Goal: Task Accomplishment & Management: Manage account settings

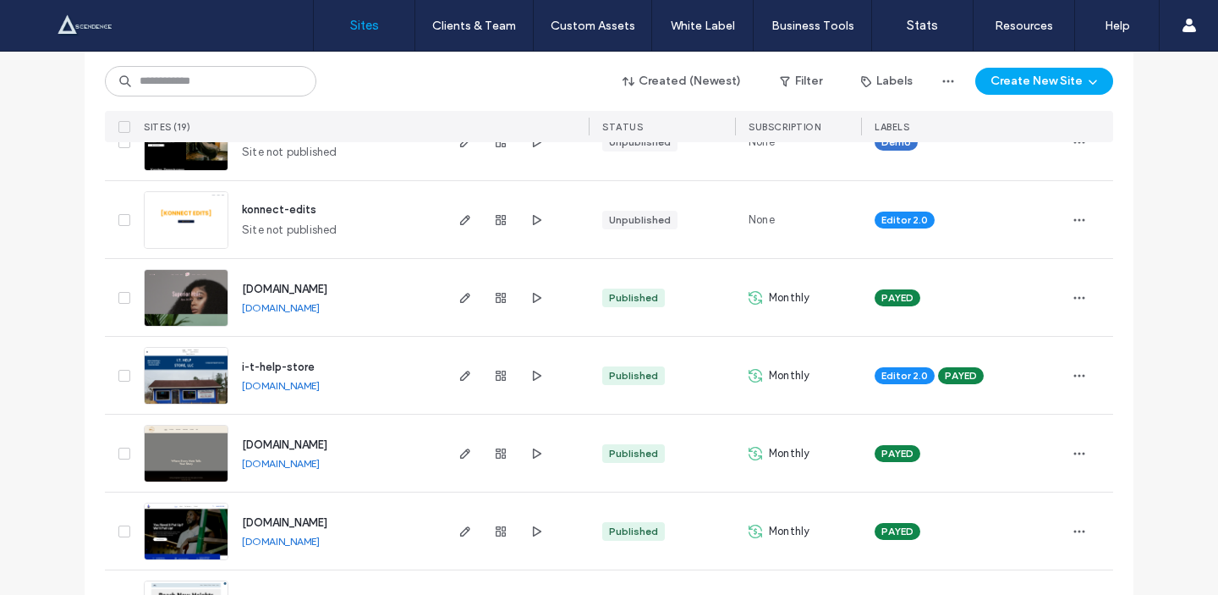
scroll to position [1237, 0]
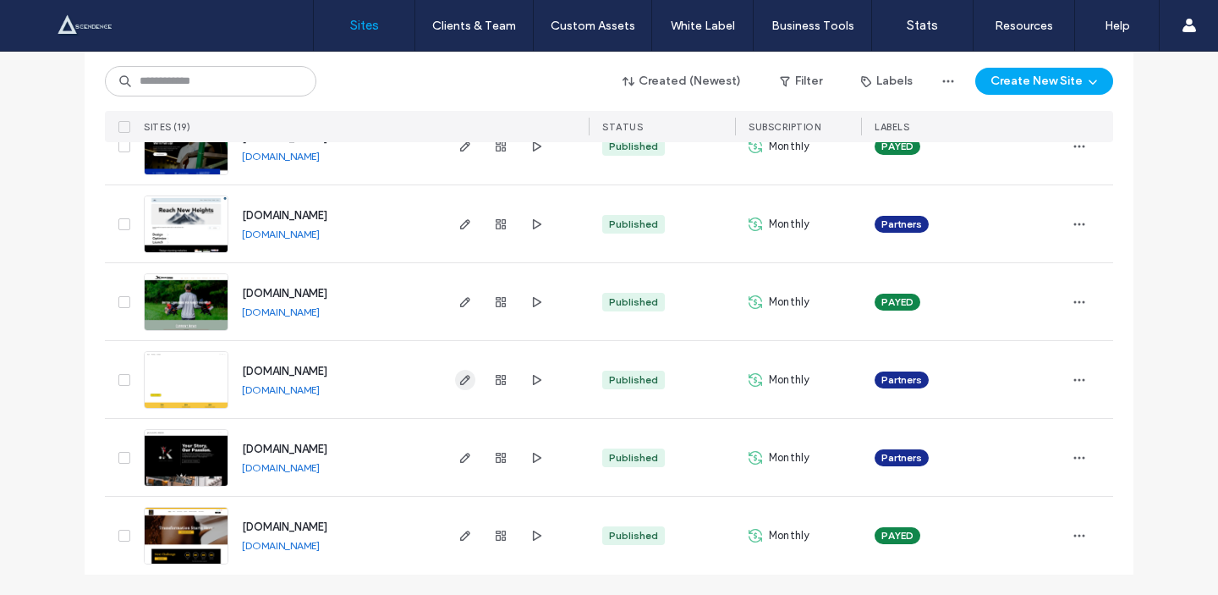
click at [458, 379] on icon "button" at bounding box center [465, 380] width 14 height 14
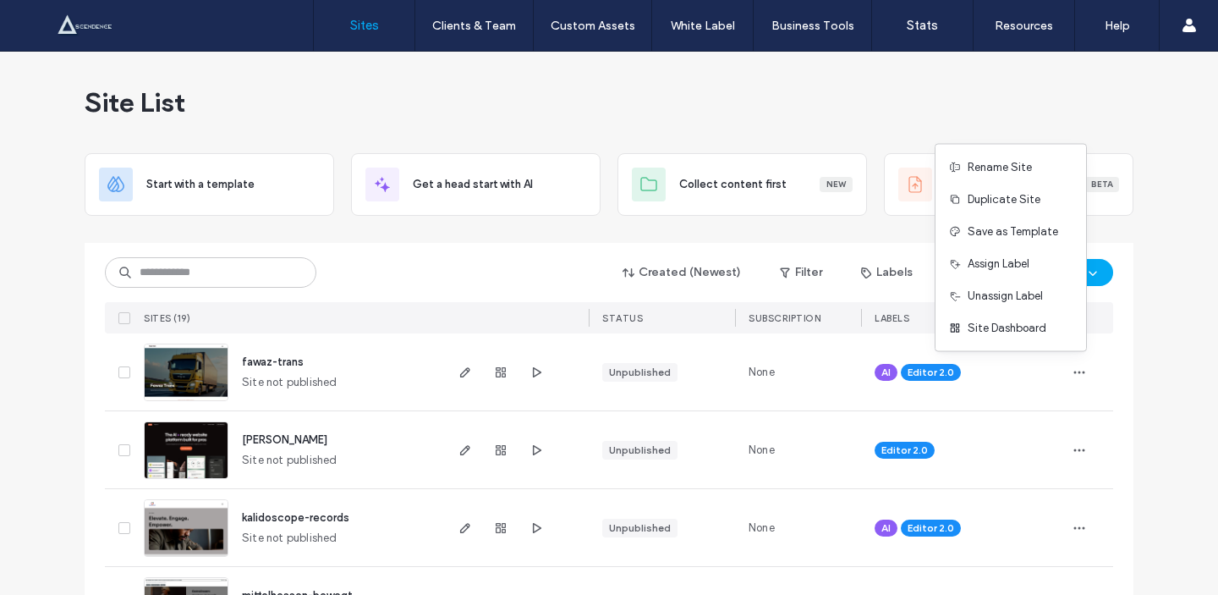
click at [1066, 368] on span "button" at bounding box center [1079, 372] width 27 height 27
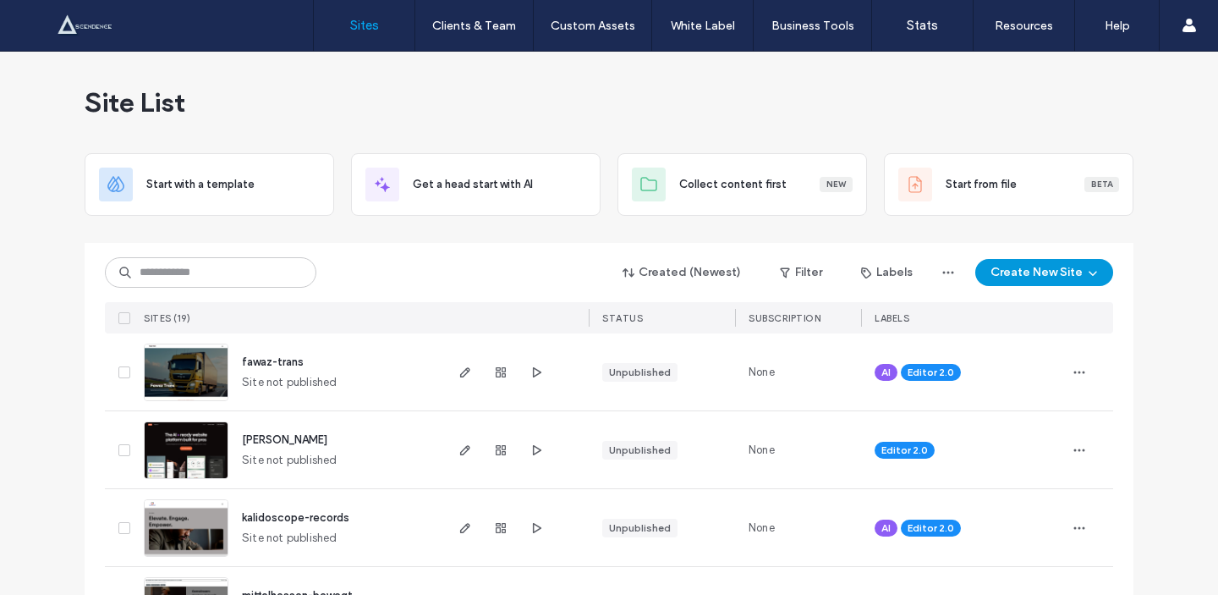
click at [1050, 259] on button "Create New Site" at bounding box center [1044, 272] width 138 height 27
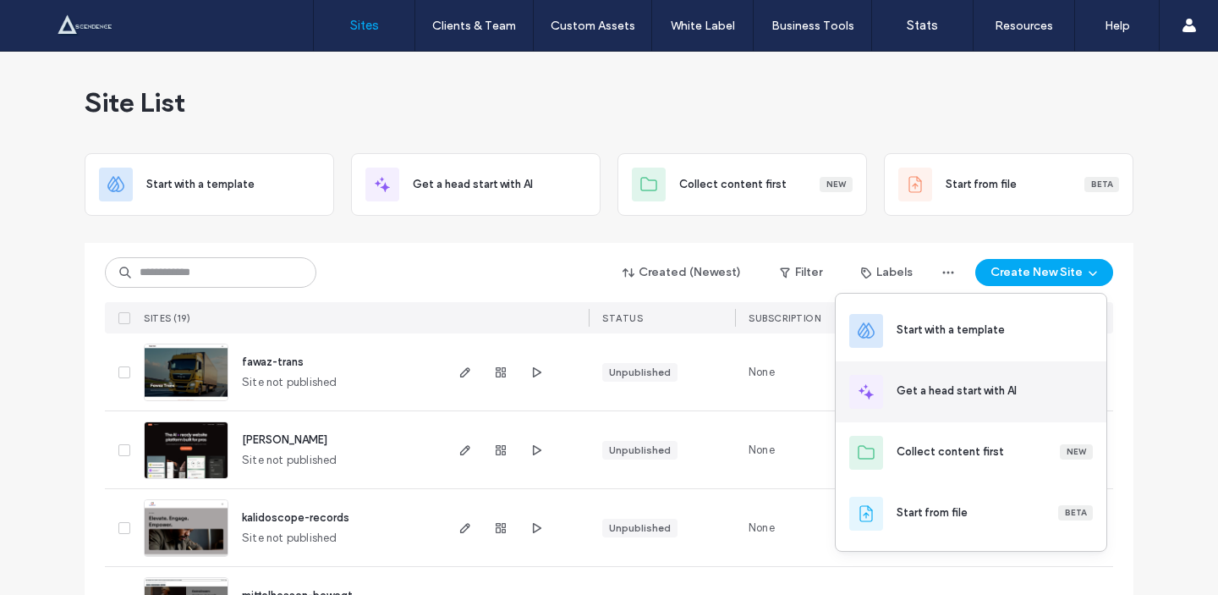
click at [1028, 416] on div "Get a head start with AI" at bounding box center [971, 391] width 271 height 61
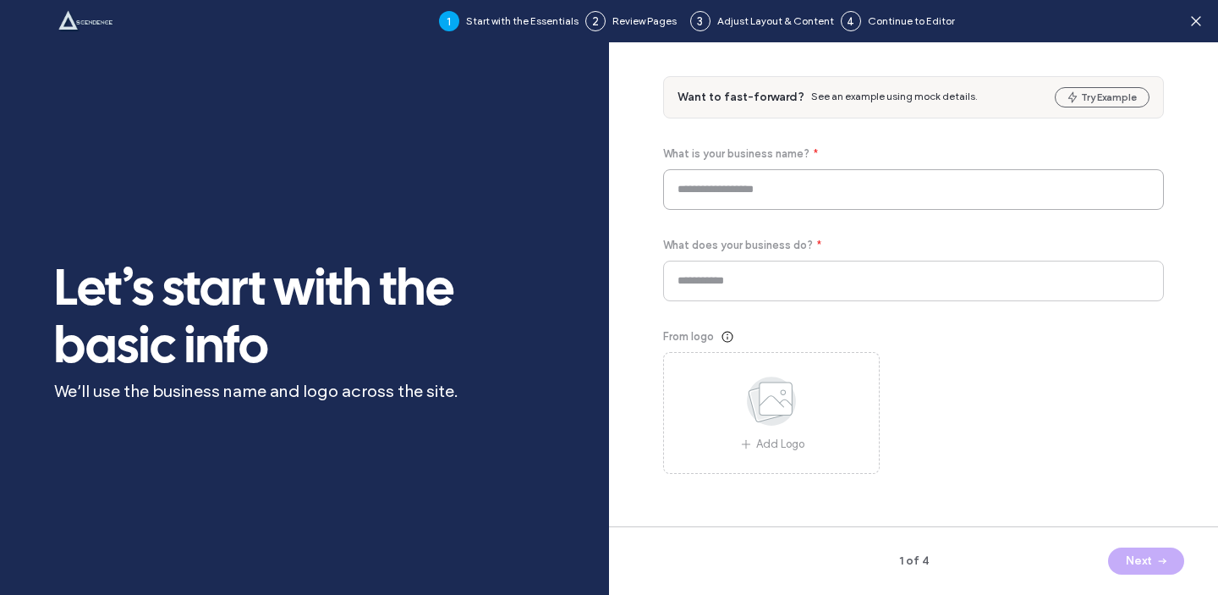
click at [802, 200] on input at bounding box center [913, 189] width 501 height 41
type input "*"
drag, startPoint x: 700, startPoint y: 290, endPoint x: 921, endPoint y: 290, distance: 220.8
click at [921, 290] on input at bounding box center [913, 281] width 501 height 41
click at [1190, 19] on icon at bounding box center [1196, 21] width 17 height 17
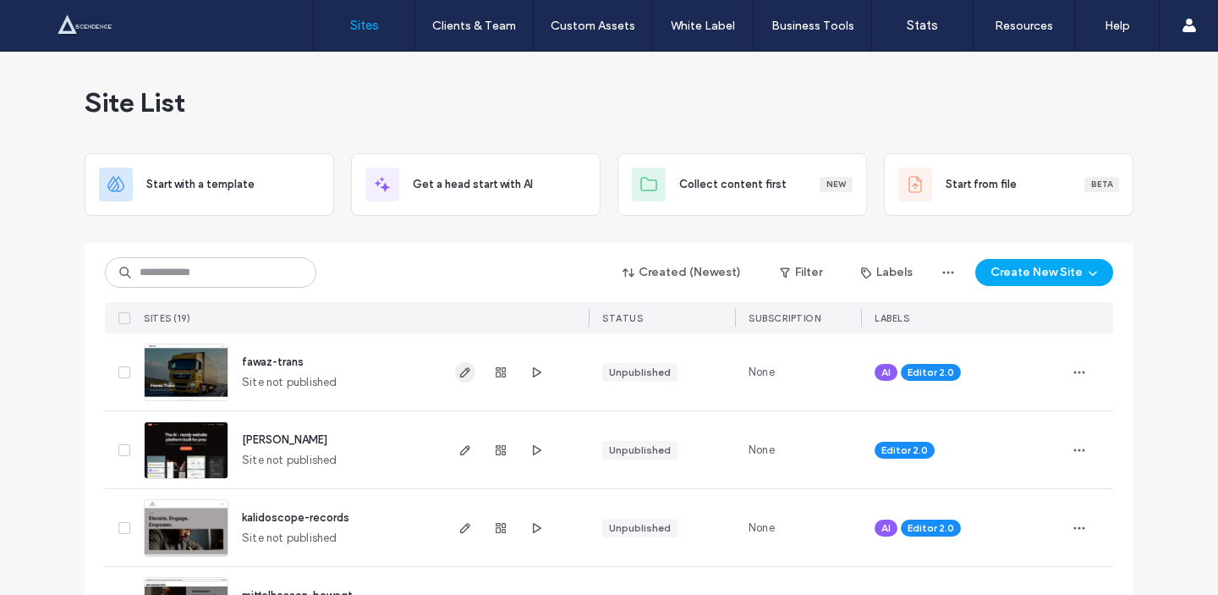
click at [455, 381] on span "button" at bounding box center [465, 372] width 20 height 20
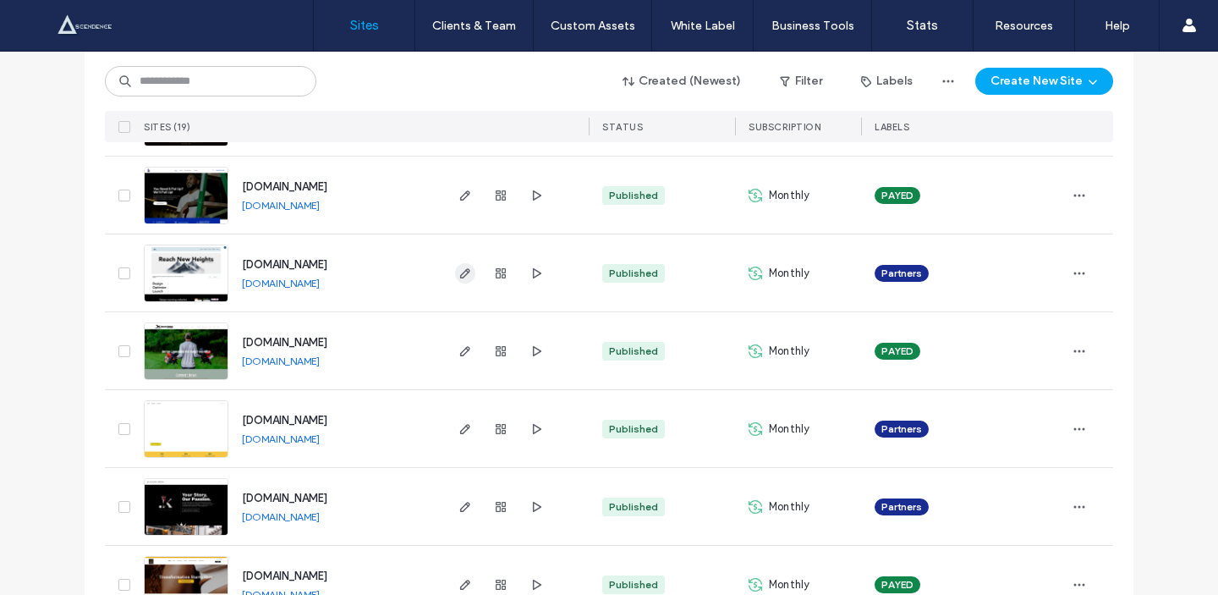
scroll to position [1209, 0]
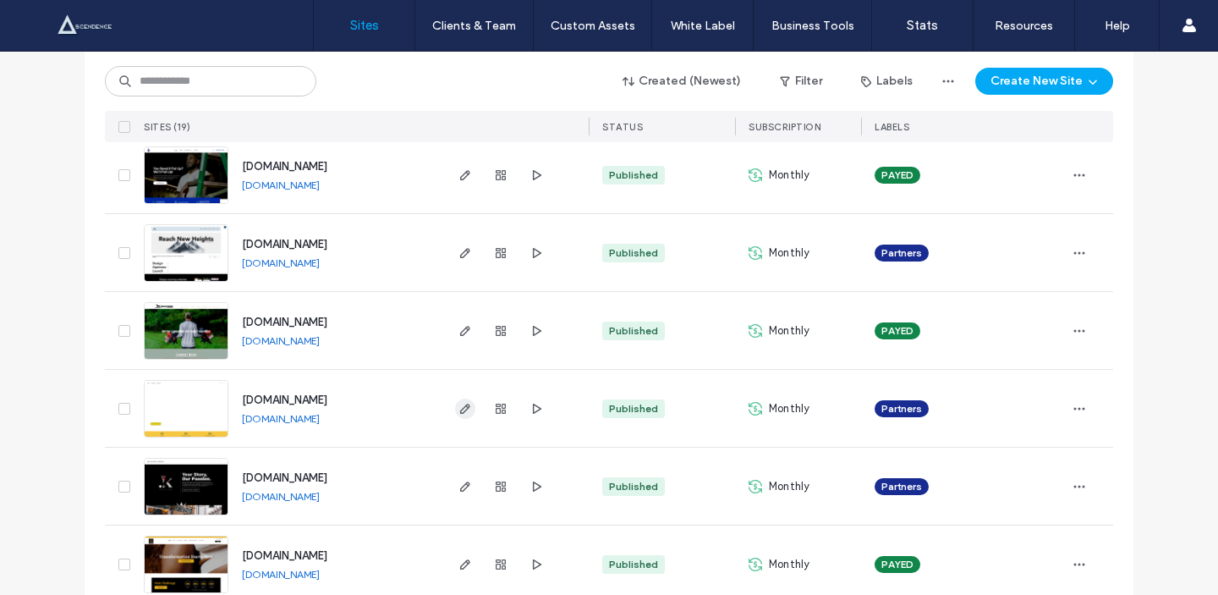
click at [458, 402] on icon "button" at bounding box center [465, 409] width 14 height 14
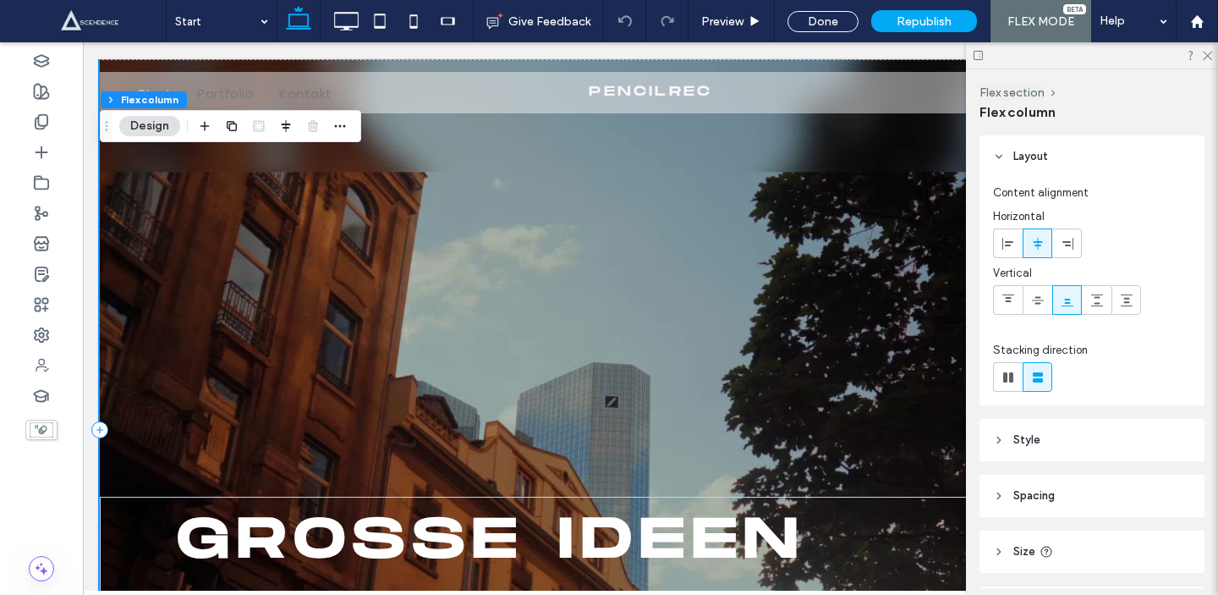
click at [829, 313] on div "GROßE IDEEN BEGINNEN KLEIN. Lass uns starten" at bounding box center [650, 429] width 1101 height 740
click at [160, 98] on button "Flex section" at bounding box center [136, 99] width 70 height 17
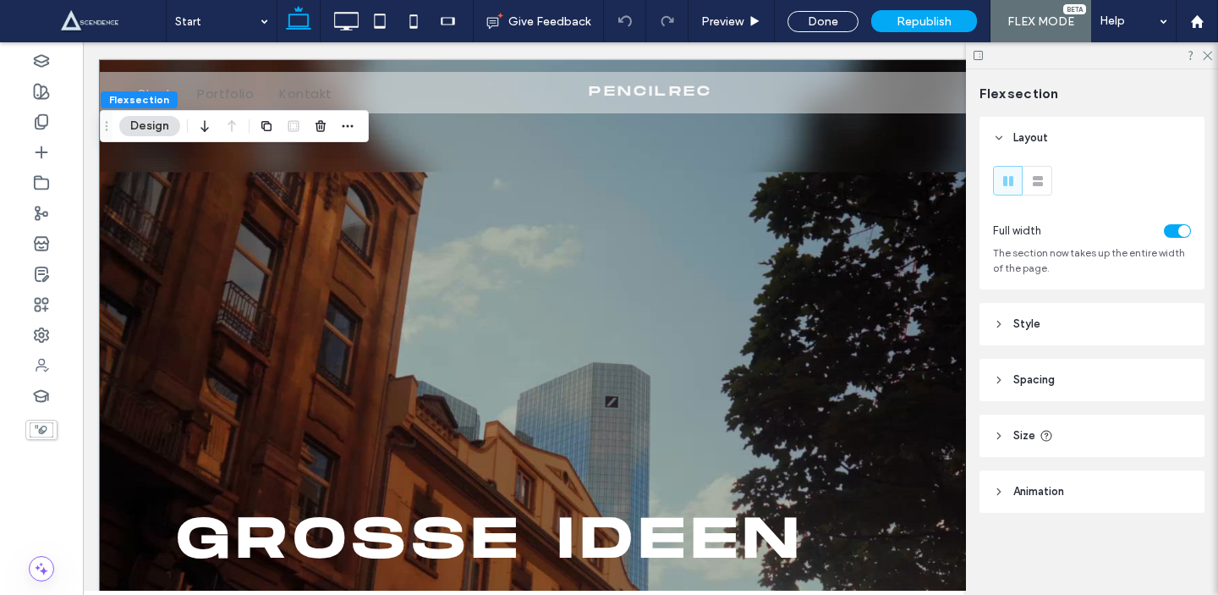
click at [1065, 318] on header "Style" at bounding box center [1091, 324] width 225 height 42
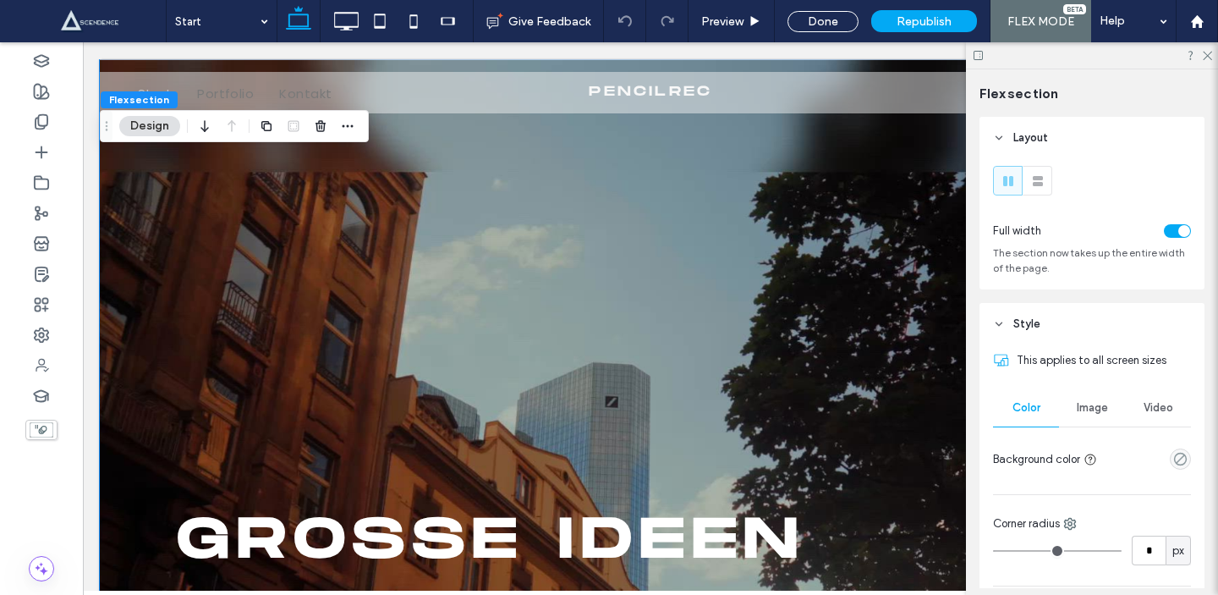
scroll to position [230, 0]
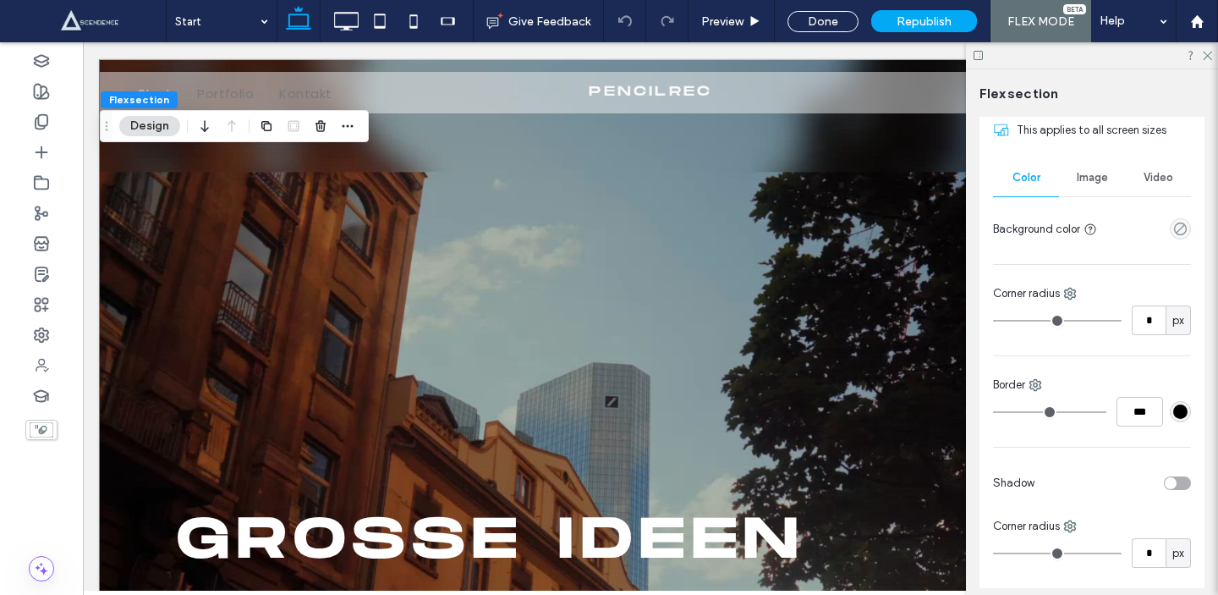
click at [1136, 173] on div "Video" at bounding box center [1158, 177] width 66 height 37
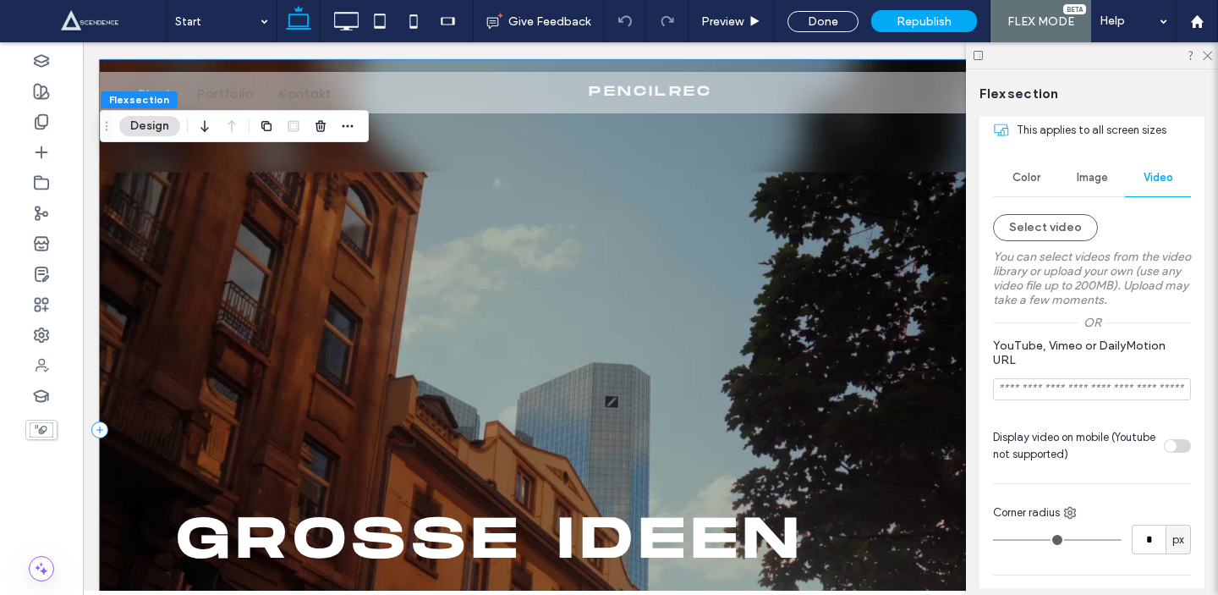
click at [913, 266] on div "GROßE IDEEN BEGINNEN KLEIN. Lass uns starten" at bounding box center [650, 429] width 1101 height 740
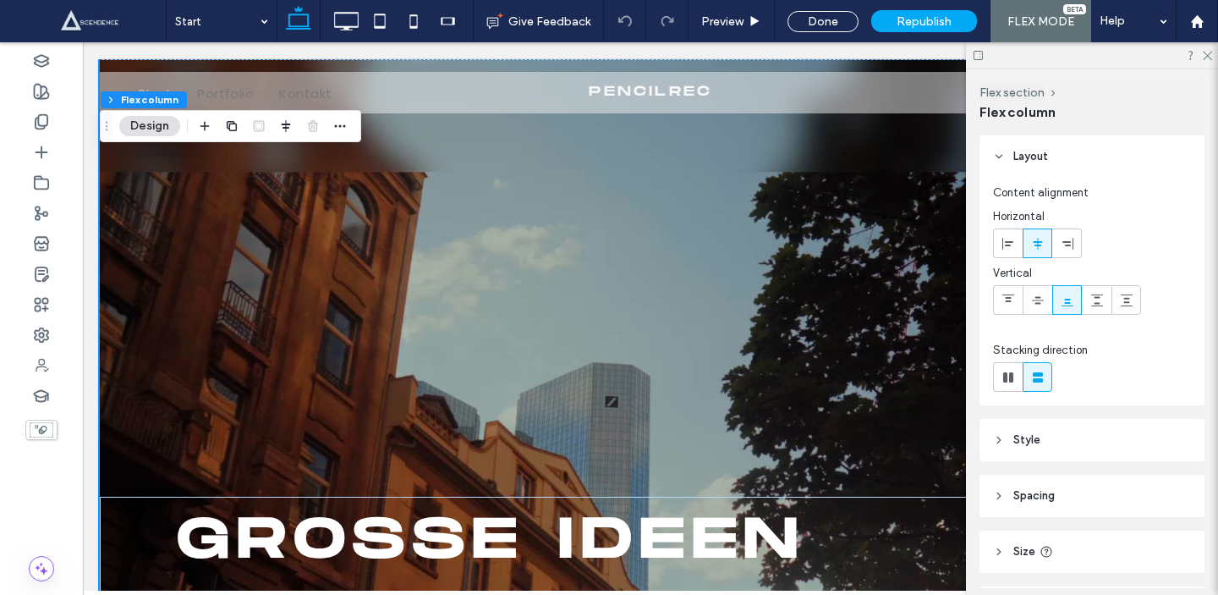
click at [1095, 421] on header "Style" at bounding box center [1091, 440] width 225 height 42
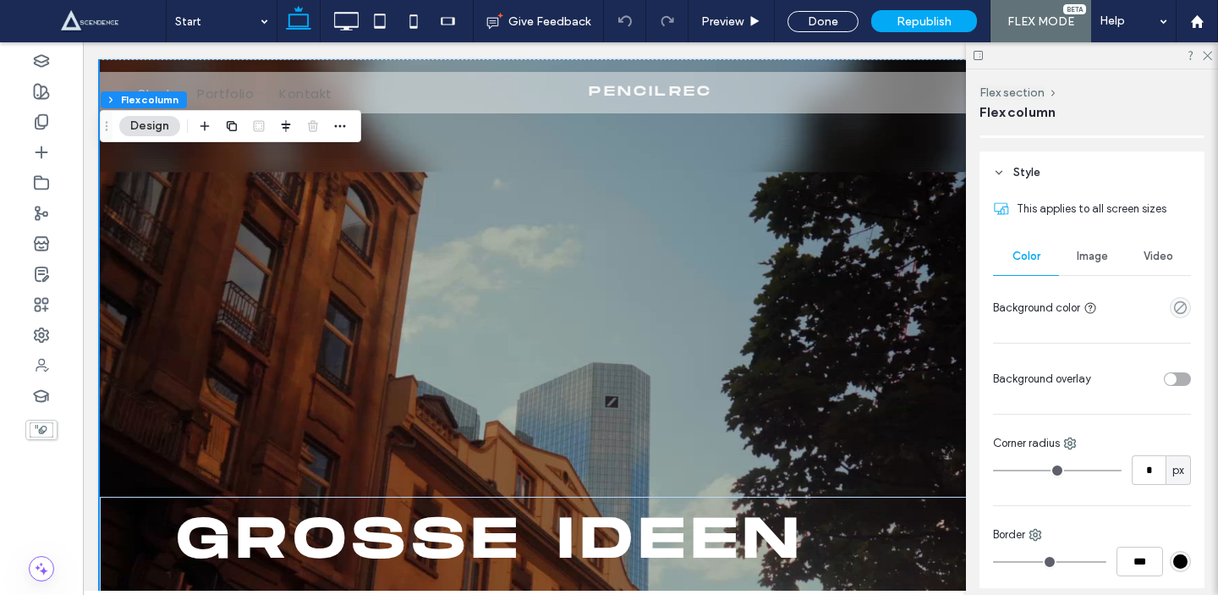
scroll to position [277, 0]
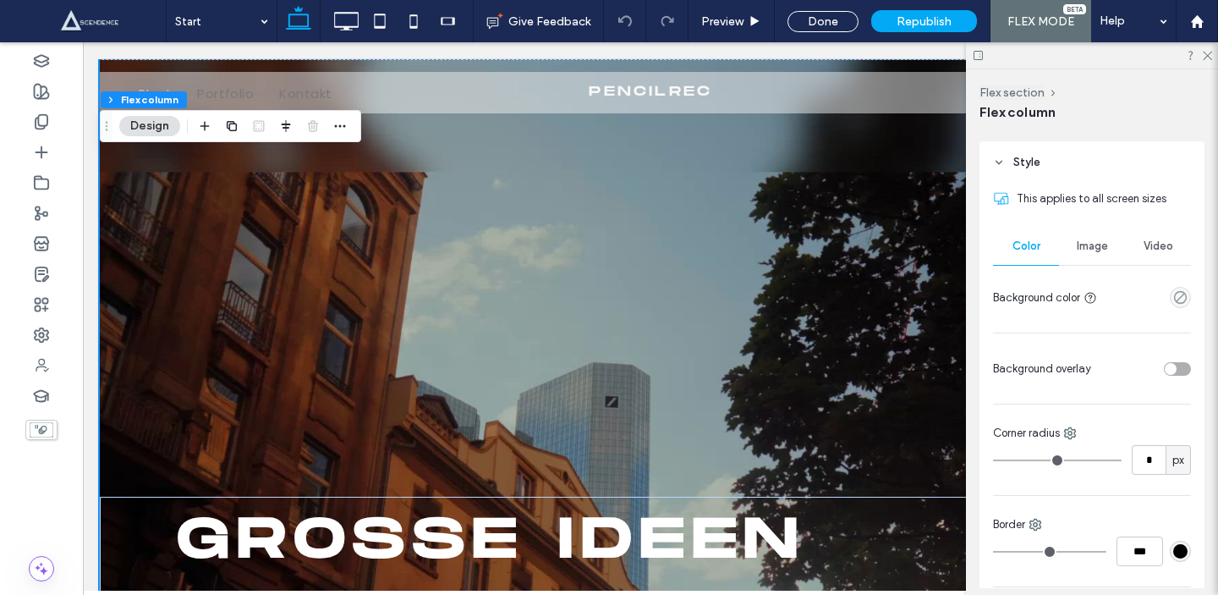
click at [1167, 231] on div "Video" at bounding box center [1158, 246] width 66 height 37
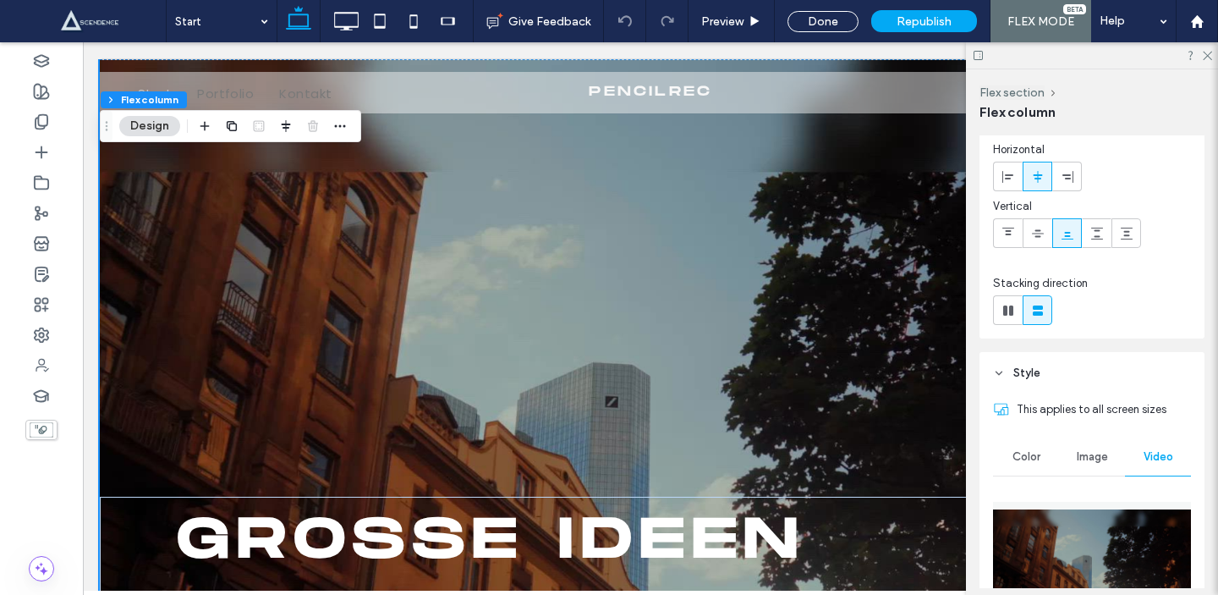
scroll to position [0, 0]
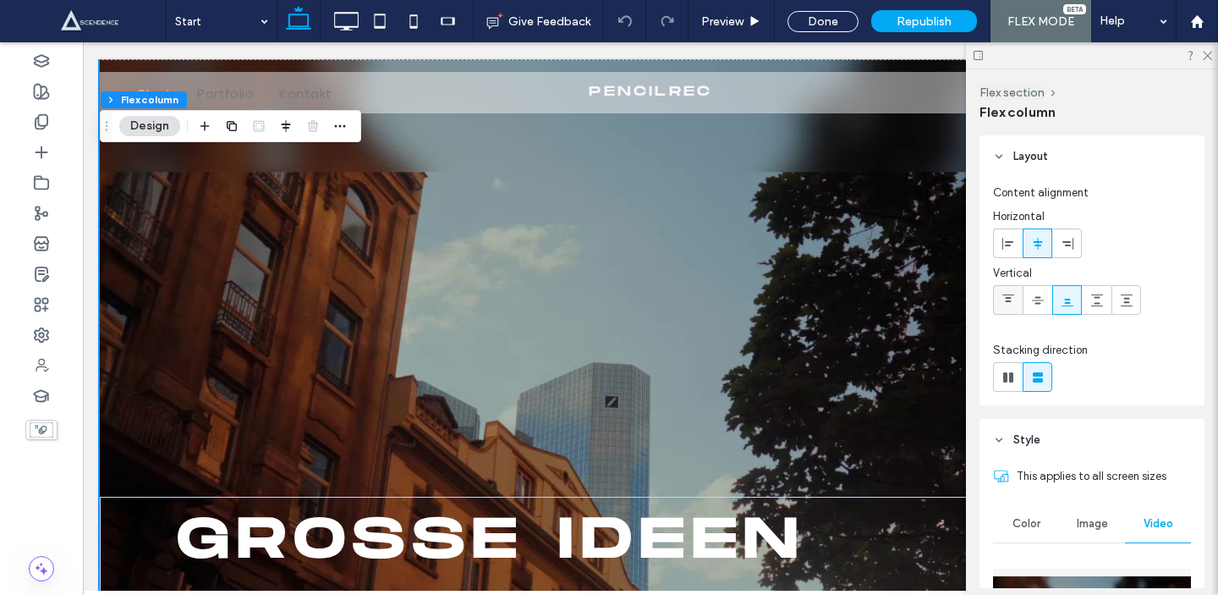
click at [1002, 299] on icon at bounding box center [1008, 301] width 14 height 14
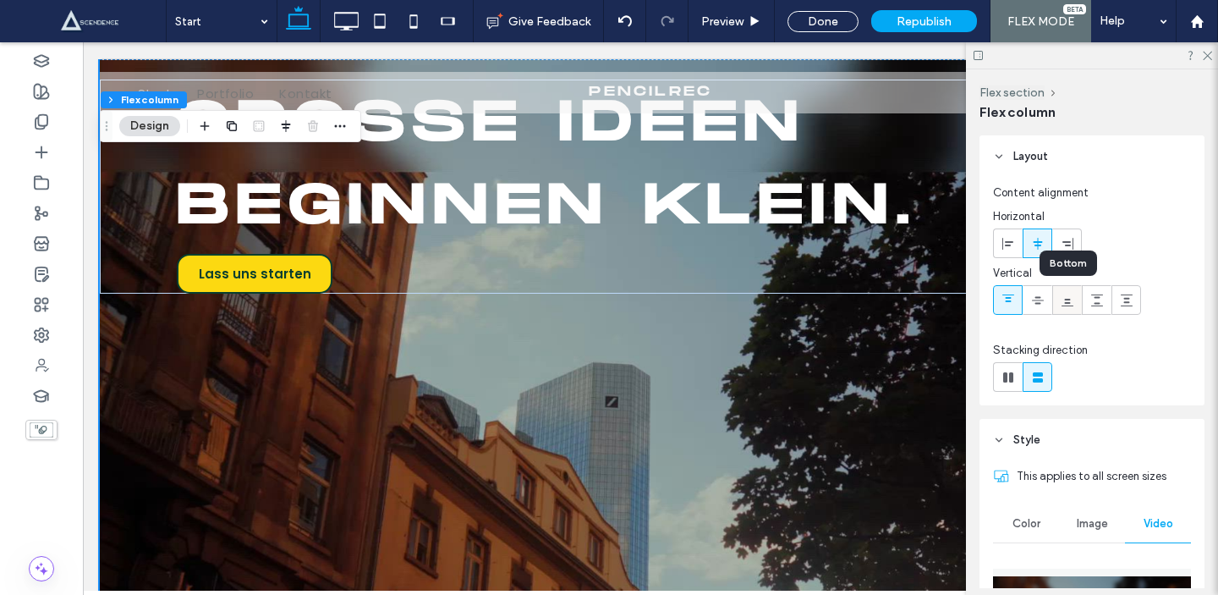
click at [1066, 305] on icon at bounding box center [1068, 301] width 14 height 14
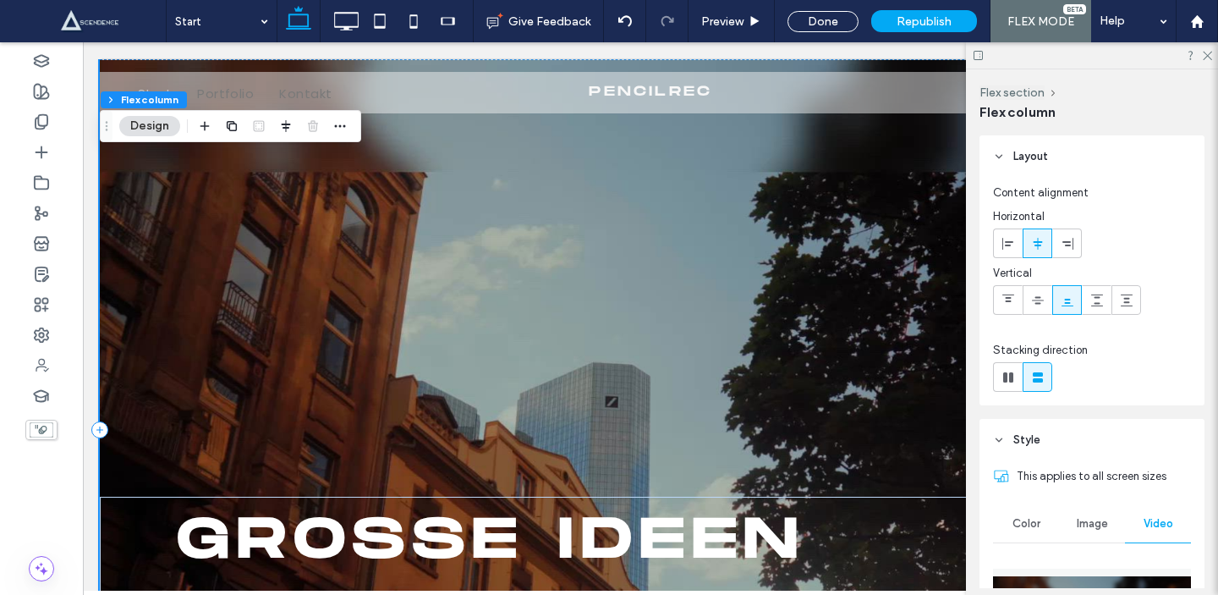
click at [837, 240] on div "GROßE IDEEN BEGINNEN KLEIN. Lass uns starten" at bounding box center [650, 429] width 1101 height 740
click at [148, 92] on button "Flex section" at bounding box center [136, 99] width 70 height 17
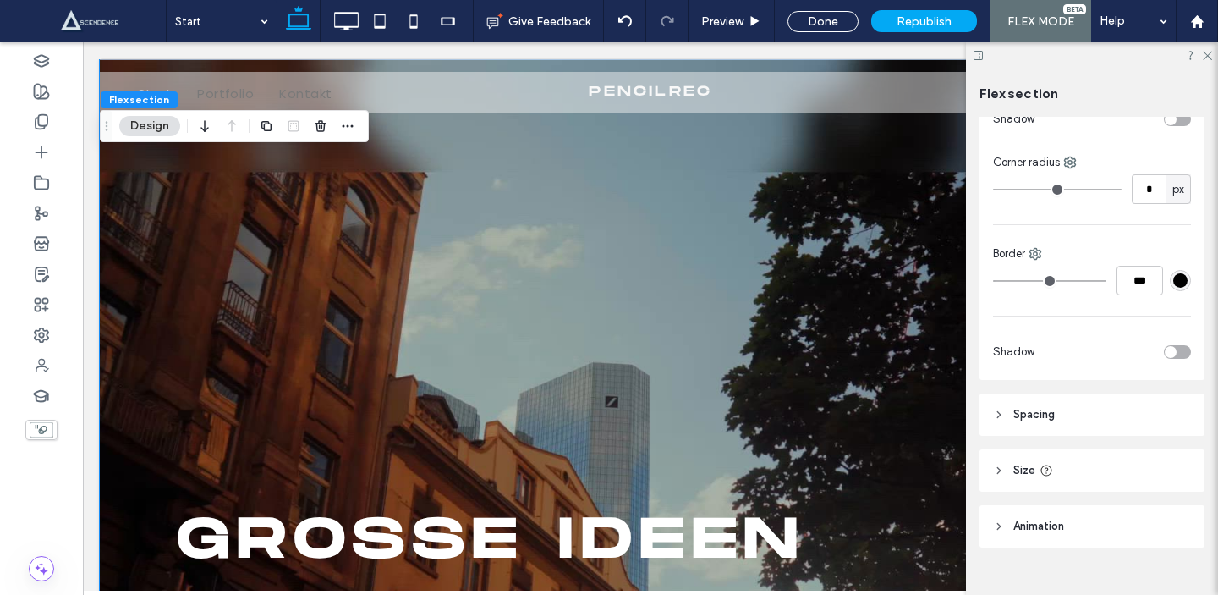
scroll to position [622, 0]
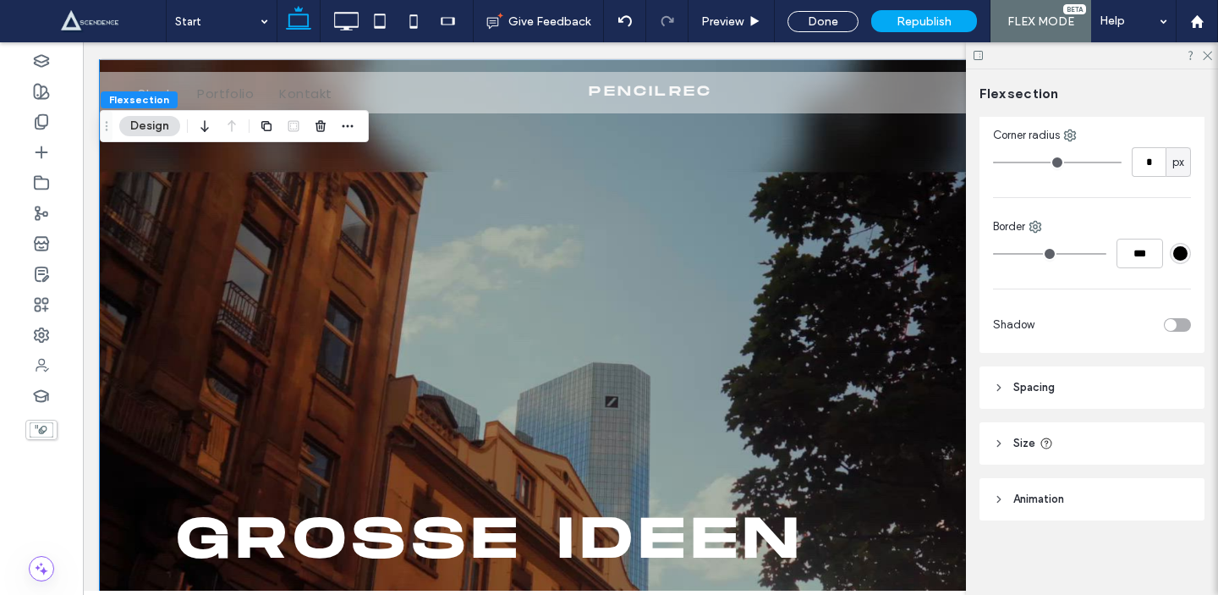
click at [979, 57] on icon at bounding box center [978, 55] width 13 height 13
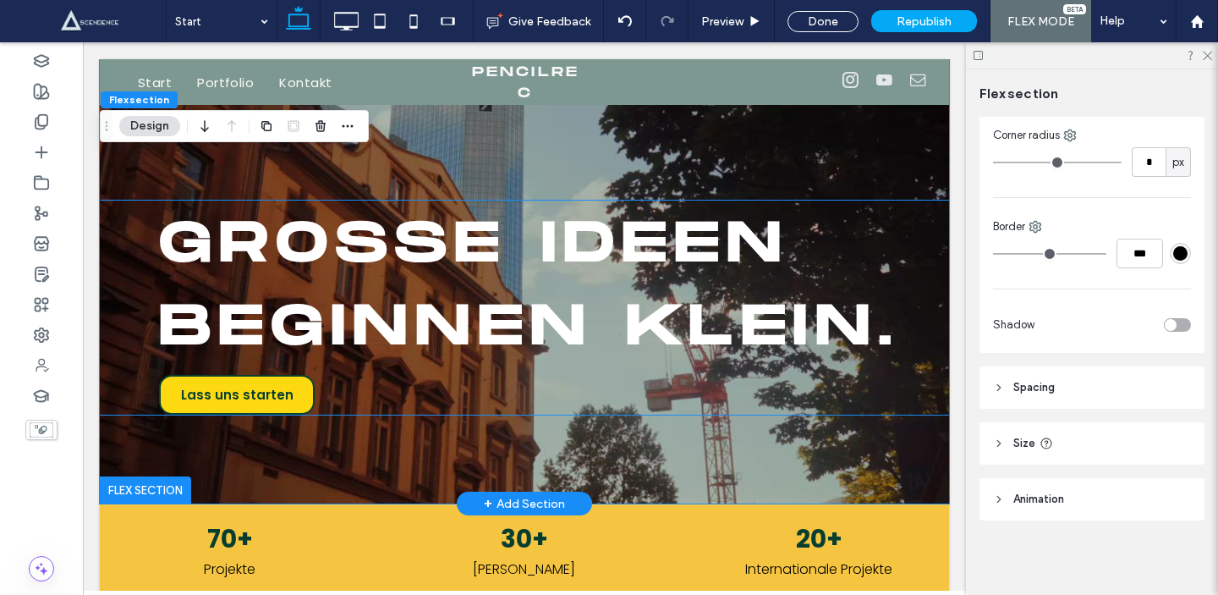
scroll to position [330, 0]
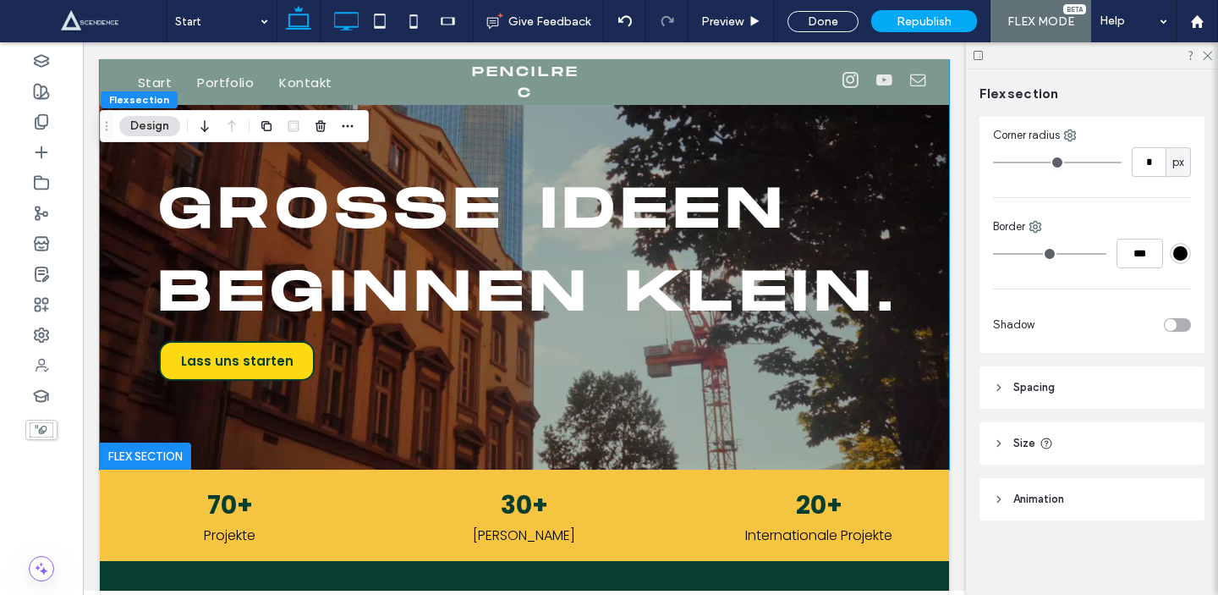
click at [356, 23] on icon at bounding box center [346, 21] width 34 height 34
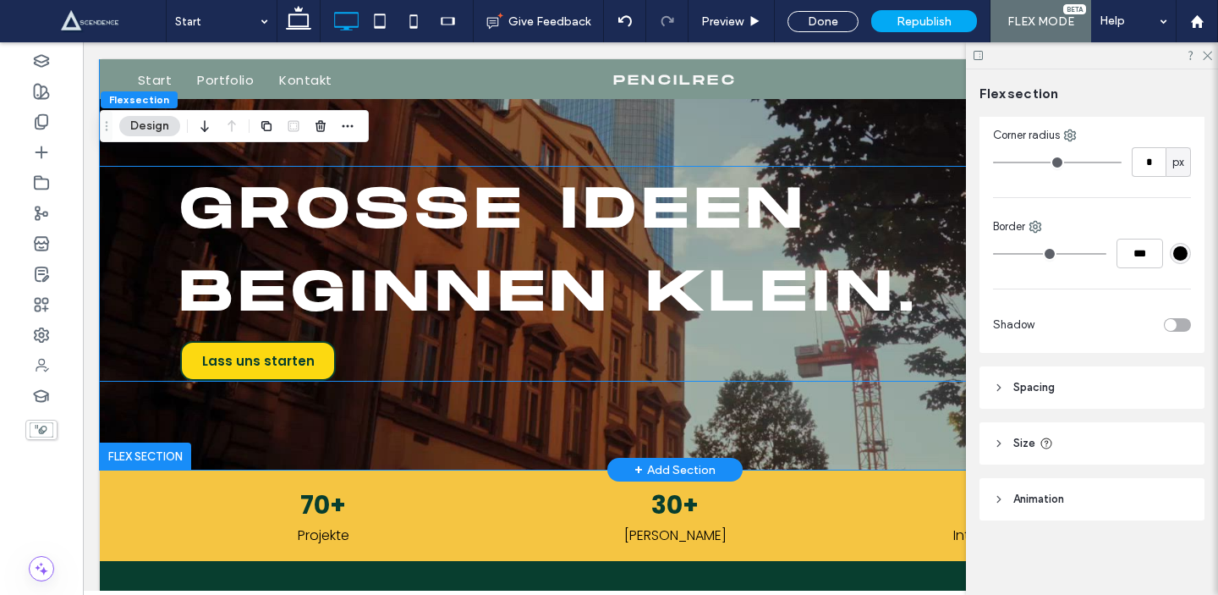
scroll to position [0, 0]
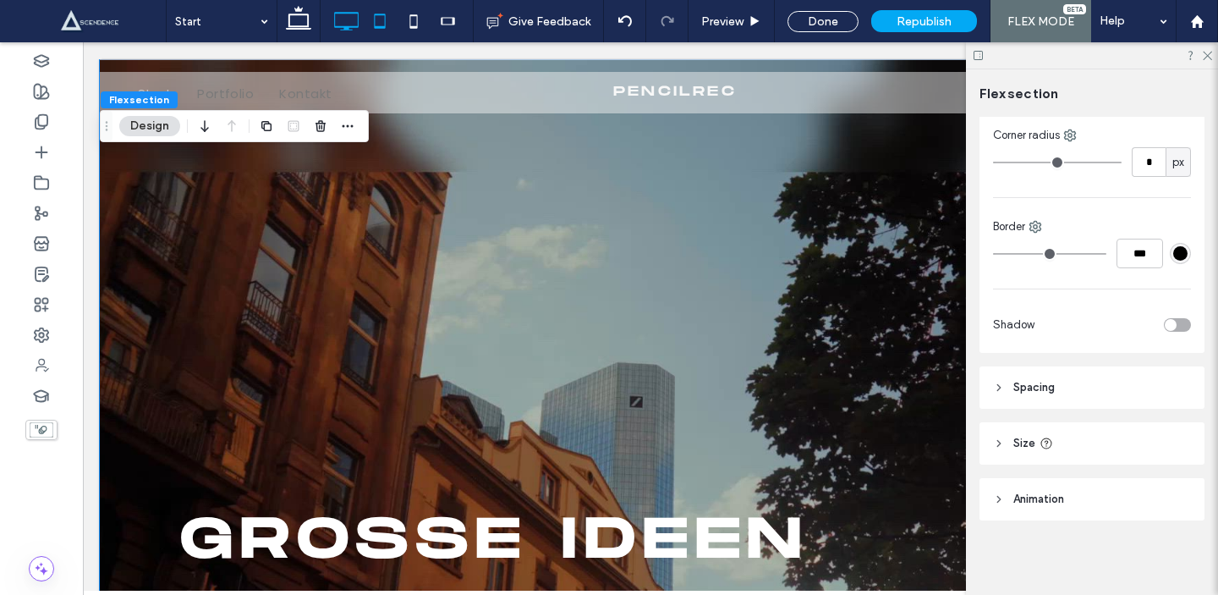
click at [376, 30] on icon at bounding box center [380, 21] width 34 height 34
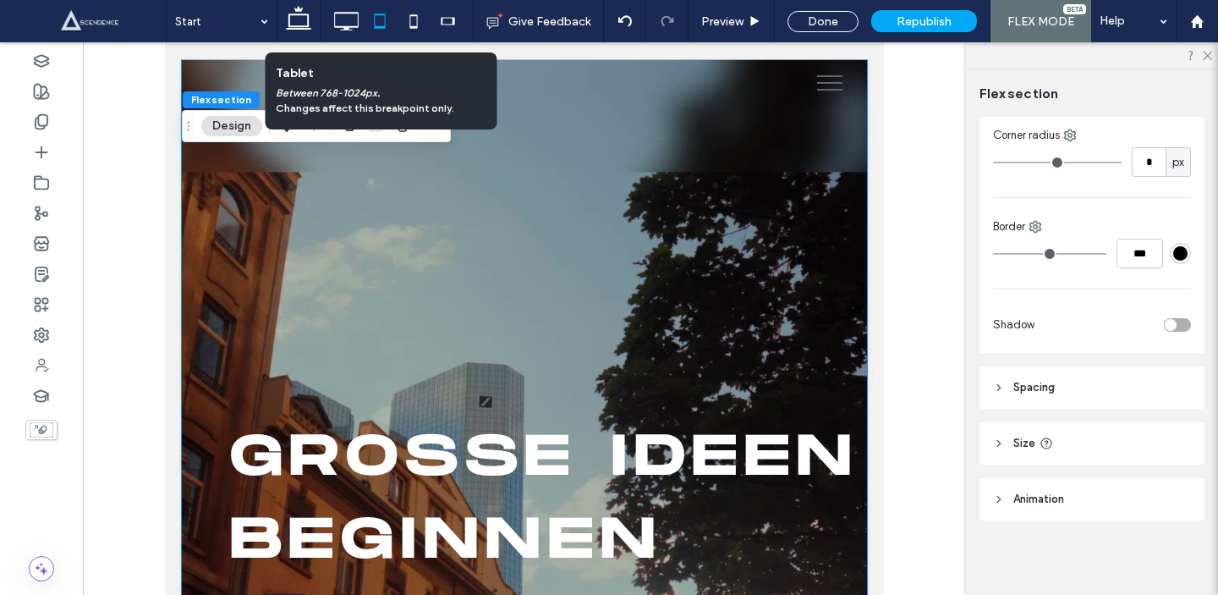
scroll to position [17, 0]
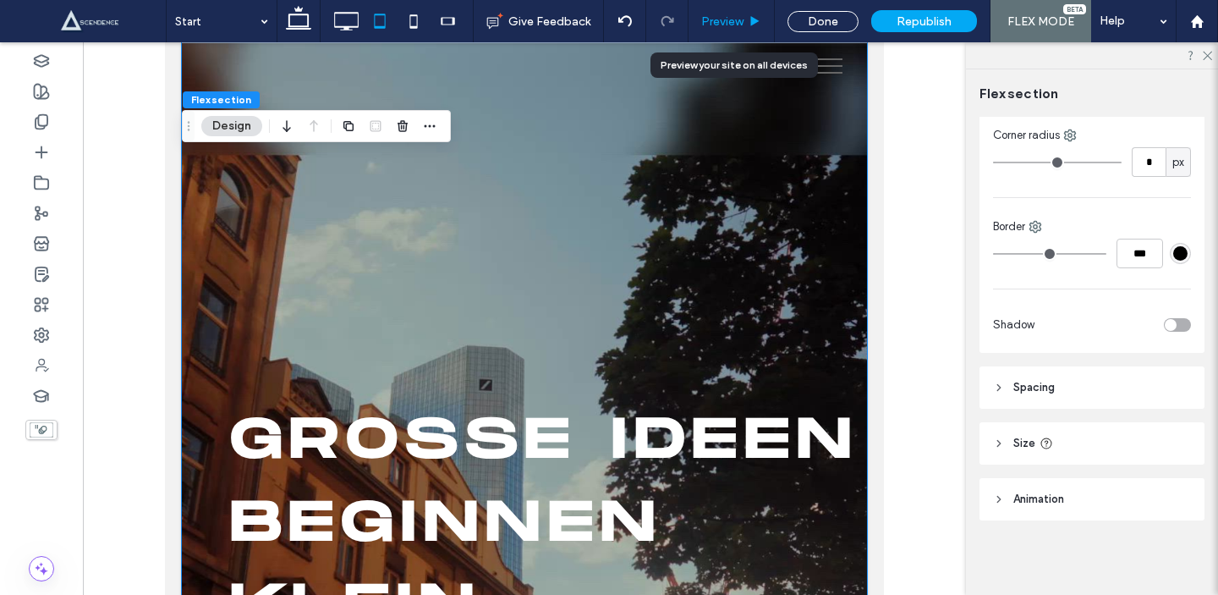
click at [749, 26] on div "Preview" at bounding box center [731, 21] width 85 height 14
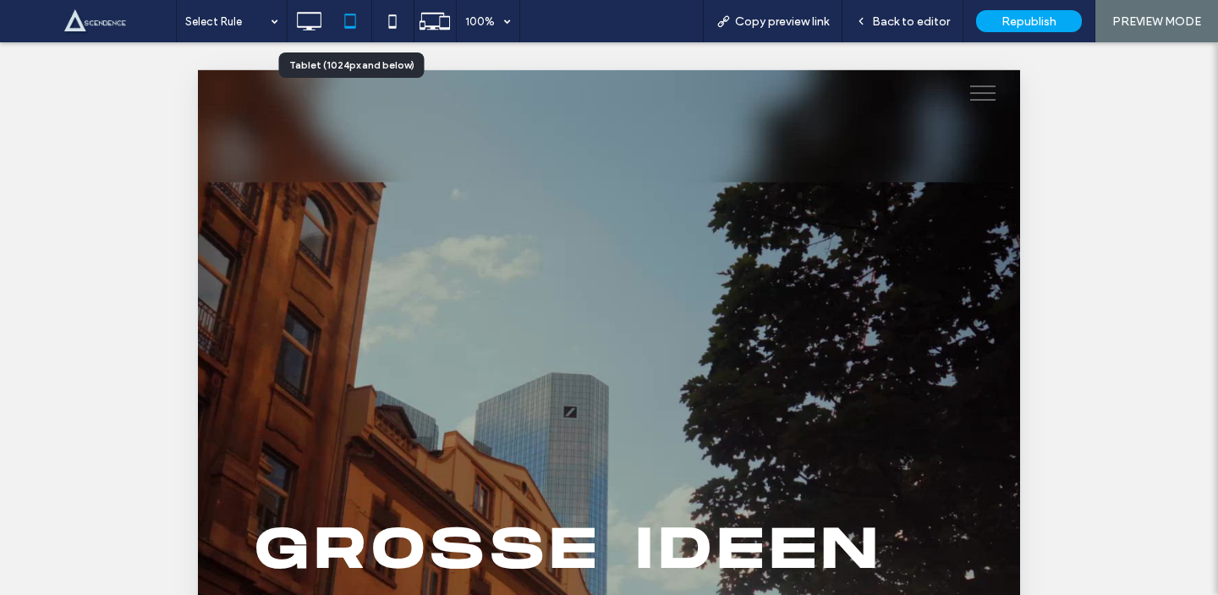
click at [331, 17] on div at bounding box center [350, 21] width 41 height 34
click at [311, 18] on icon at bounding box center [309, 21] width 34 height 34
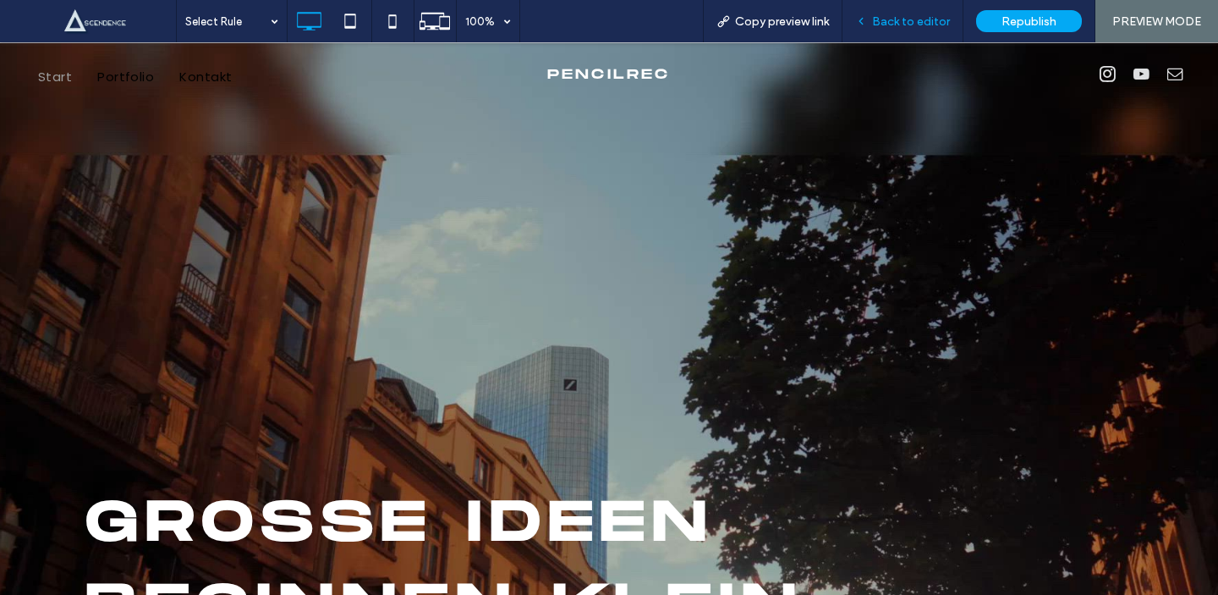
click at [895, 18] on span "Back to editor" at bounding box center [911, 21] width 78 height 14
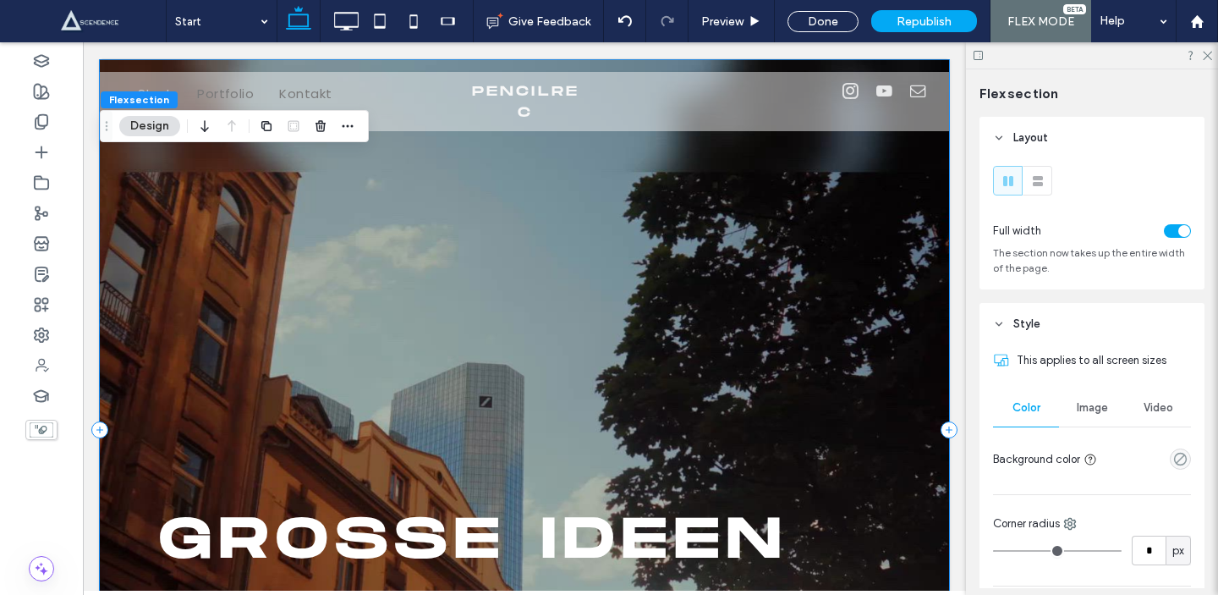
click at [682, 387] on div "GROßE IDEEN BEGINNEN KLEIN. Lass uns starten" at bounding box center [524, 429] width 849 height 740
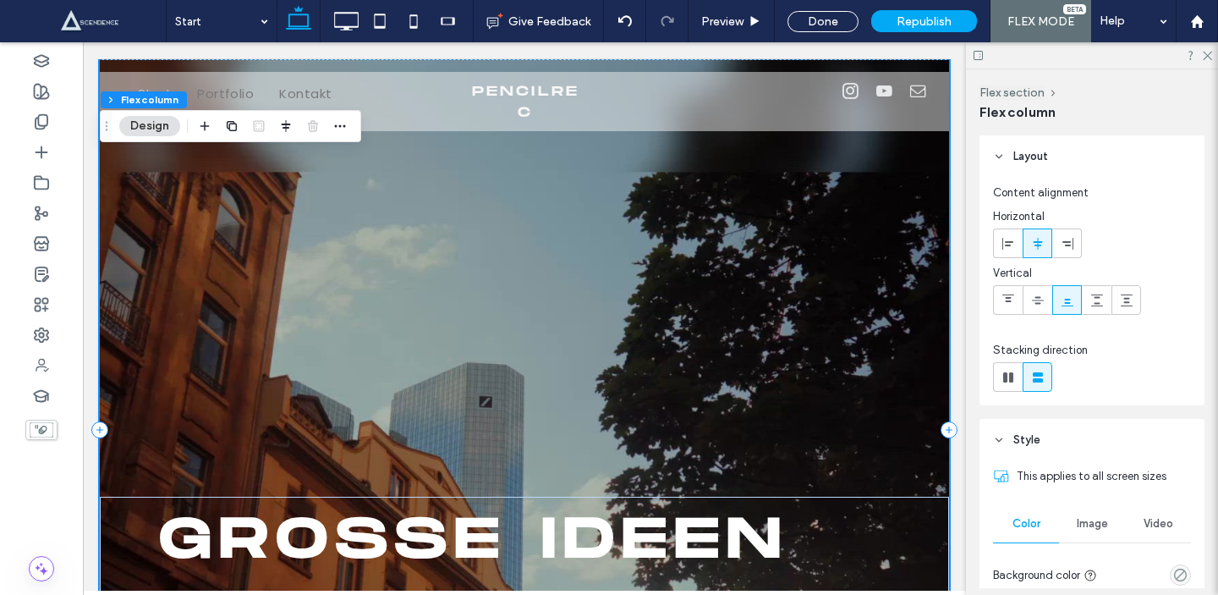
click at [590, 143] on div "GROßE IDEEN BEGINNEN KLEIN. Lass uns starten" at bounding box center [524, 429] width 849 height 740
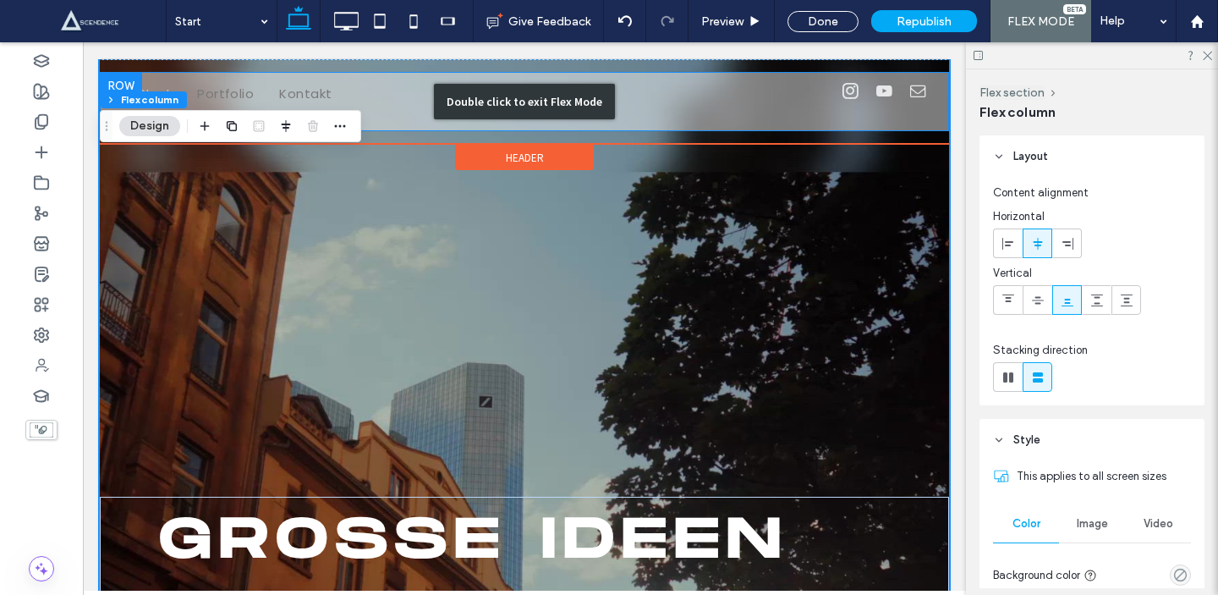
click at [566, 91] on div "Double click to exit Flex Mode" at bounding box center [524, 102] width 181 height 36
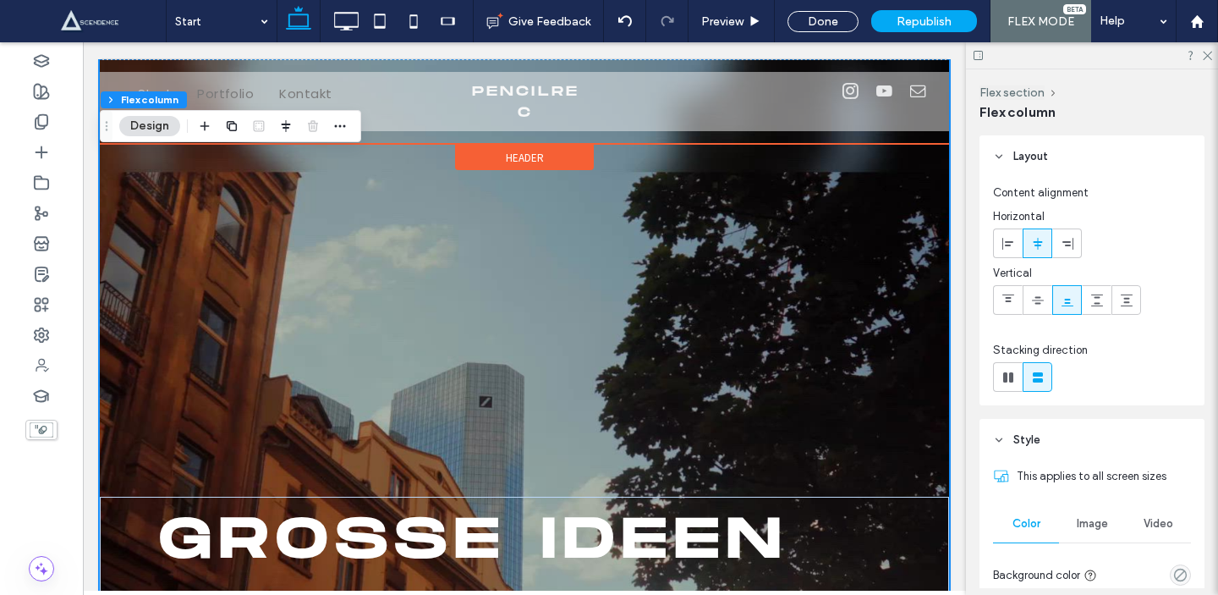
click at [551, 145] on div "Header" at bounding box center [524, 157] width 139 height 25
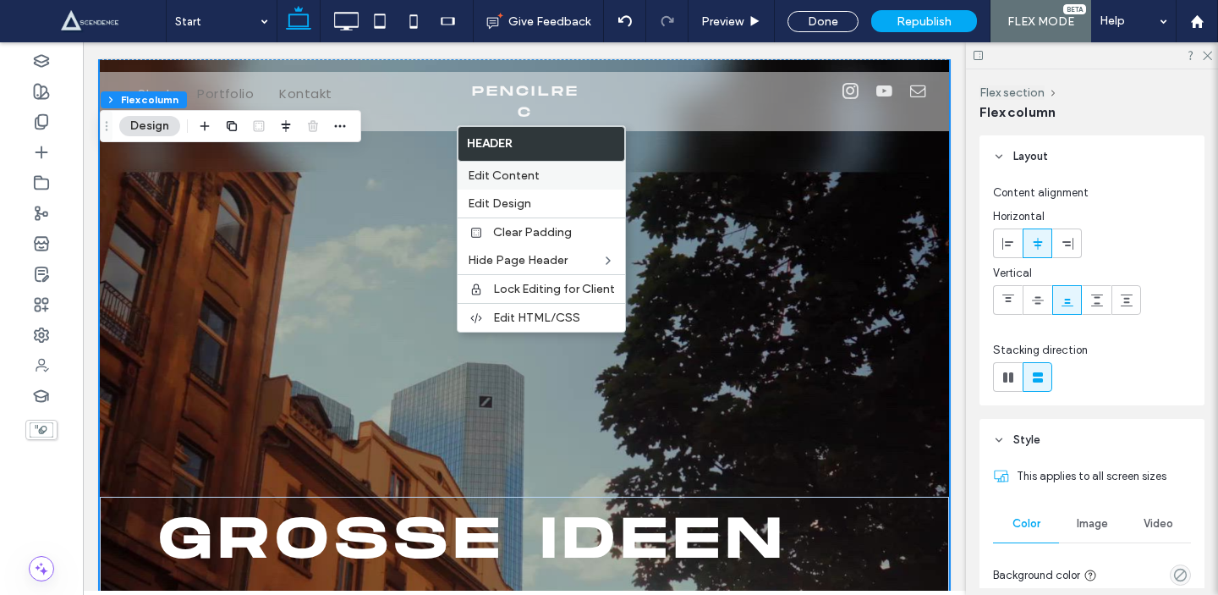
click at [552, 187] on div "Edit Content" at bounding box center [541, 176] width 167 height 28
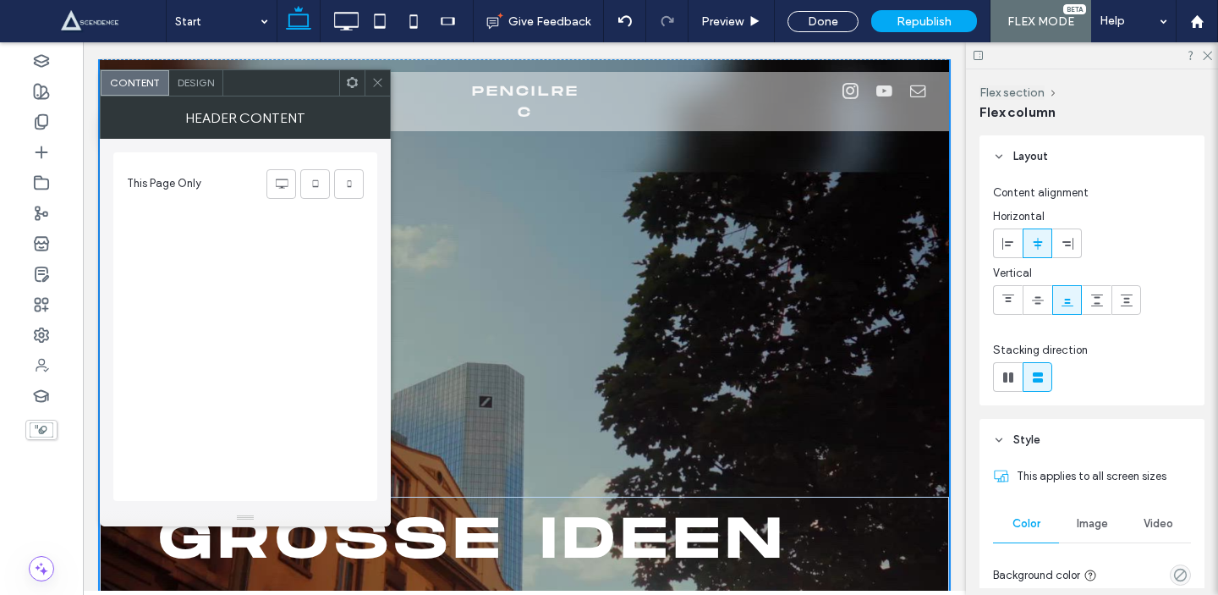
click at [376, 77] on icon at bounding box center [377, 82] width 13 height 13
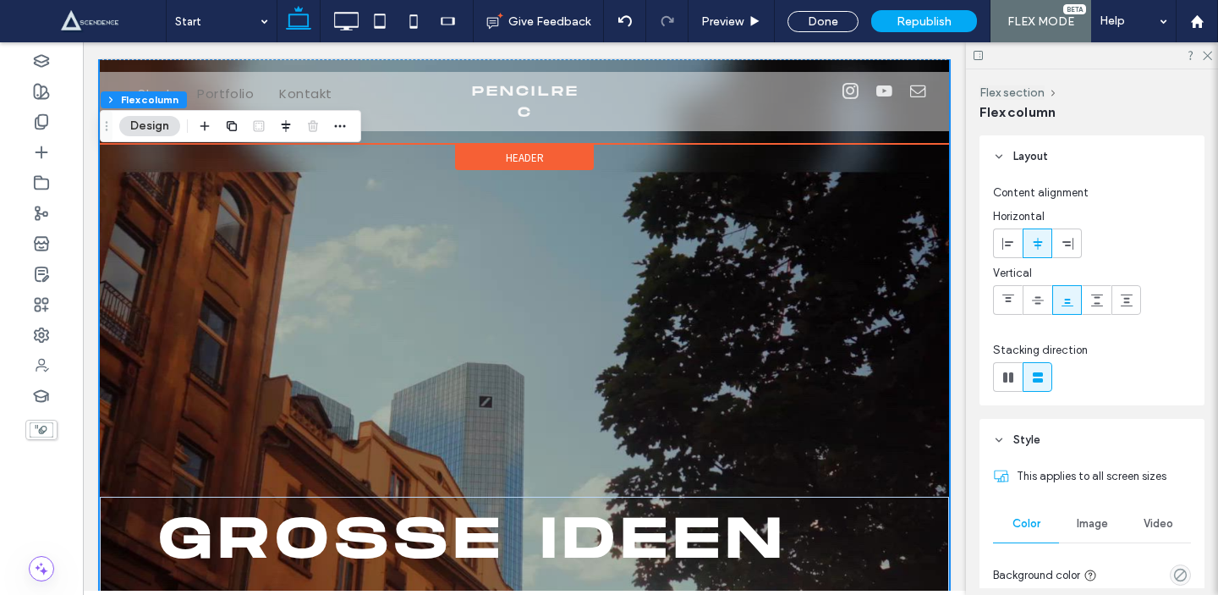
click at [497, 145] on div "Header" at bounding box center [524, 157] width 139 height 25
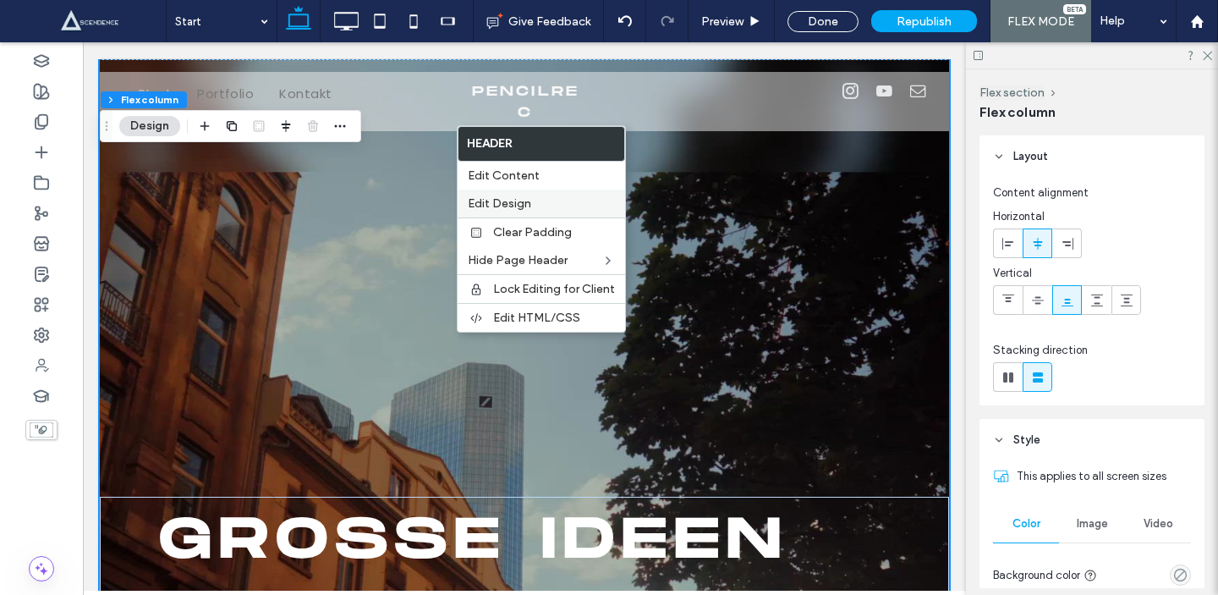
click at [528, 201] on span "Edit Design" at bounding box center [499, 203] width 63 height 14
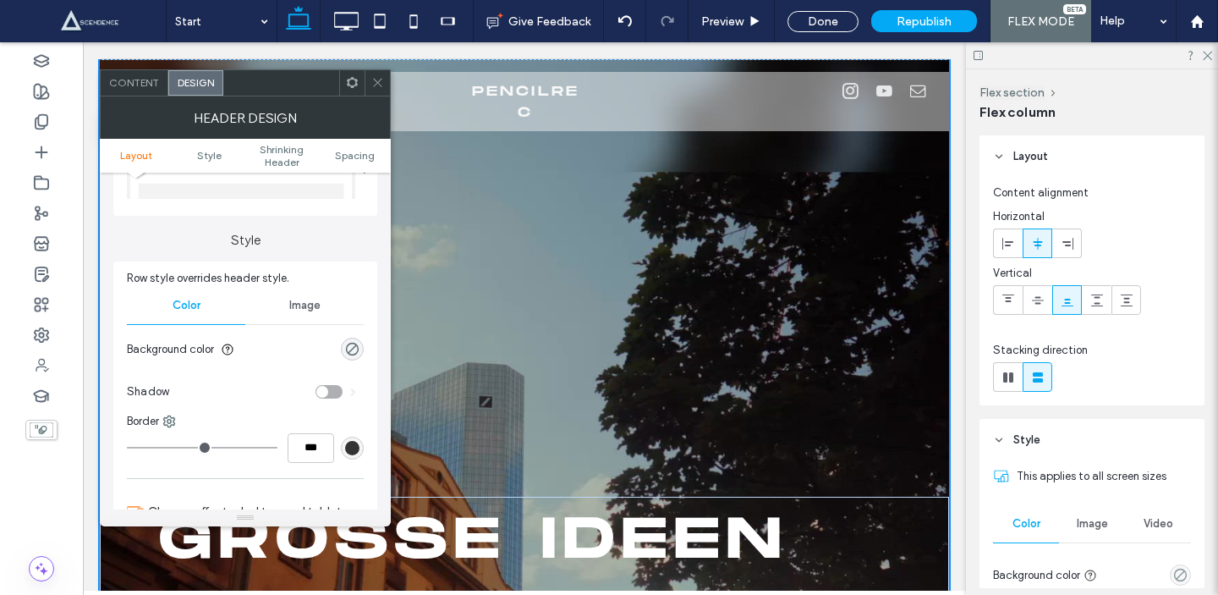
scroll to position [115, 0]
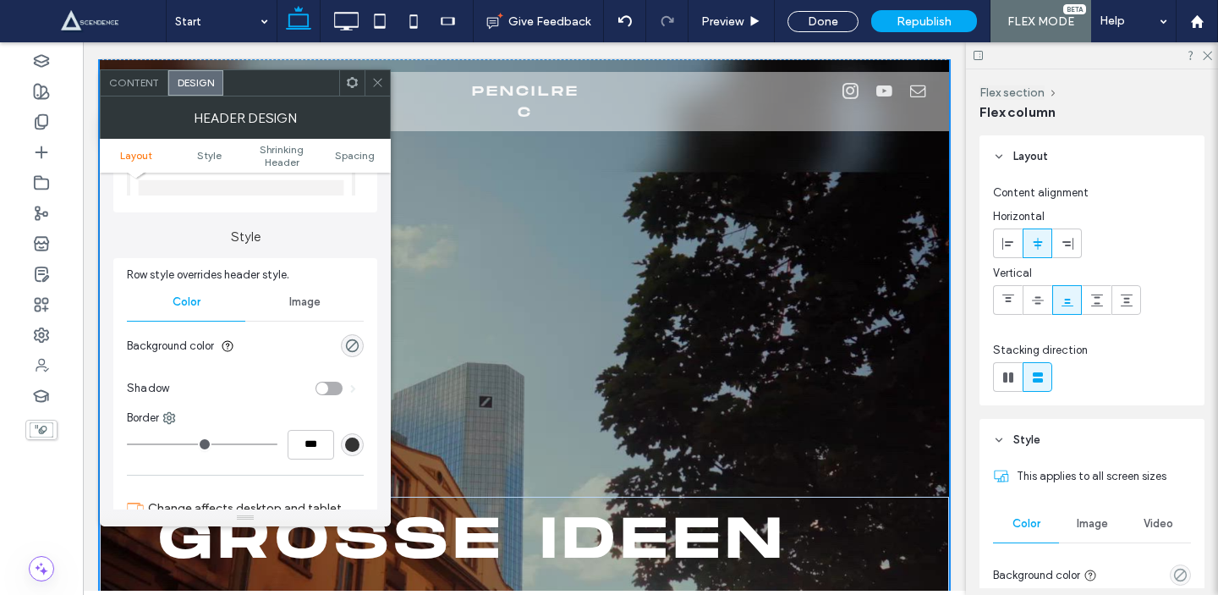
click at [336, 387] on div "toggle" at bounding box center [328, 388] width 27 height 14
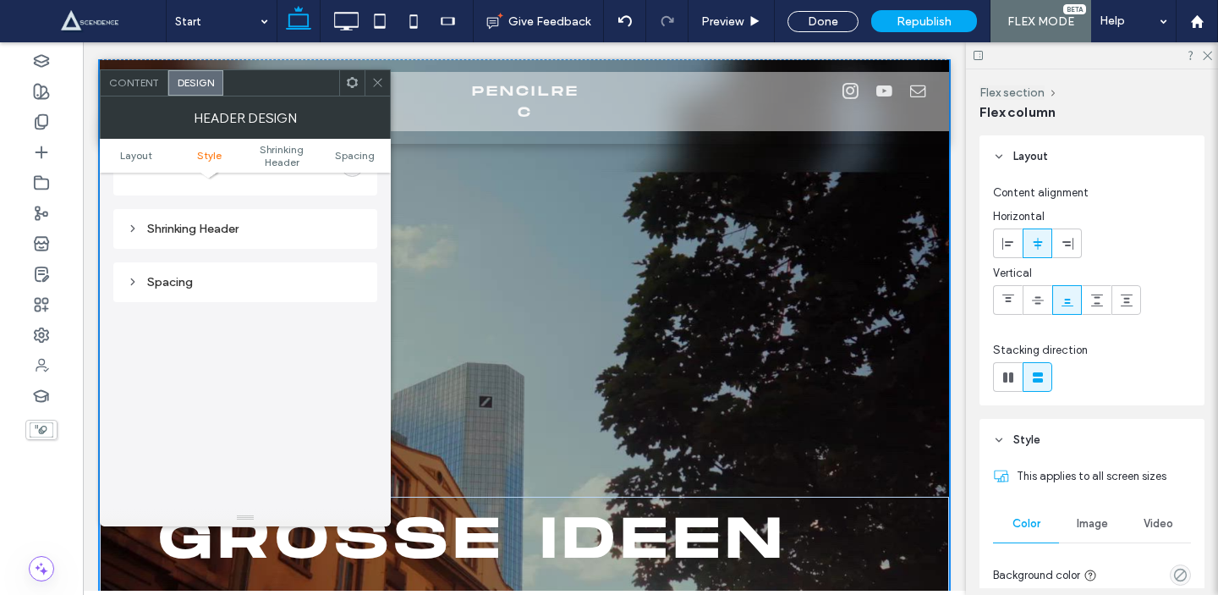
scroll to position [561, 0]
click at [382, 93] on span at bounding box center [377, 82] width 13 height 25
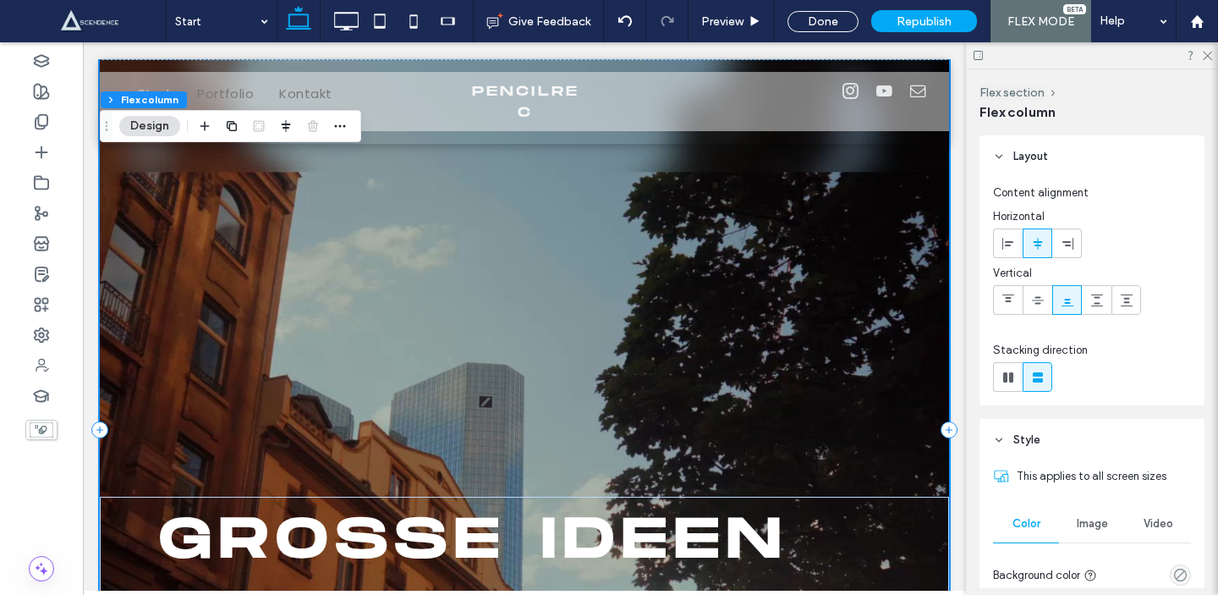
click at [373, 255] on div "GROßE IDEEN BEGINNEN KLEIN. Lass uns starten" at bounding box center [524, 429] width 849 height 740
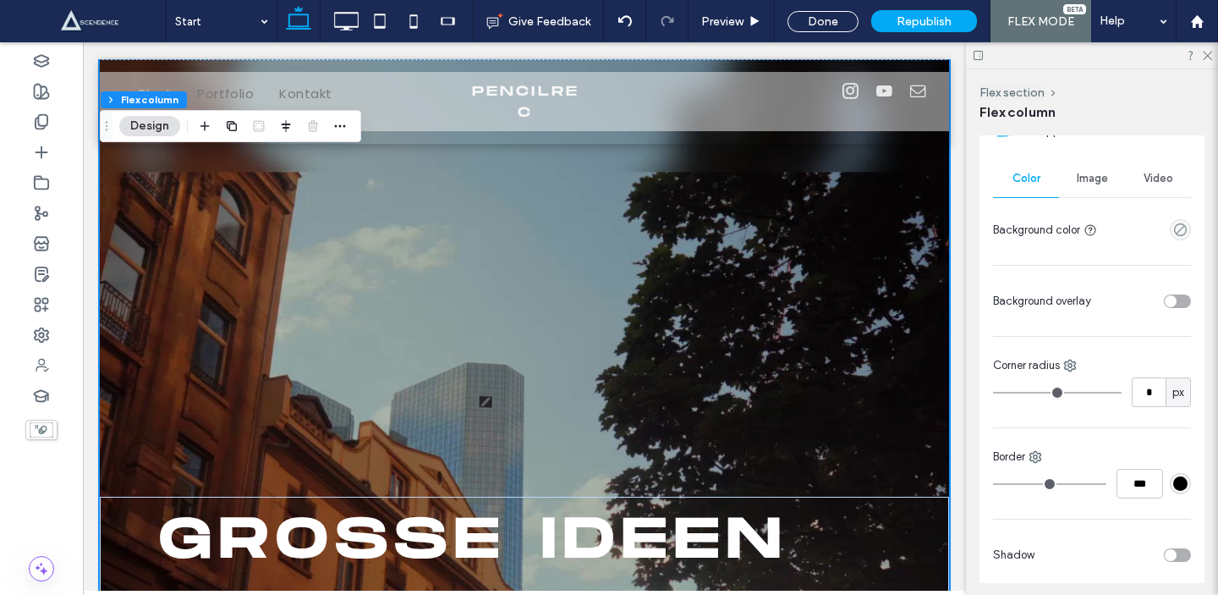
scroll to position [0, 0]
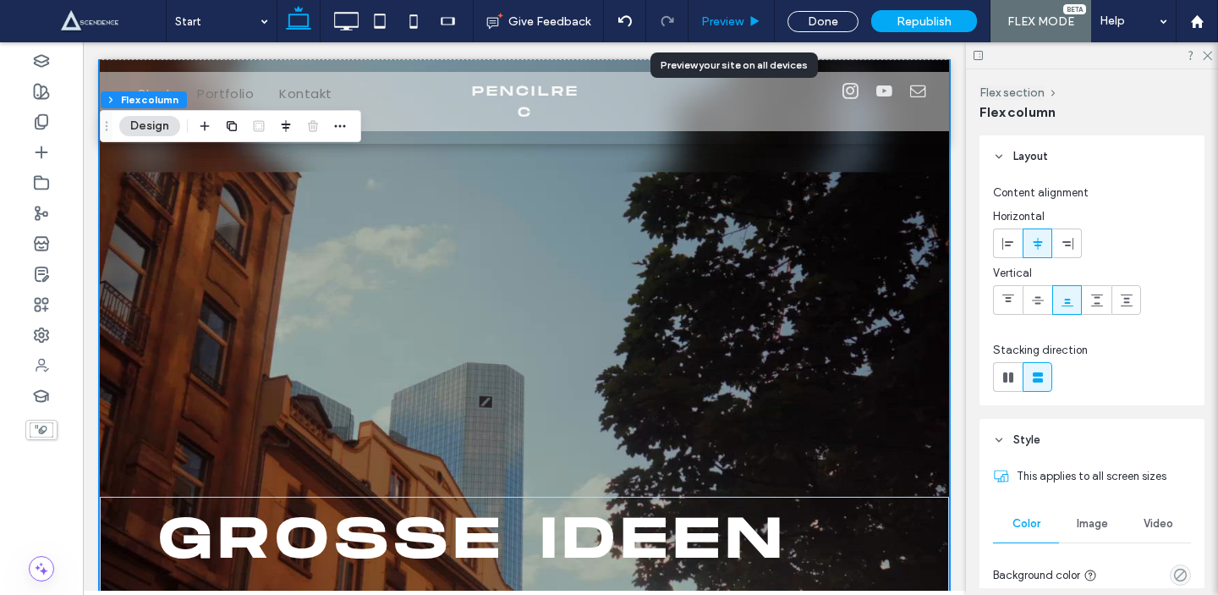
click at [741, 13] on div "Preview" at bounding box center [732, 21] width 86 height 42
click at [764, 19] on div "Preview" at bounding box center [731, 21] width 85 height 14
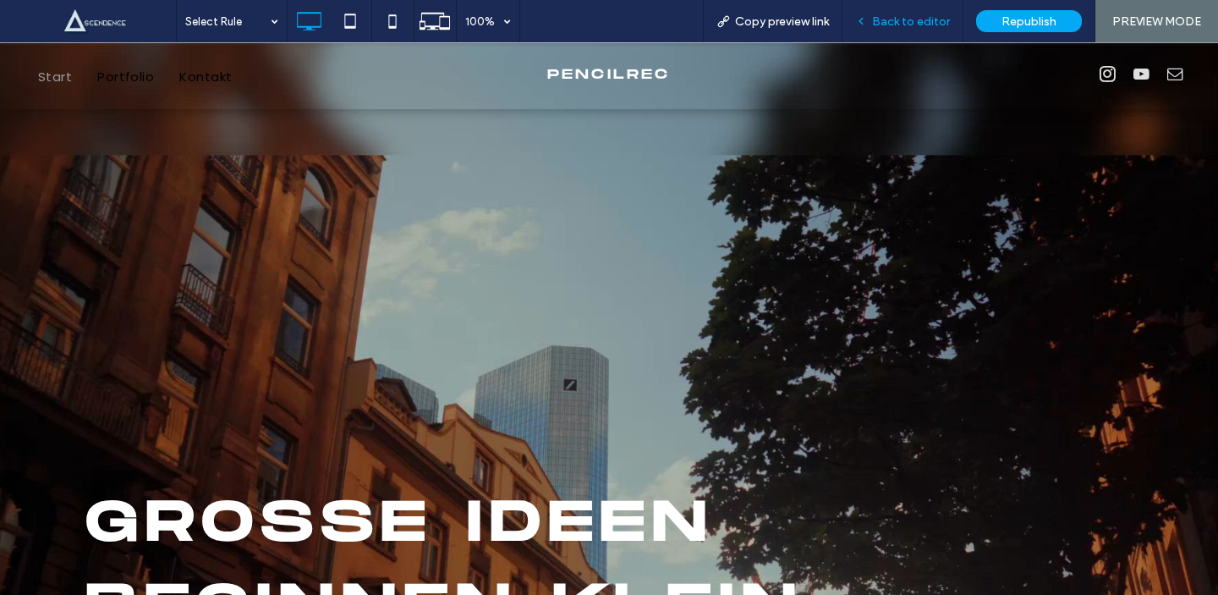
click at [906, 30] on div "Back to editor" at bounding box center [902, 21] width 121 height 42
click at [878, 25] on span "Back to editor" at bounding box center [911, 21] width 78 height 14
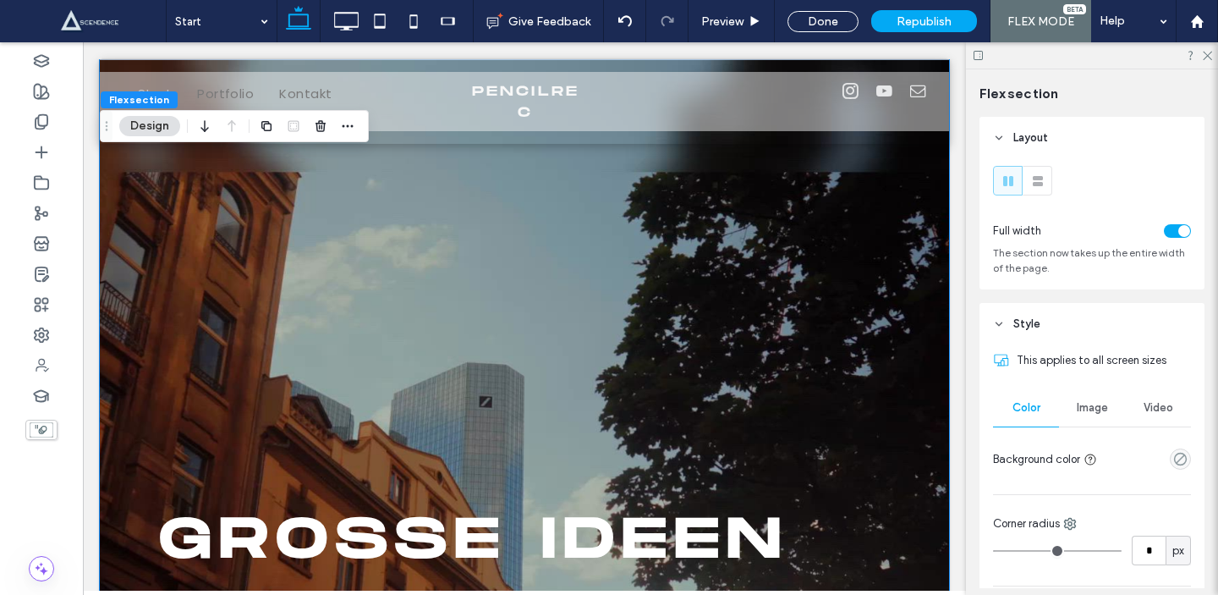
click at [979, 60] on icon at bounding box center [978, 55] width 13 height 13
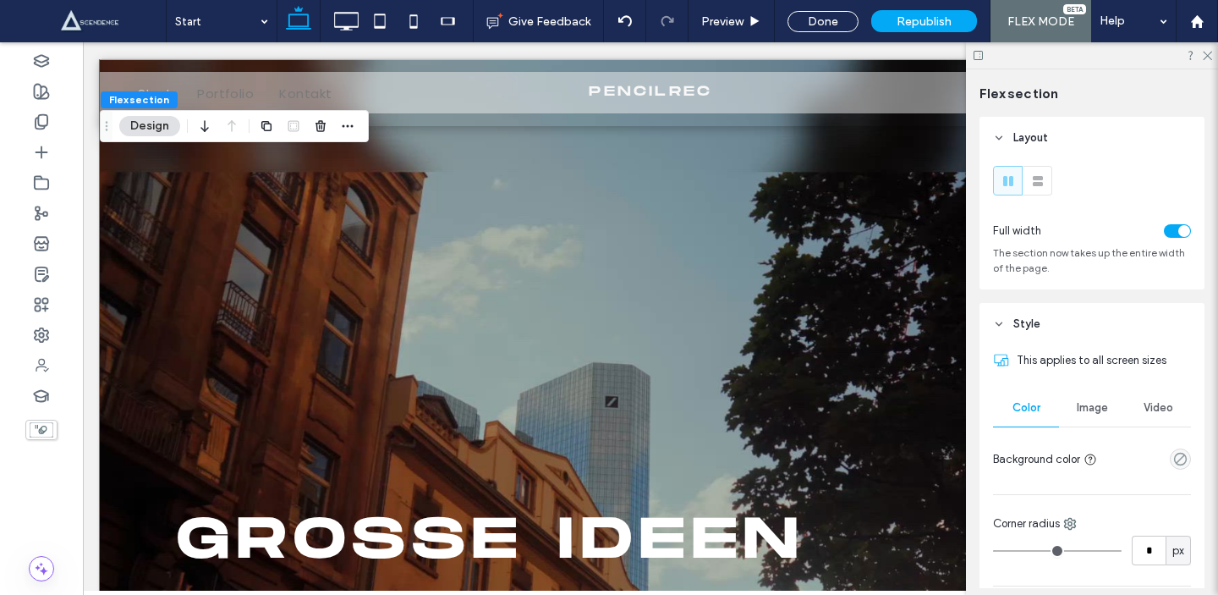
click at [973, 52] on icon at bounding box center [978, 55] width 13 height 13
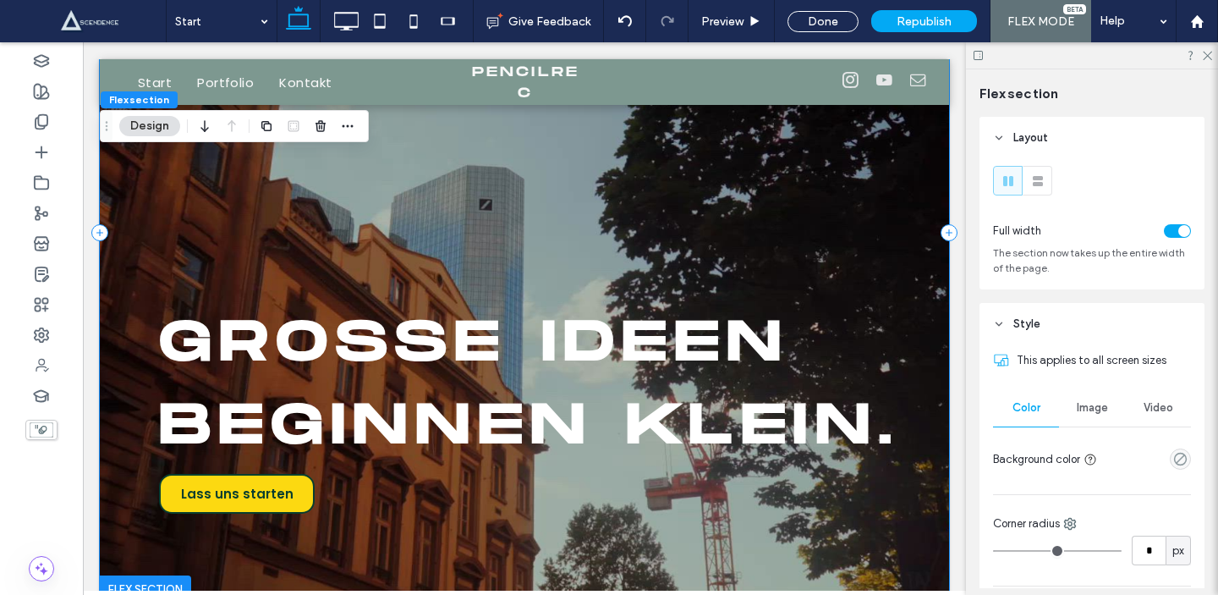
scroll to position [278, 0]
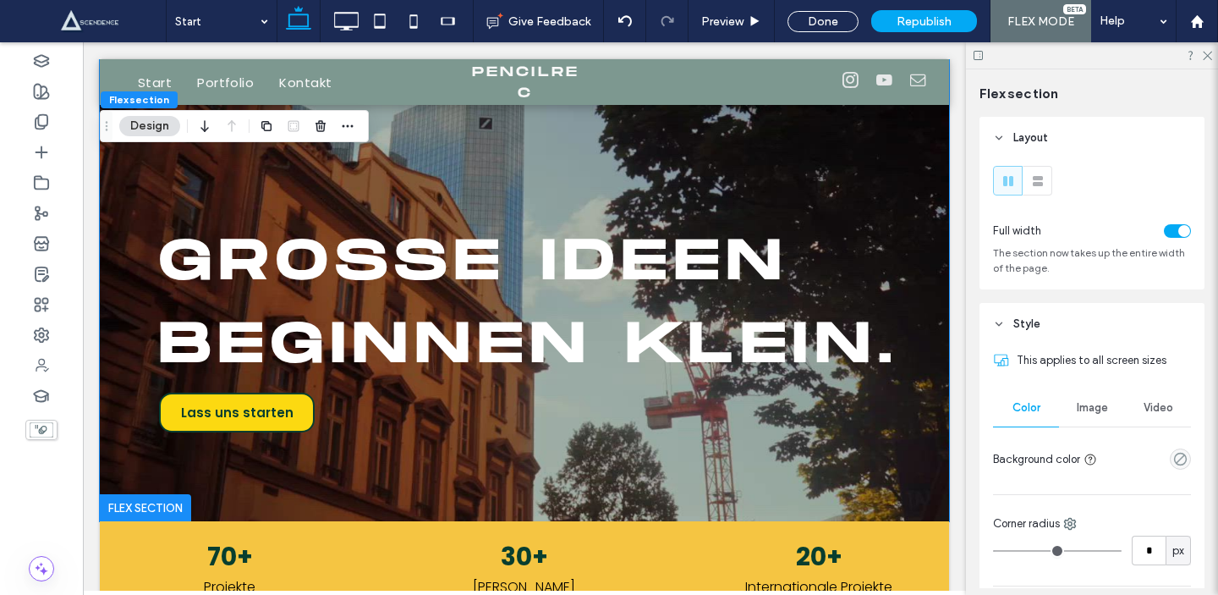
click at [1158, 400] on div "Video" at bounding box center [1158, 407] width 66 height 37
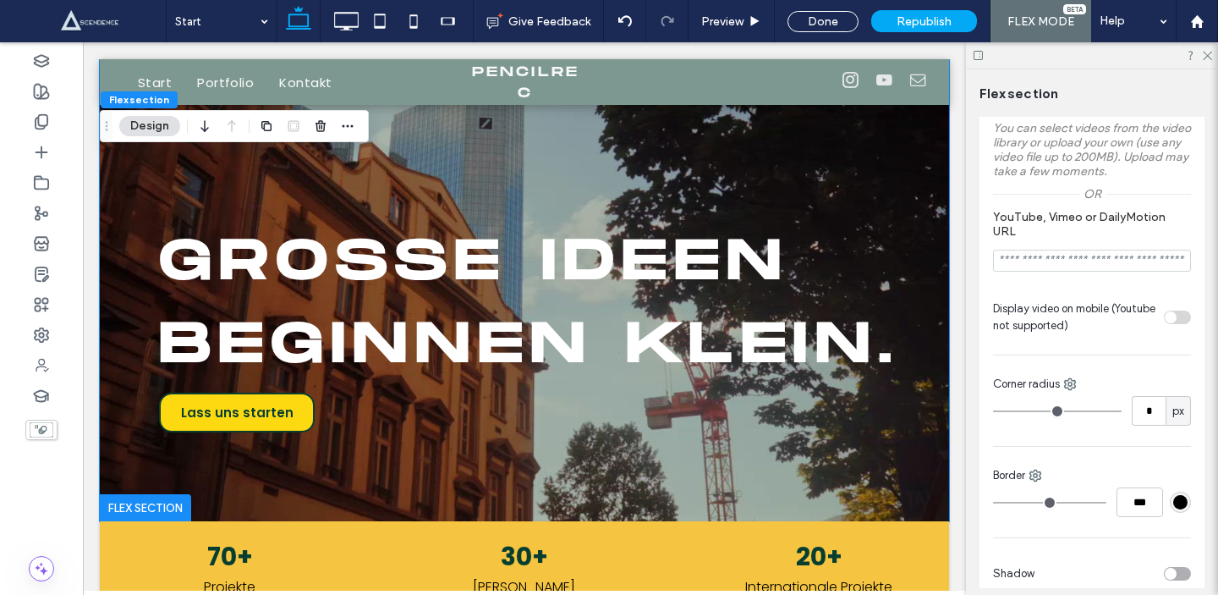
scroll to position [434, 0]
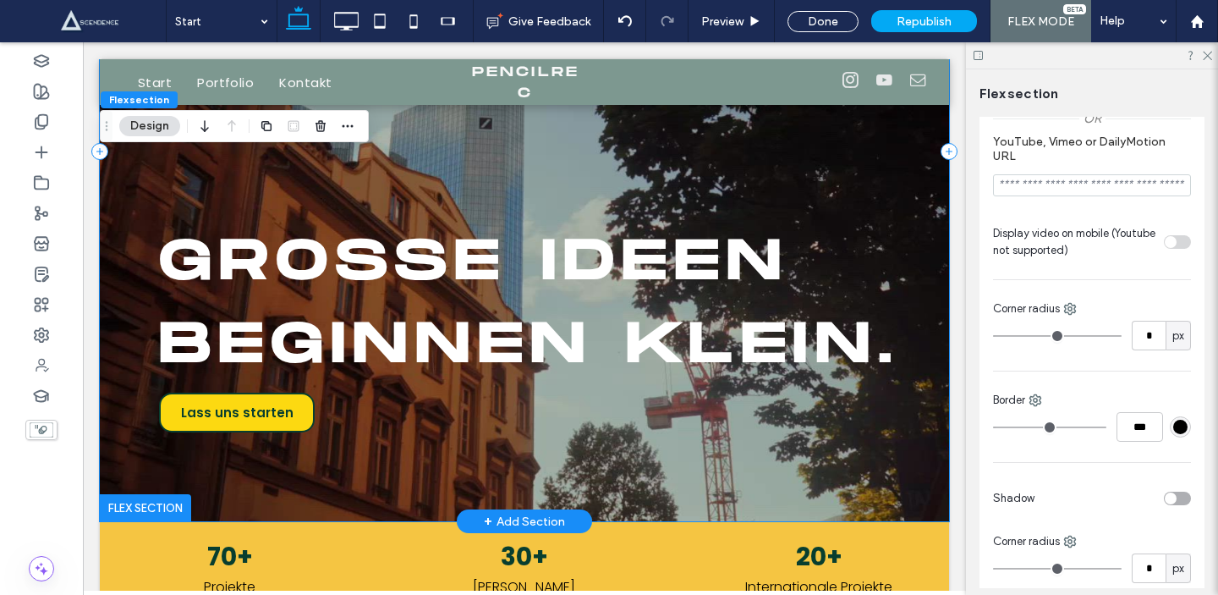
click at [198, 169] on div "GROßE IDEEN BEGINNEN KLEIN. Lass uns starten" at bounding box center [524, 151] width 849 height 740
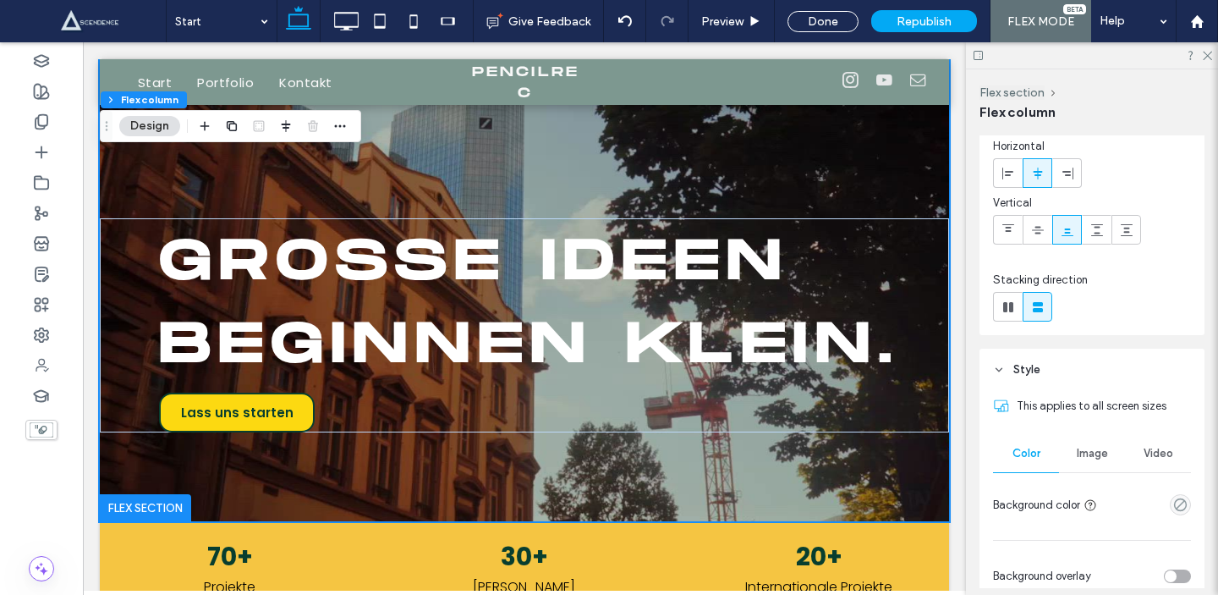
scroll to position [82, 0]
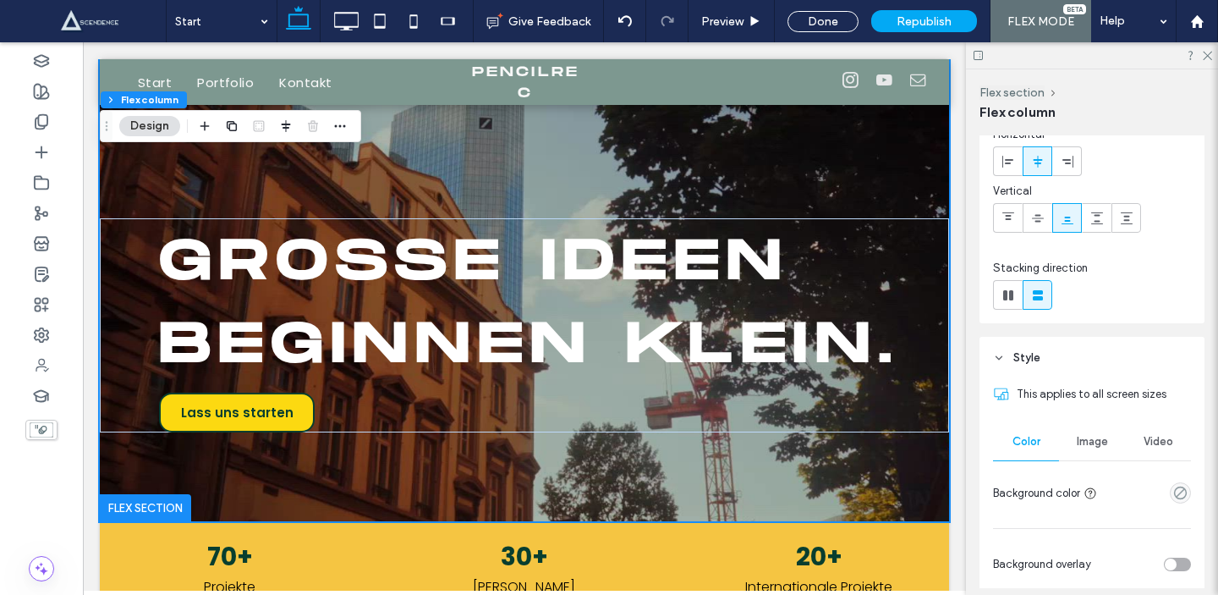
click at [1136, 430] on div "Video" at bounding box center [1158, 441] width 66 height 37
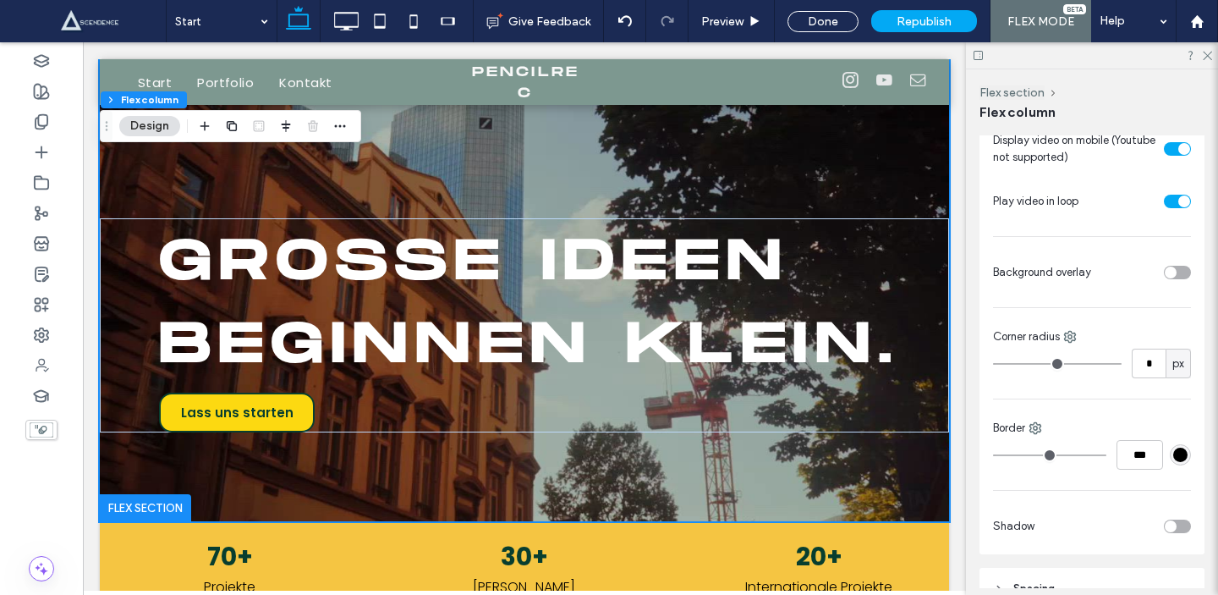
scroll to position [800, 0]
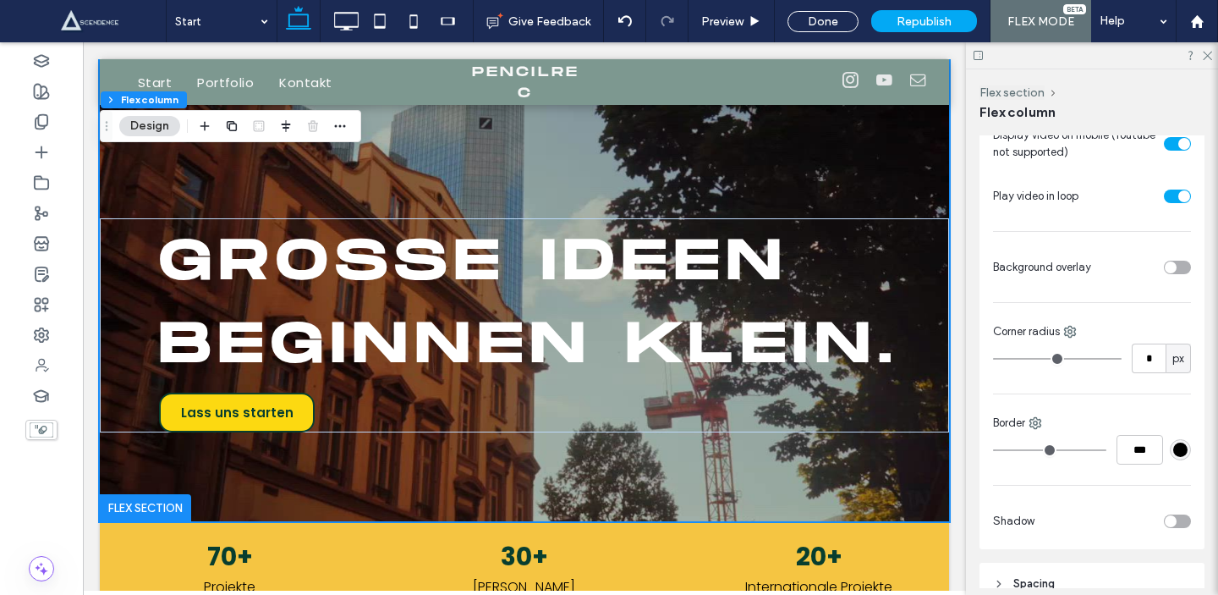
click at [1175, 277] on div at bounding box center [1144, 267] width 93 height 30
click at [1175, 273] on div "toggle" at bounding box center [1177, 268] width 27 height 14
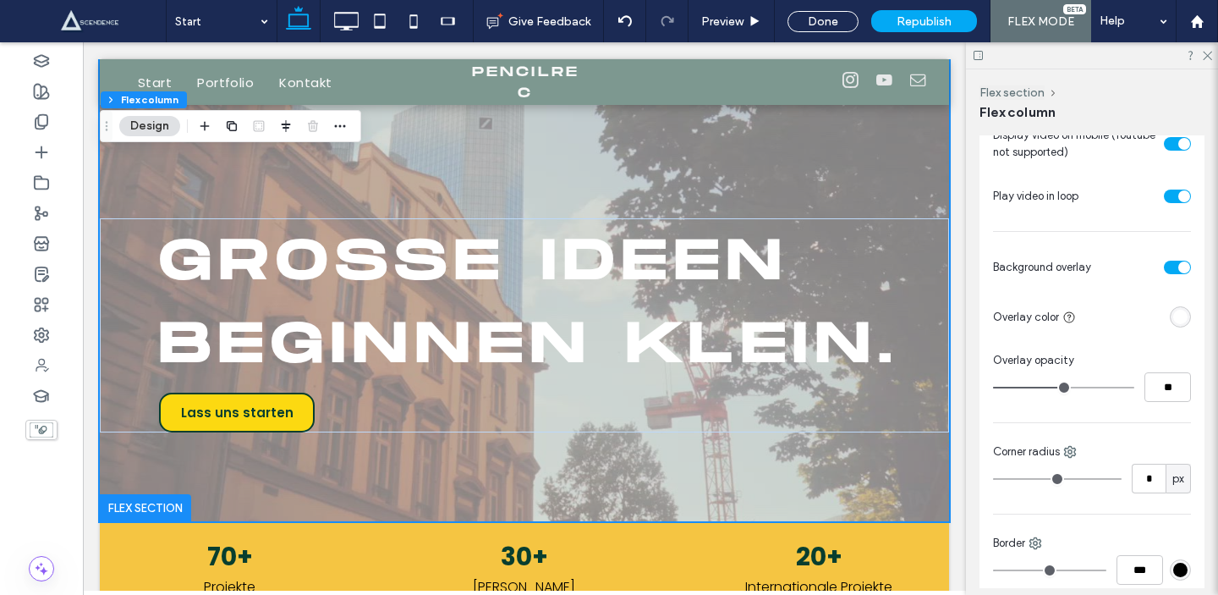
click at [1175, 273] on div "toggle" at bounding box center [1177, 268] width 27 height 14
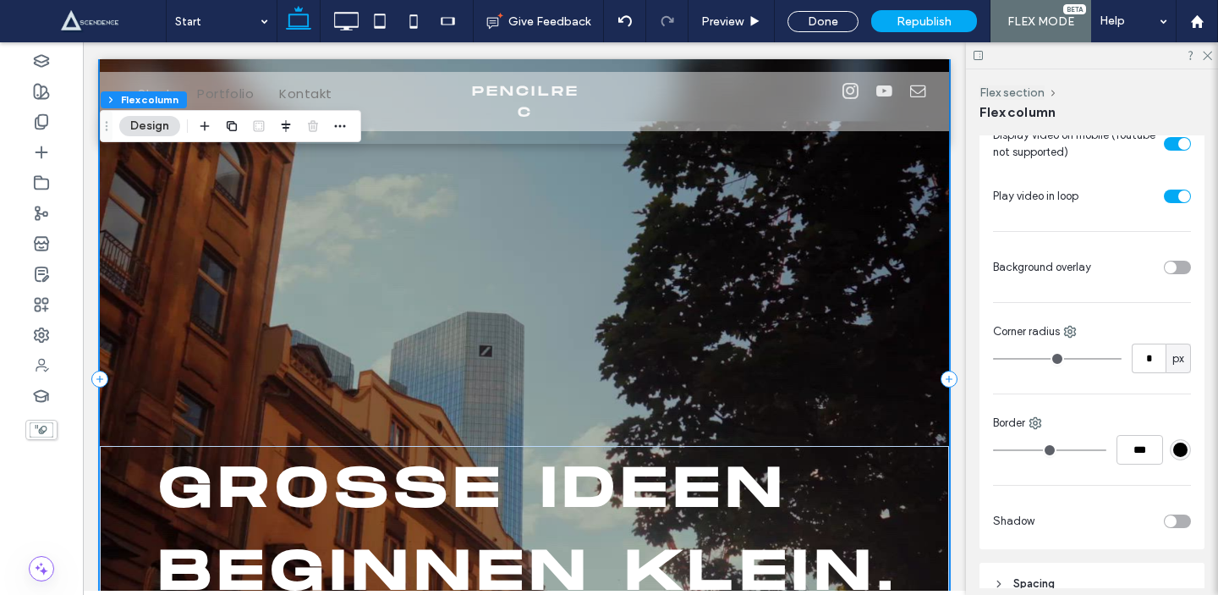
scroll to position [0, 0]
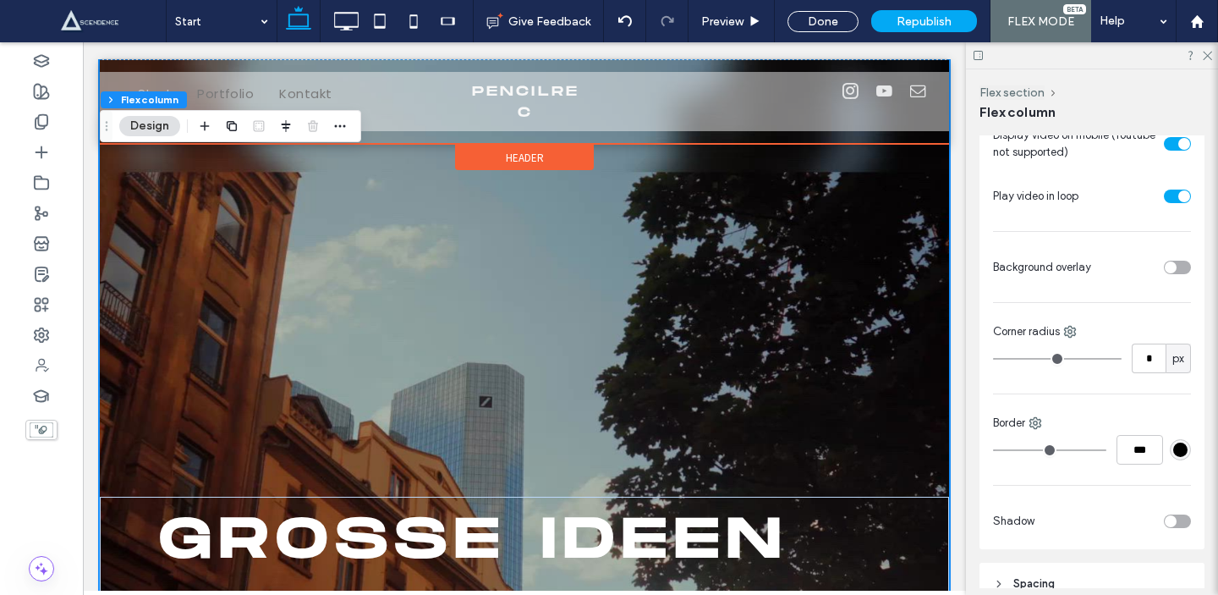
click at [754, 120] on div "Start Portfolio Kontakt Click To Paste Click To Paste Click To Paste PENCILREC …" at bounding box center [524, 101] width 849 height 85
click at [482, 145] on div "Header" at bounding box center [524, 157] width 139 height 25
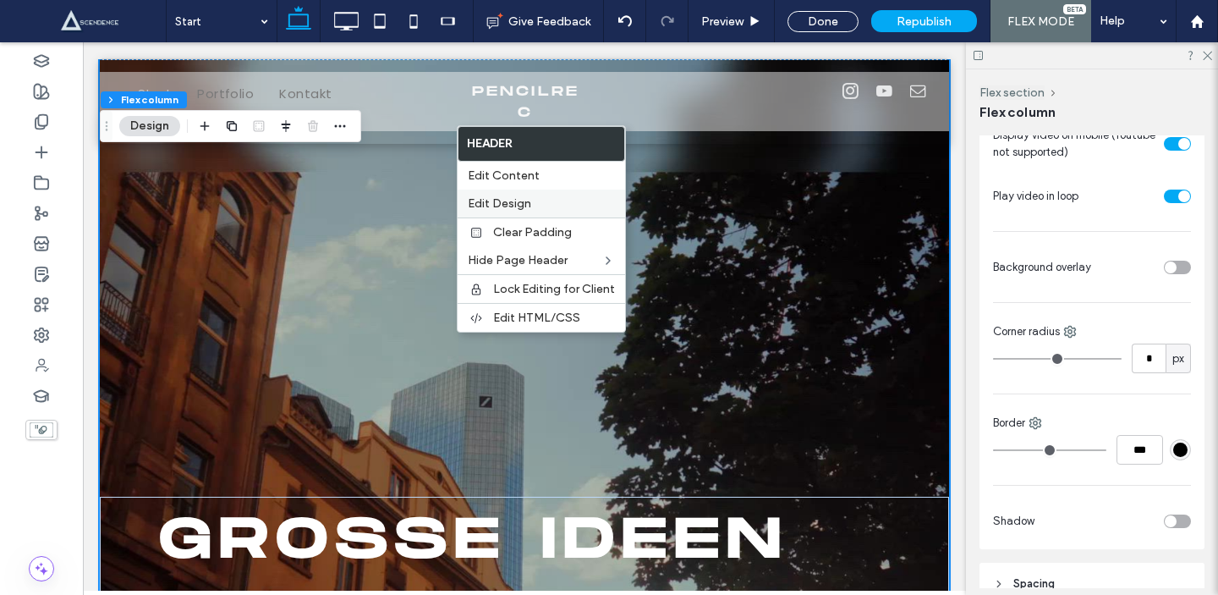
click at [504, 197] on span "Edit Design" at bounding box center [499, 203] width 63 height 14
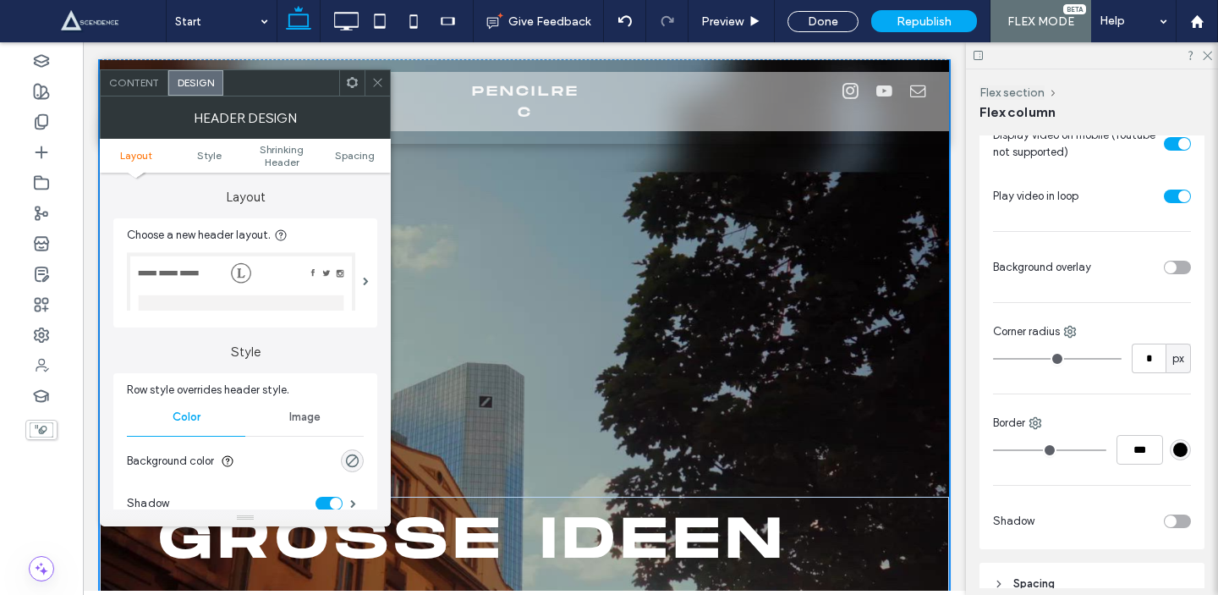
click at [369, 83] on div at bounding box center [377, 82] width 25 height 25
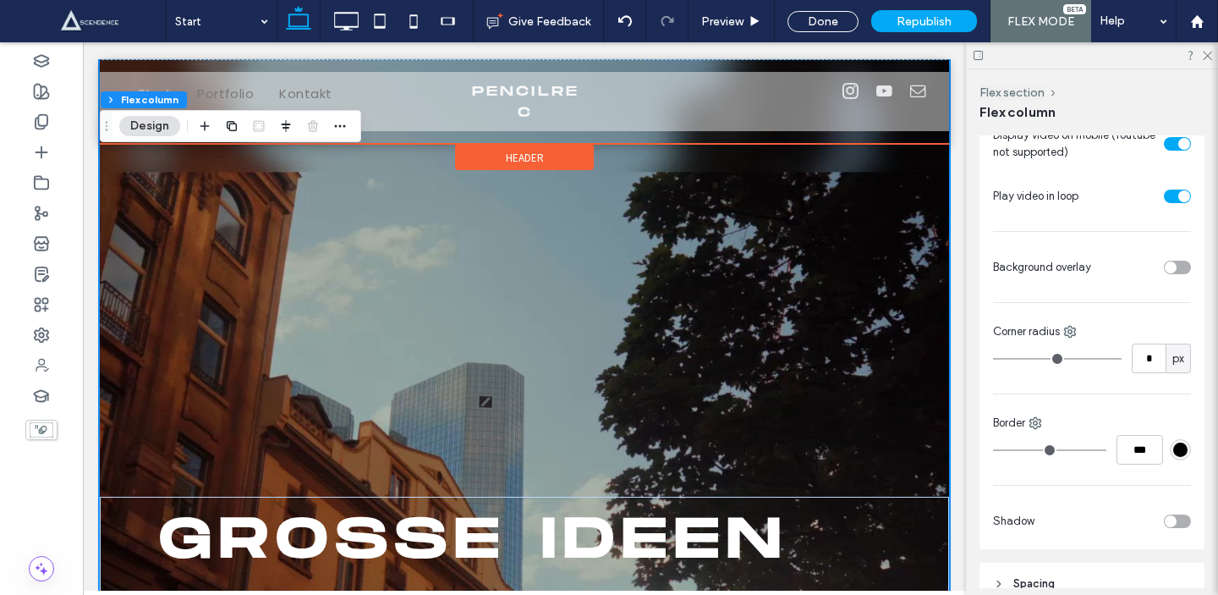
click at [516, 145] on div "Header" at bounding box center [524, 157] width 139 height 25
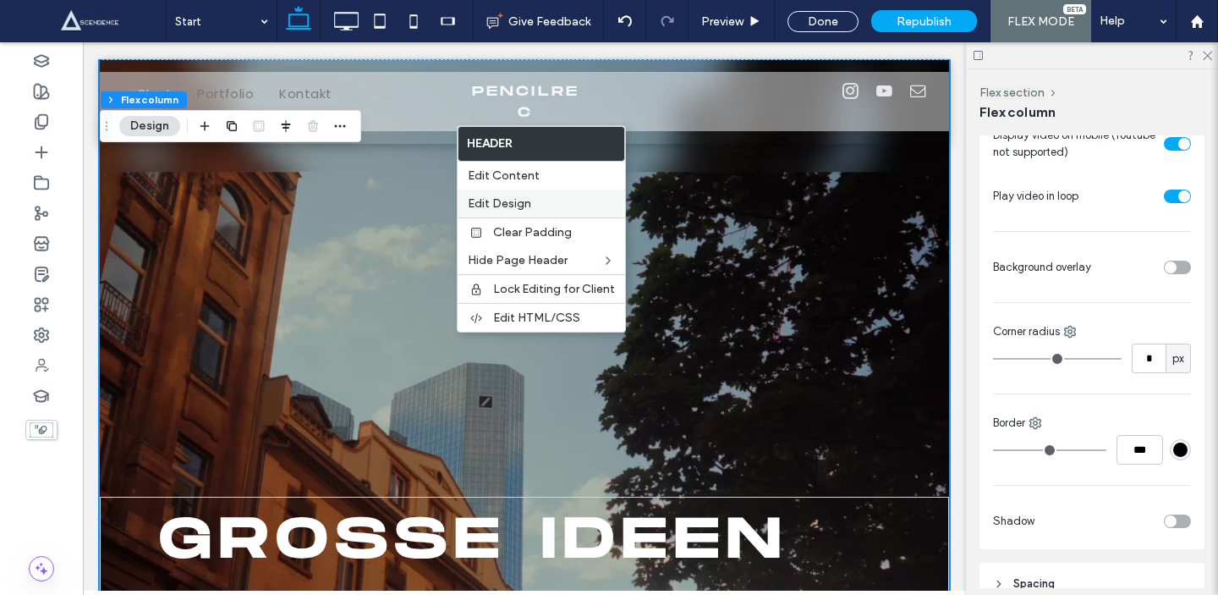
click at [526, 195] on div "Edit Design" at bounding box center [541, 203] width 167 height 28
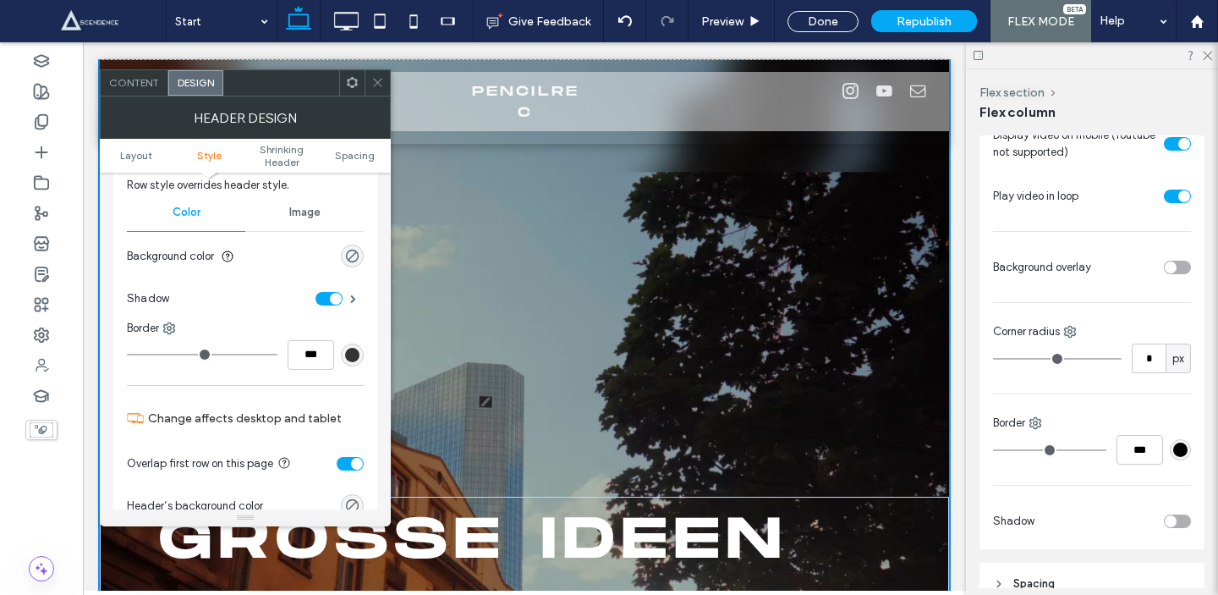
scroll to position [233, 0]
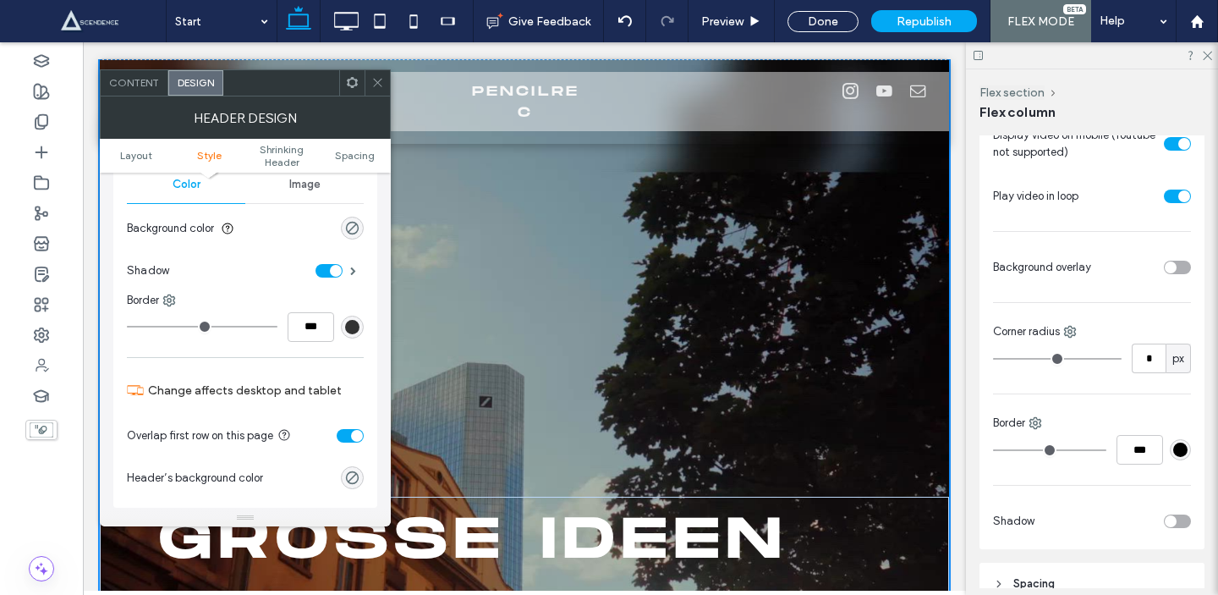
click at [328, 269] on div "toggle" at bounding box center [328, 271] width 27 height 14
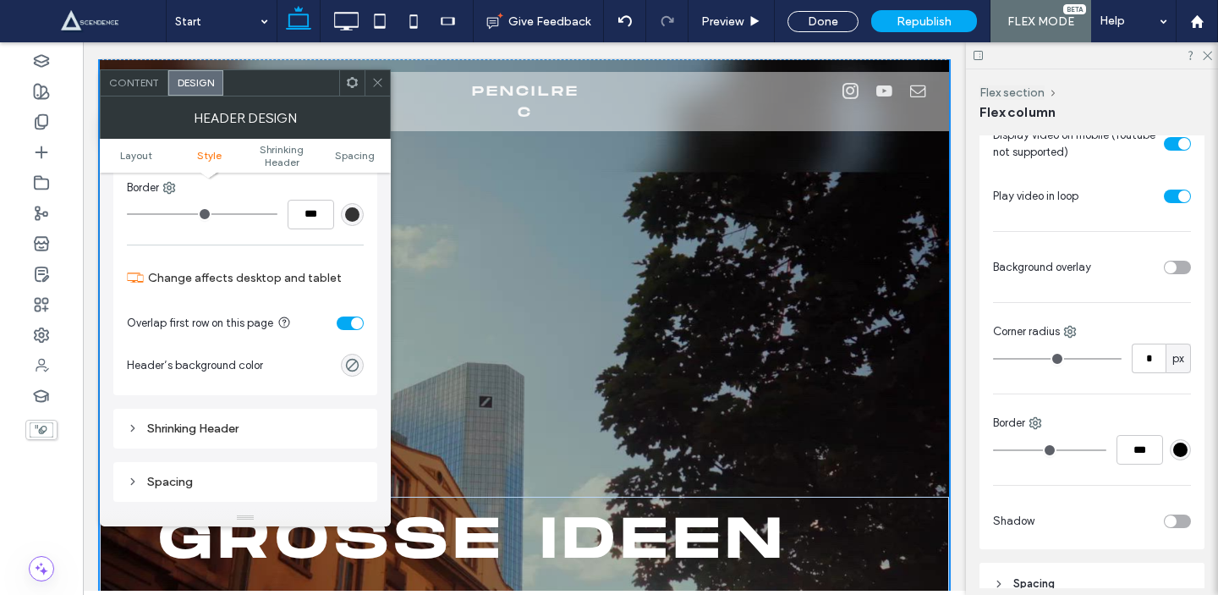
scroll to position [358, 0]
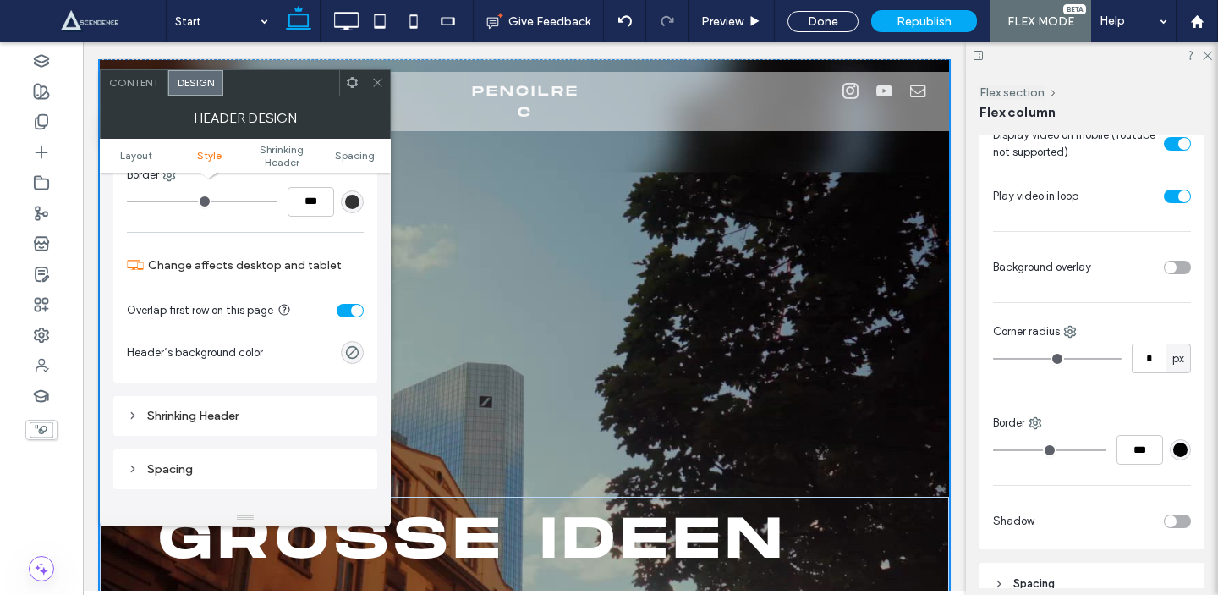
click at [352, 310] on div "toggle" at bounding box center [357, 310] width 12 height 12
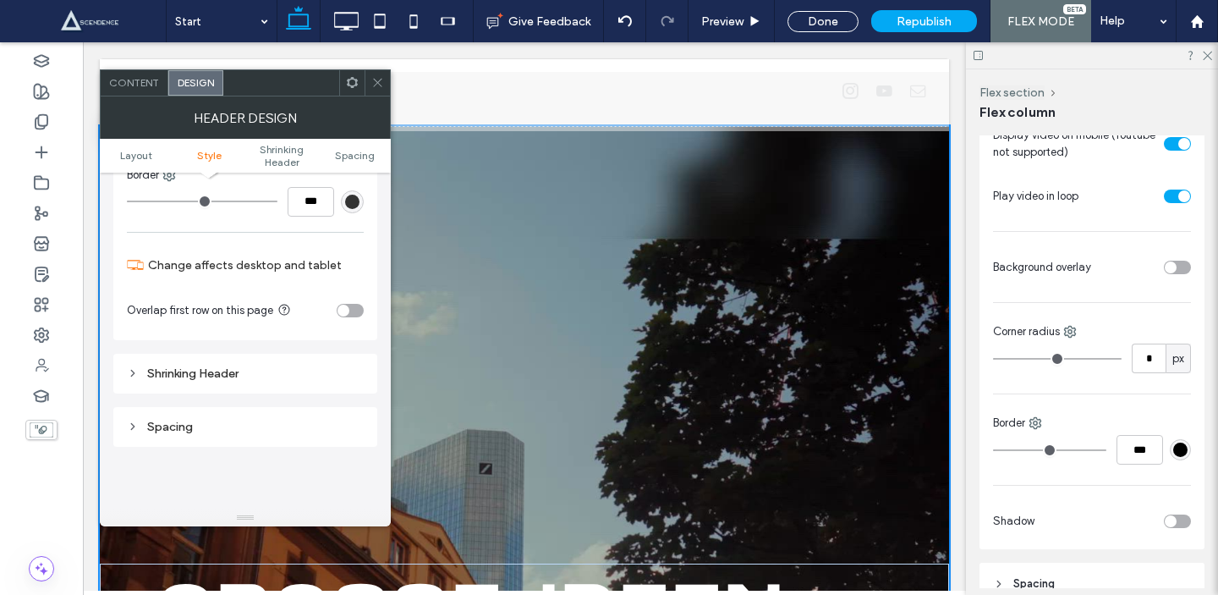
click at [352, 310] on div "toggle" at bounding box center [350, 311] width 27 height 14
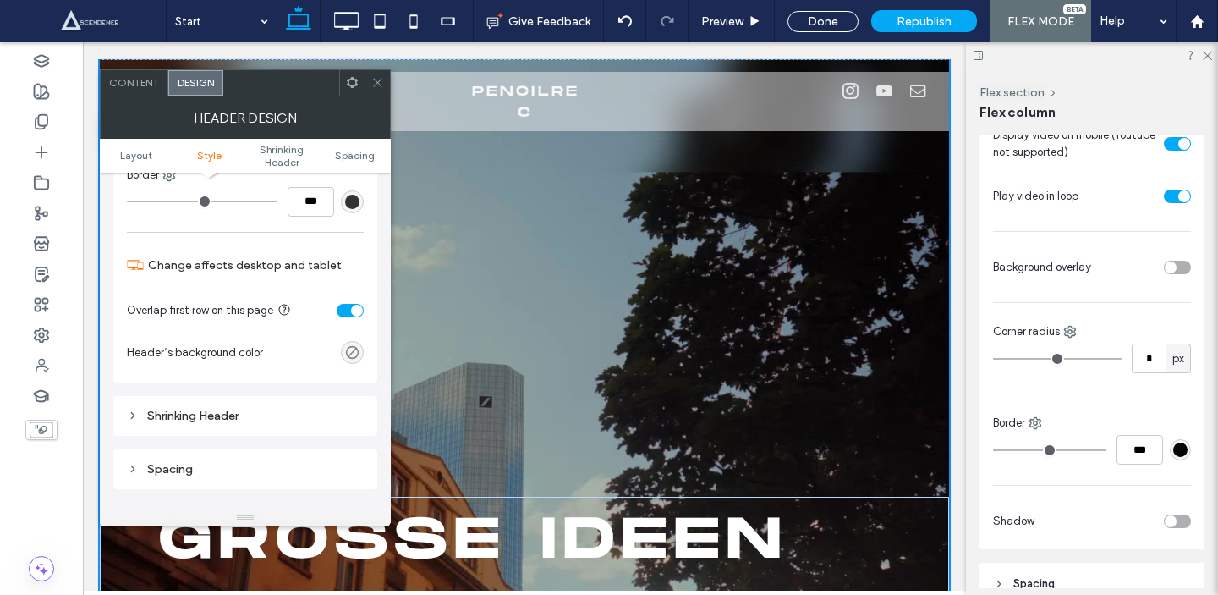
click at [358, 349] on div "rgba(0, 0, 0, 0)" at bounding box center [352, 352] width 14 height 14
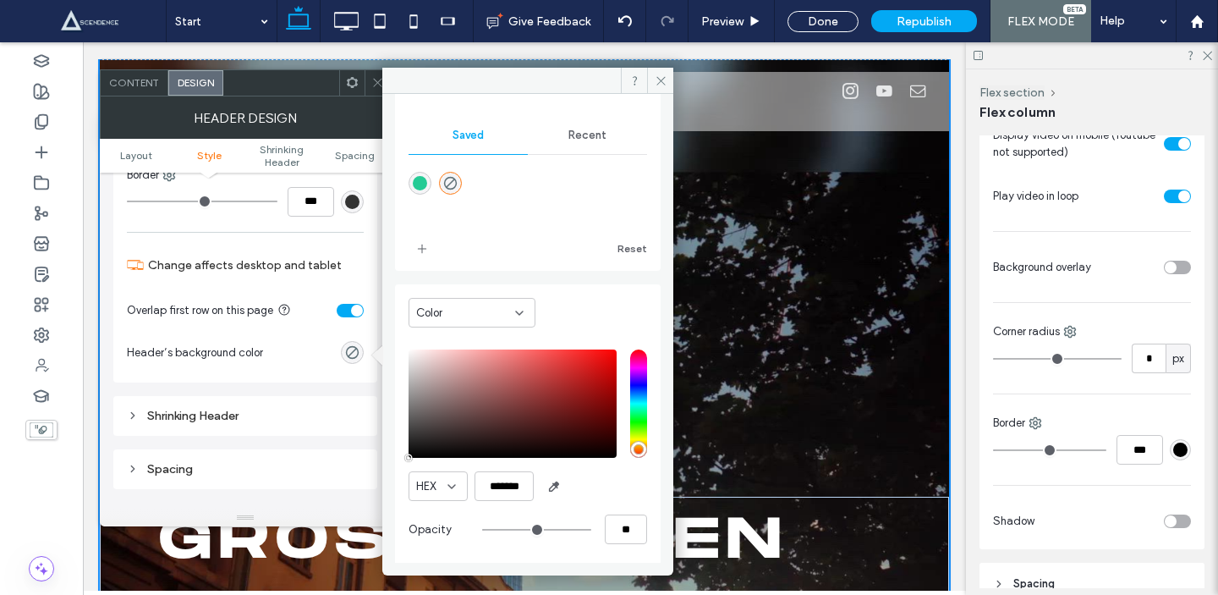
scroll to position [140, 0]
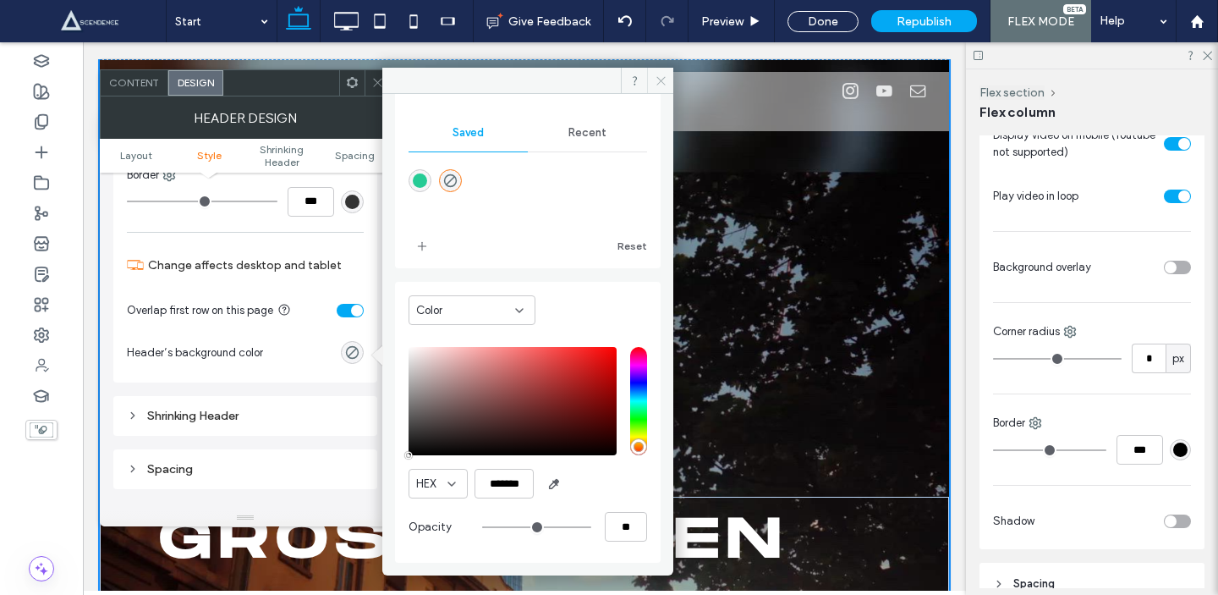
click at [656, 80] on icon at bounding box center [661, 80] width 13 height 13
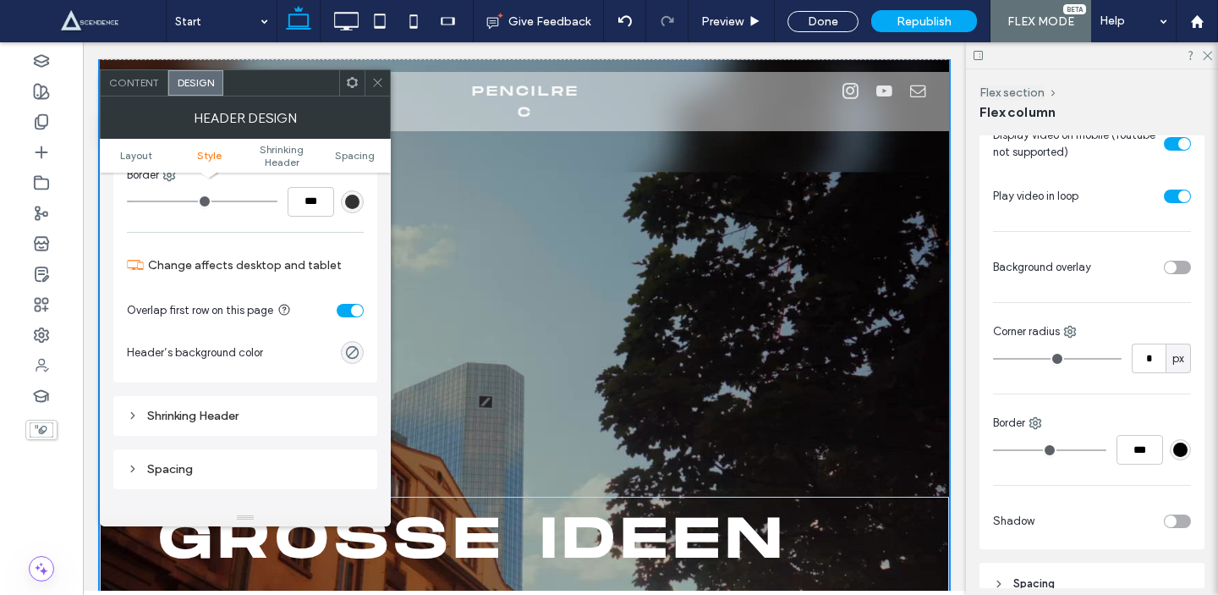
click at [377, 88] on icon at bounding box center [377, 82] width 13 height 13
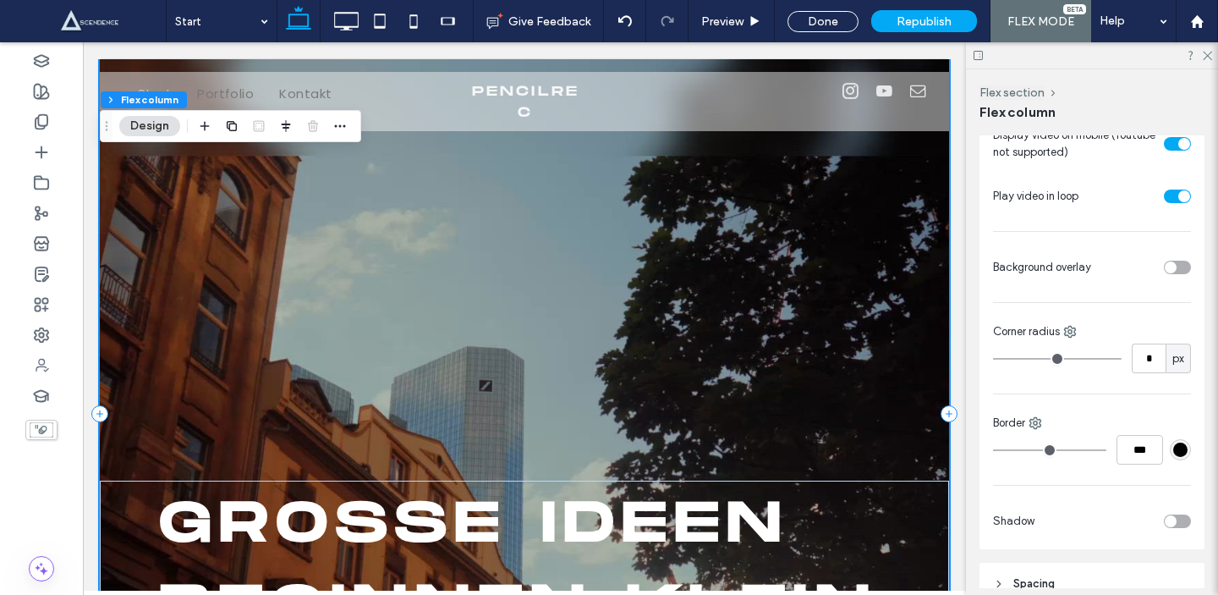
scroll to position [0, 0]
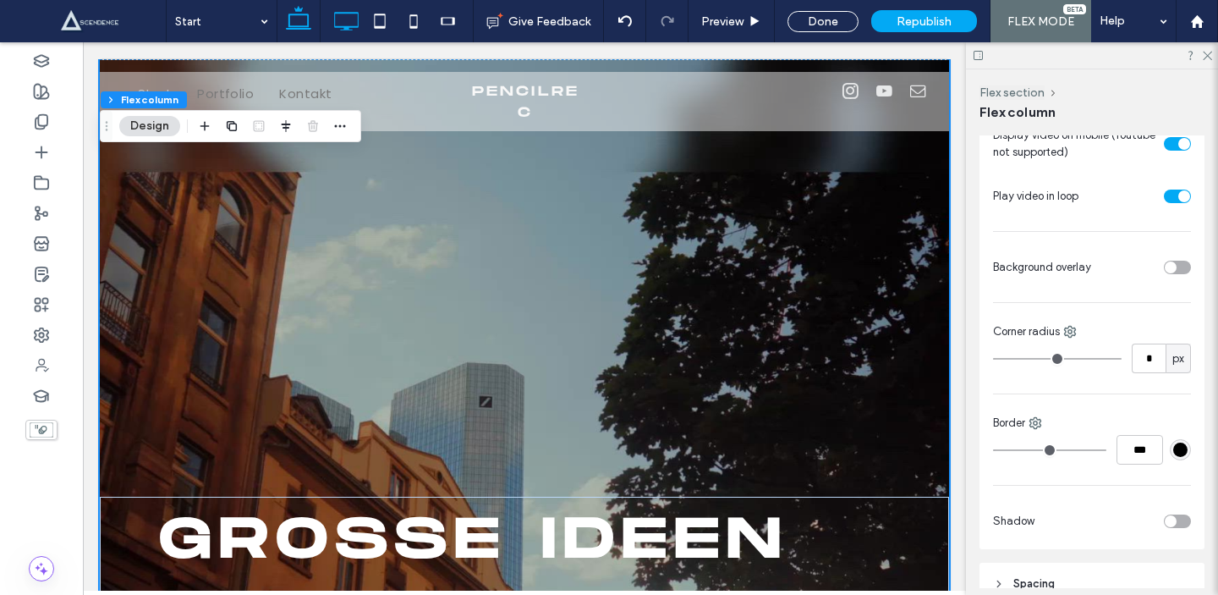
click at [349, 34] on icon at bounding box center [346, 21] width 34 height 34
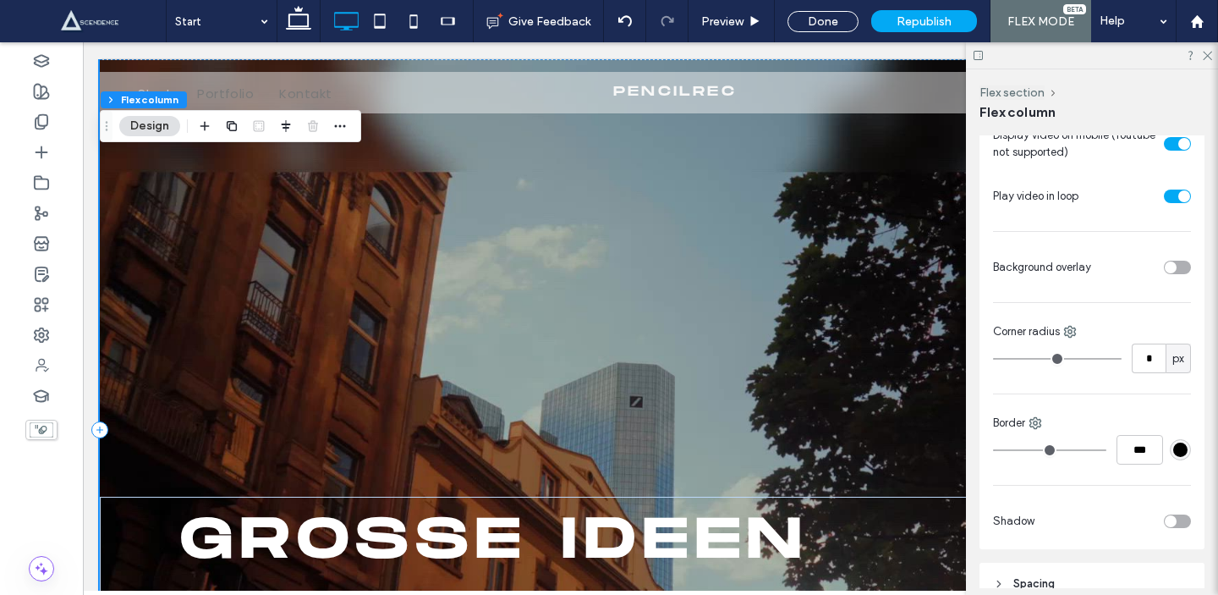
click at [549, 405] on div "GROßE IDEEN BEGINNEN KLEIN. Lass uns starten" at bounding box center [675, 429] width 1150 height 740
click at [974, 50] on icon at bounding box center [978, 55] width 13 height 13
click at [979, 61] on icon at bounding box center [978, 55] width 13 height 13
click at [1205, 56] on icon at bounding box center [1206, 54] width 11 height 11
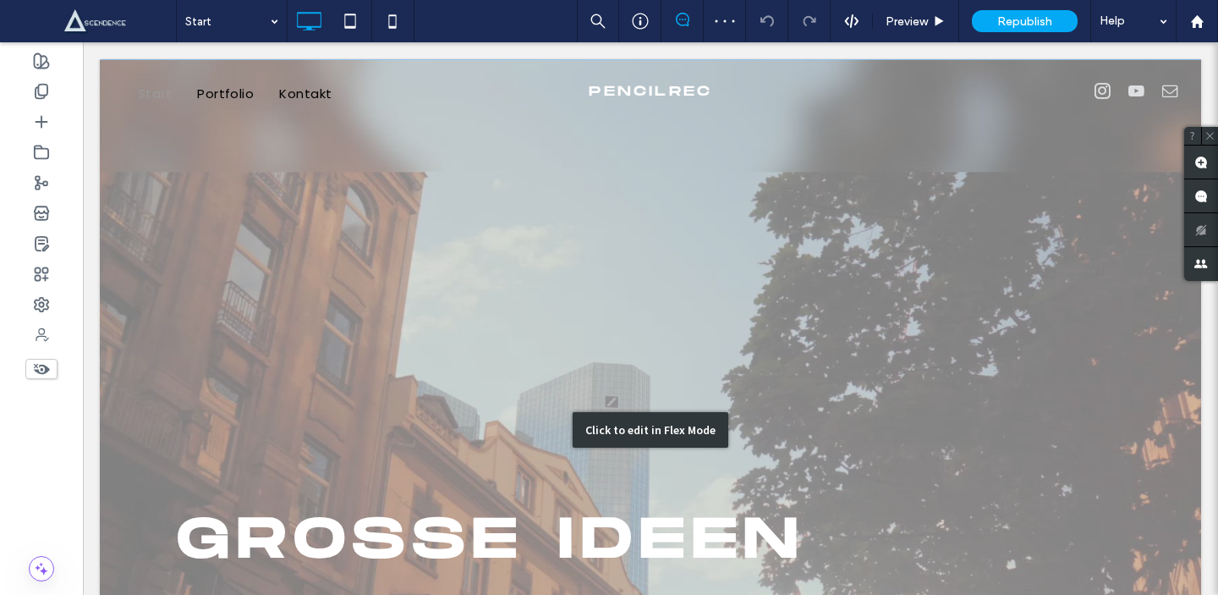
click at [388, 289] on div "Click to edit in Flex Mode" at bounding box center [650, 429] width 1101 height 740
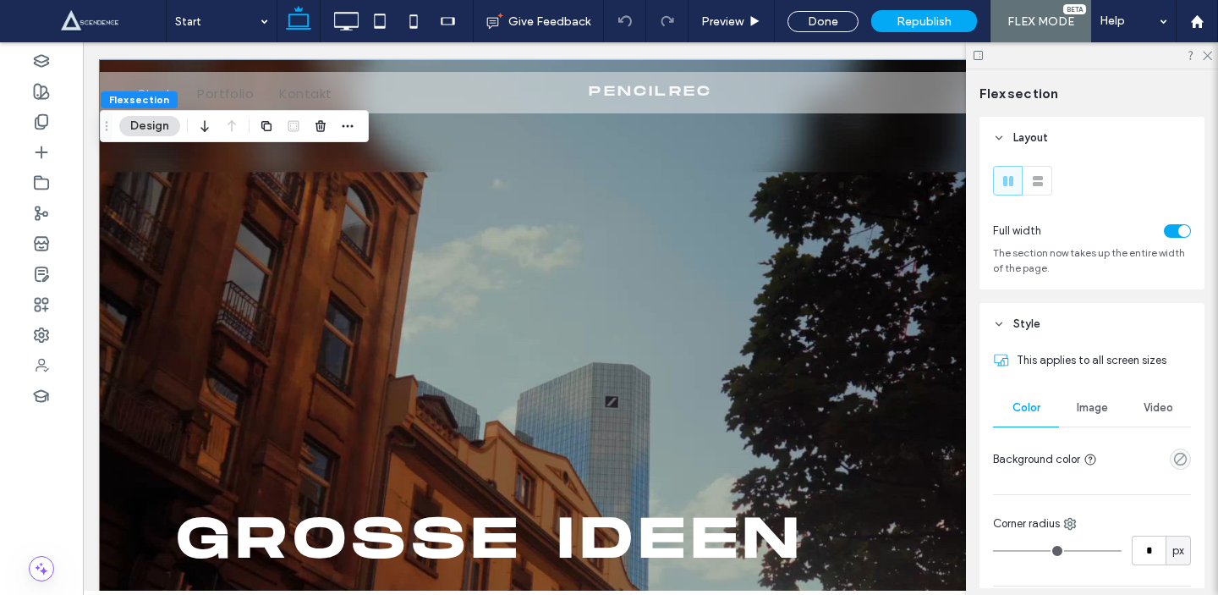
click at [975, 55] on icon at bounding box center [978, 55] width 13 height 13
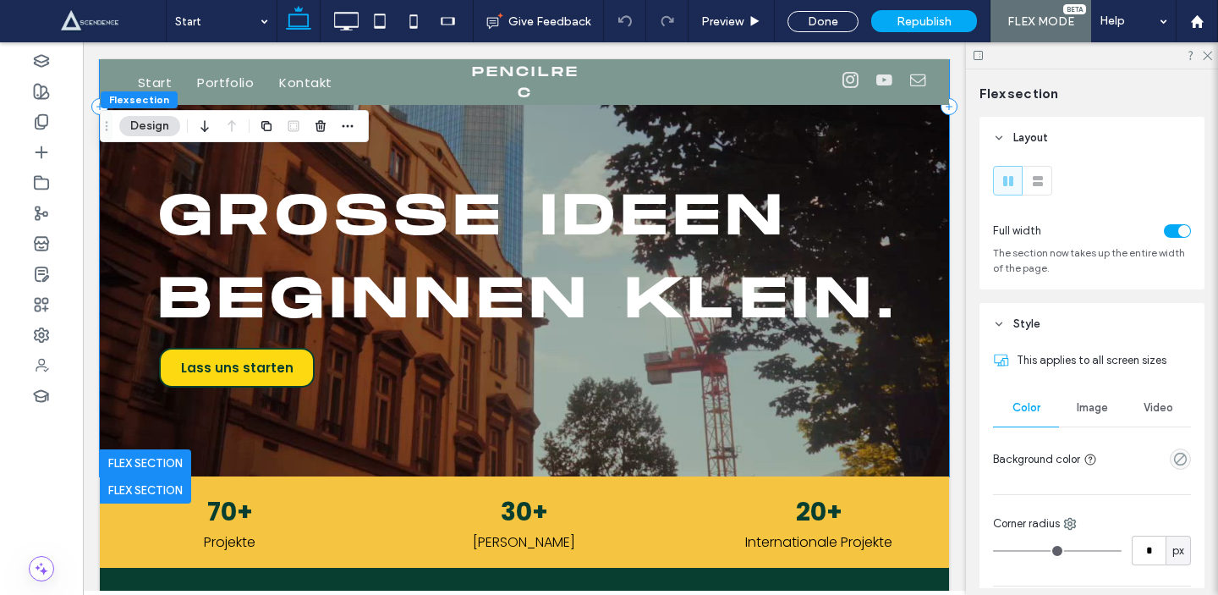
scroll to position [420, 0]
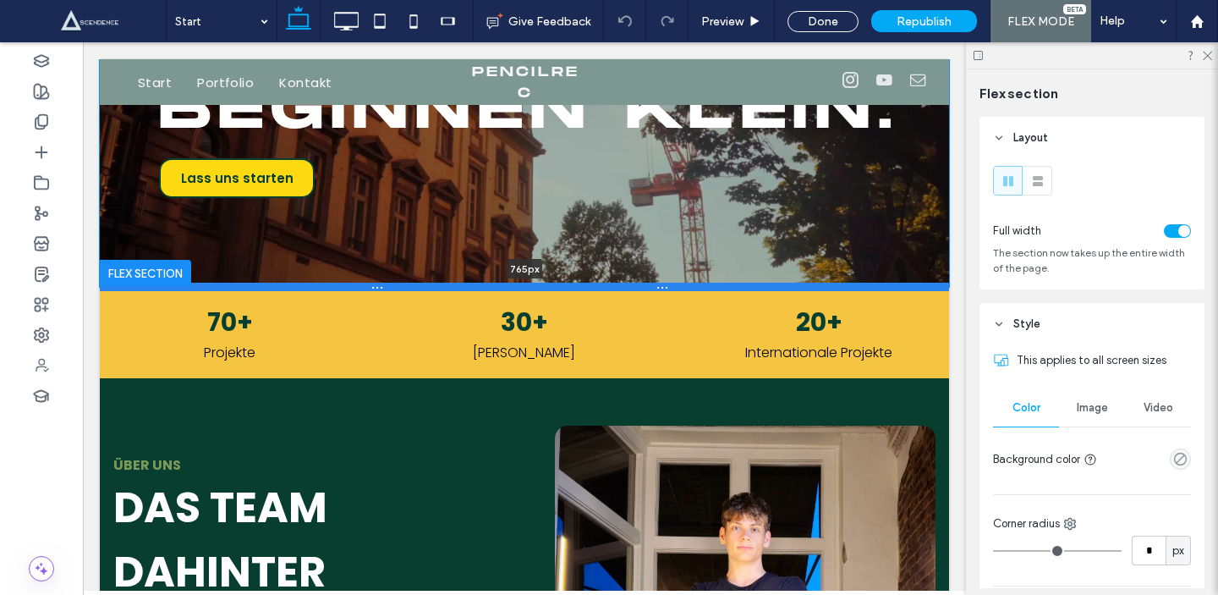
drag, startPoint x: 813, startPoint y: 379, endPoint x: 826, endPoint y: 286, distance: 93.9
click at [826, 286] on div at bounding box center [524, 287] width 849 height 8
type input "***"
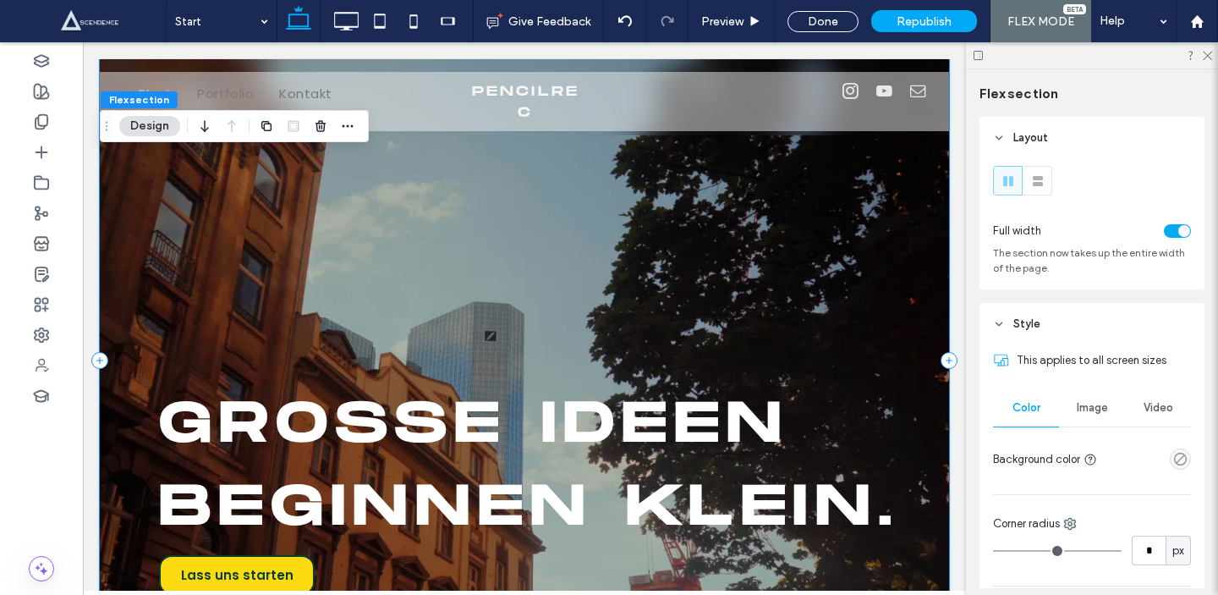
scroll to position [0, 0]
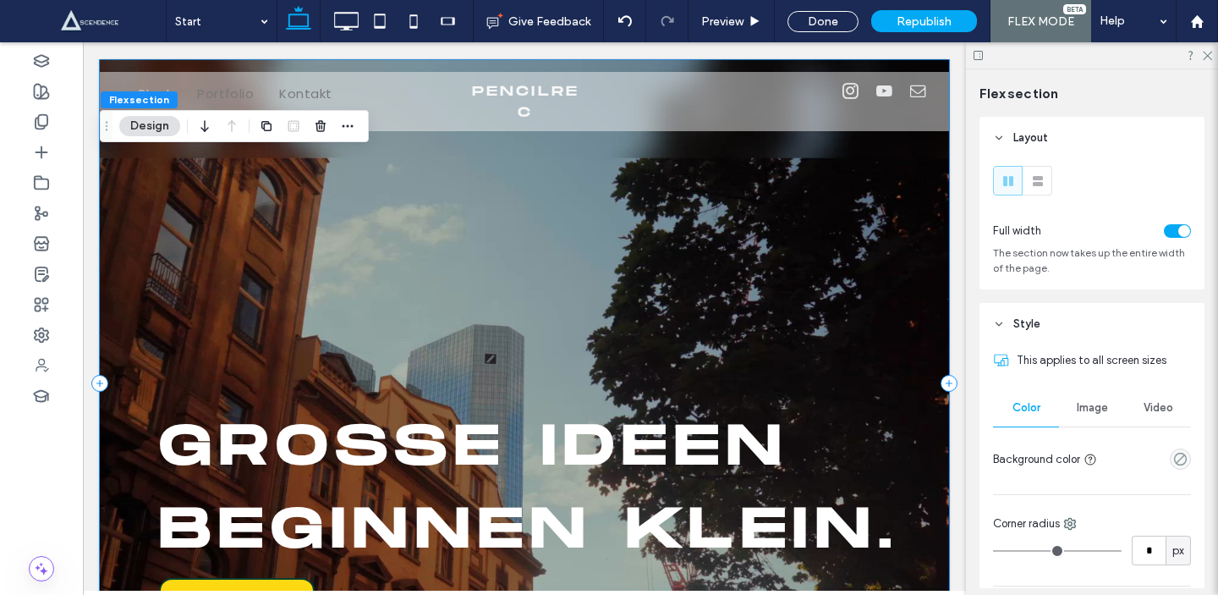
click at [826, 287] on div "GROßE IDEEN BEGINNEN KLEIN. Lass uns starten" at bounding box center [524, 382] width 849 height 647
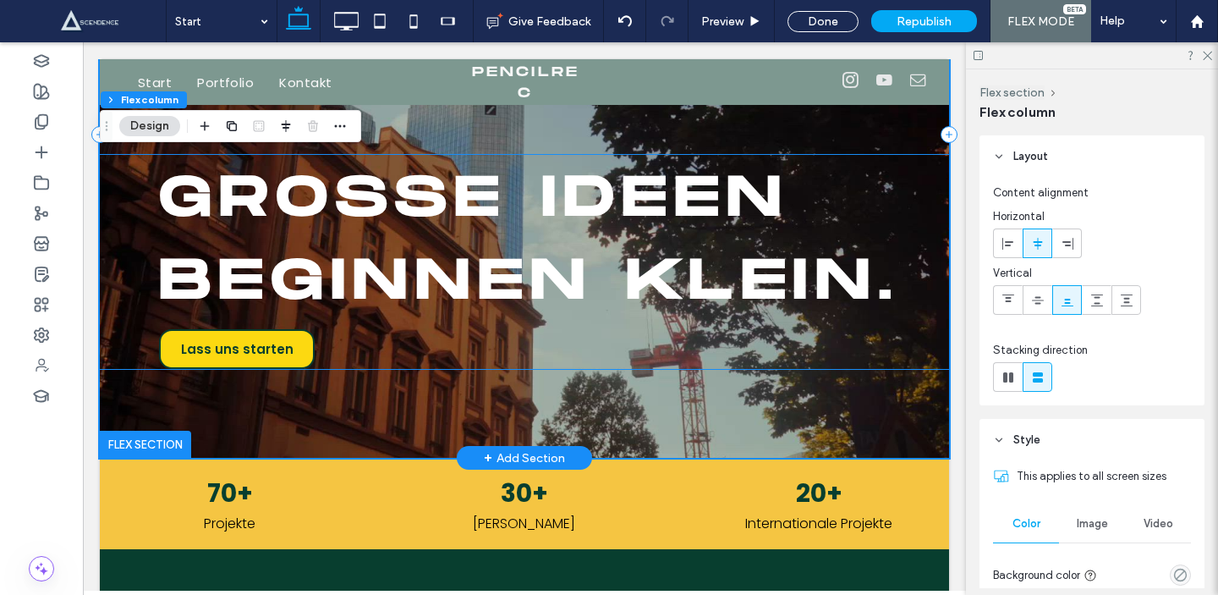
scroll to position [403, 0]
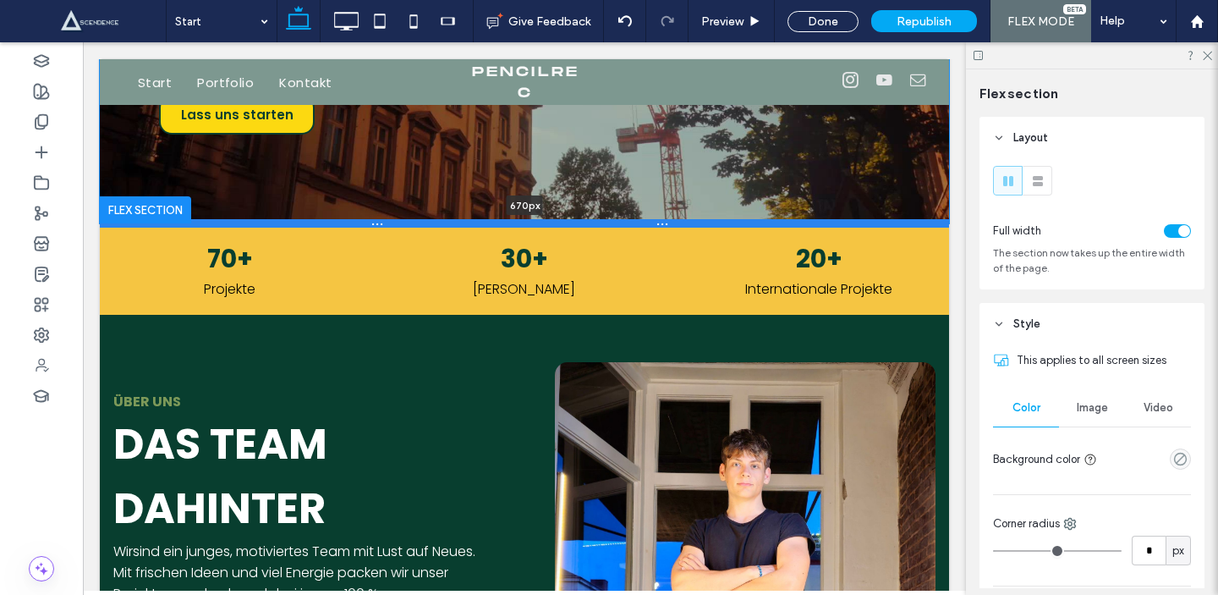
drag, startPoint x: 815, startPoint y: 299, endPoint x: 821, endPoint y: 219, distance: 80.6
click at [821, 219] on div at bounding box center [524, 223] width 849 height 8
type input "***"
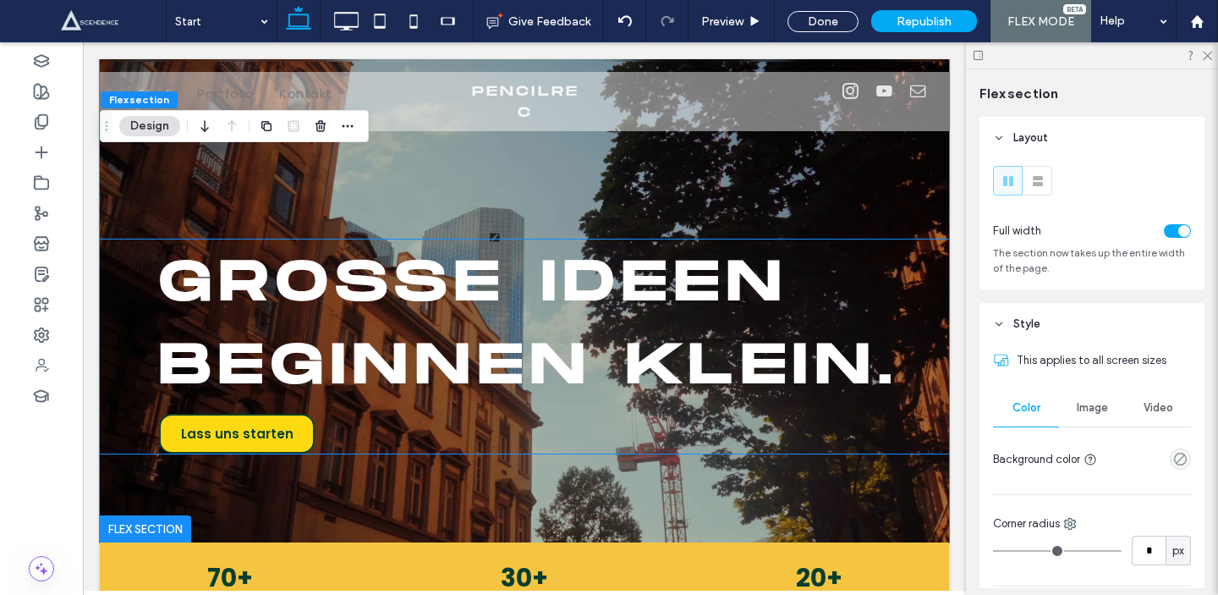
scroll to position [0, 0]
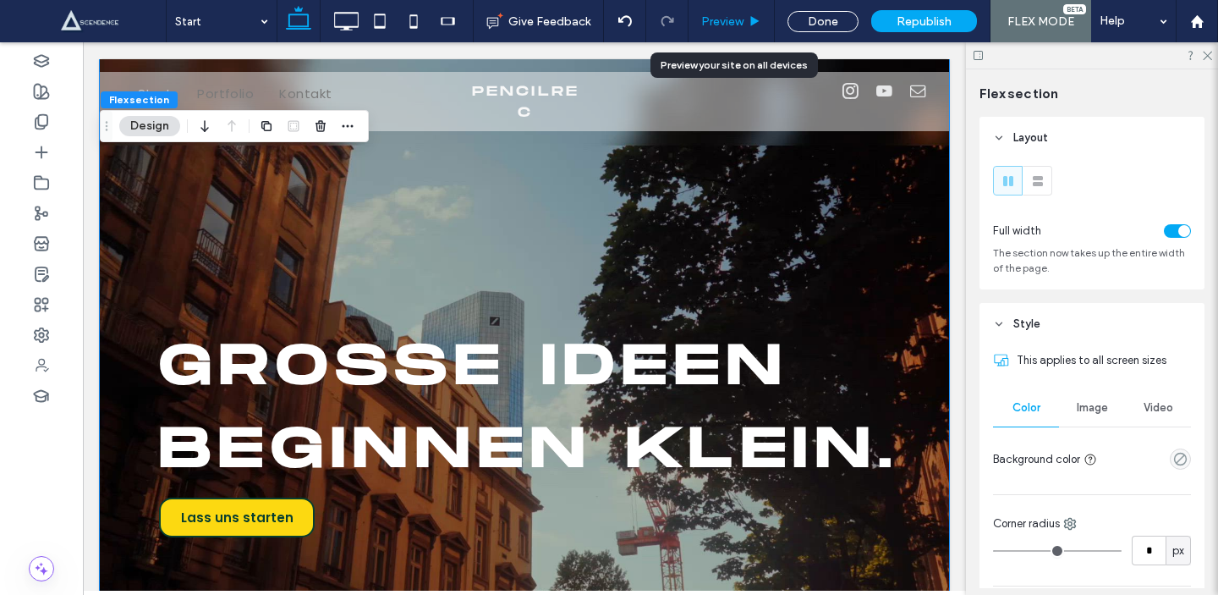
click at [748, 20] on div "Preview" at bounding box center [731, 21] width 85 height 14
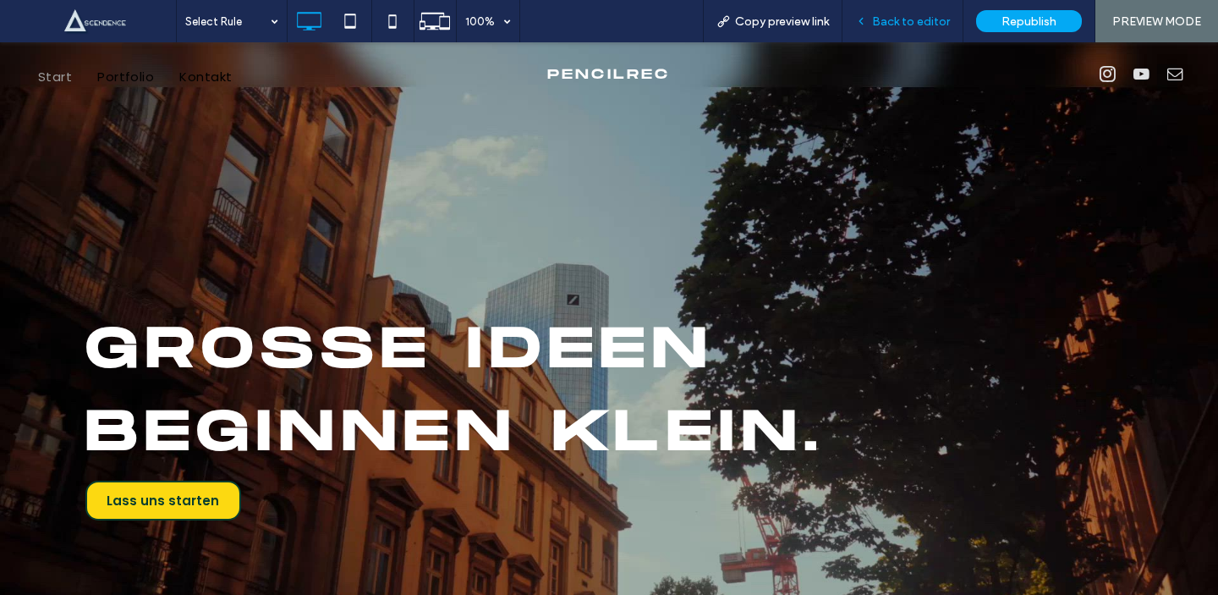
click at [930, 16] on span "Back to editor" at bounding box center [911, 21] width 78 height 14
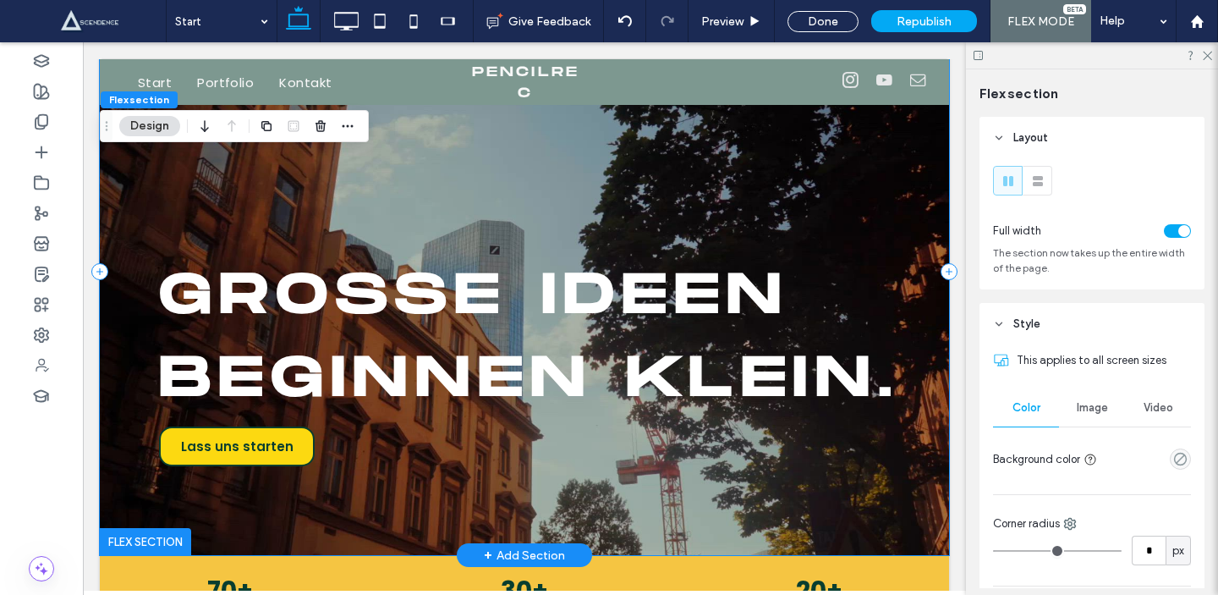
scroll to position [229, 0]
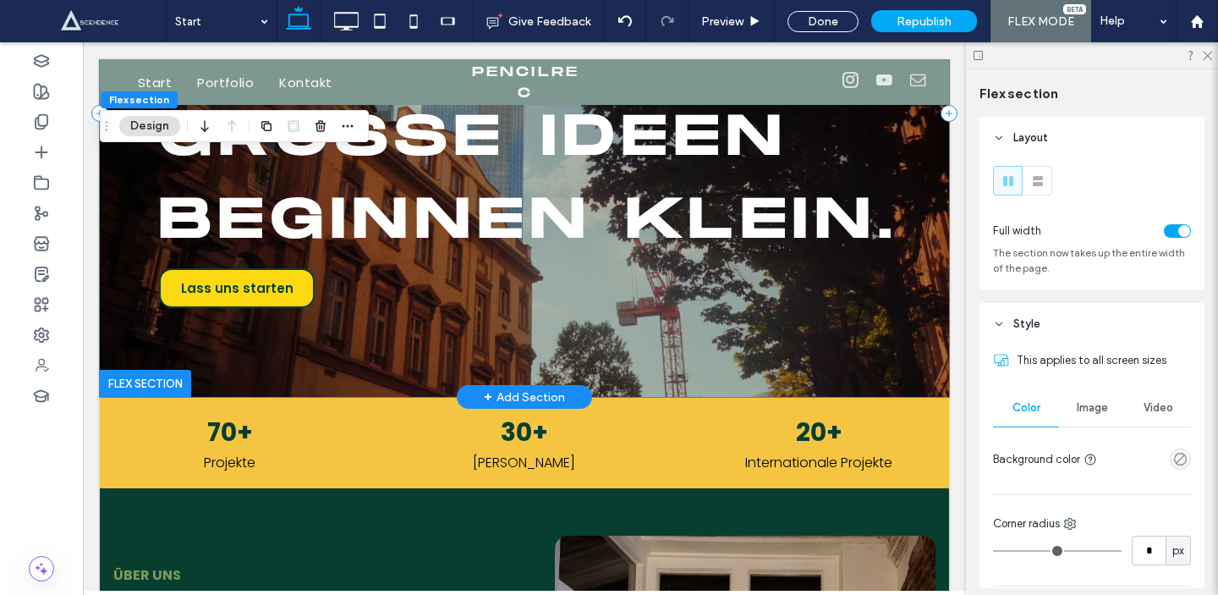
click at [806, 388] on div "GROßE IDEEN BEGINNEN KLEIN. Lass uns starten" at bounding box center [524, 113] width 849 height 567
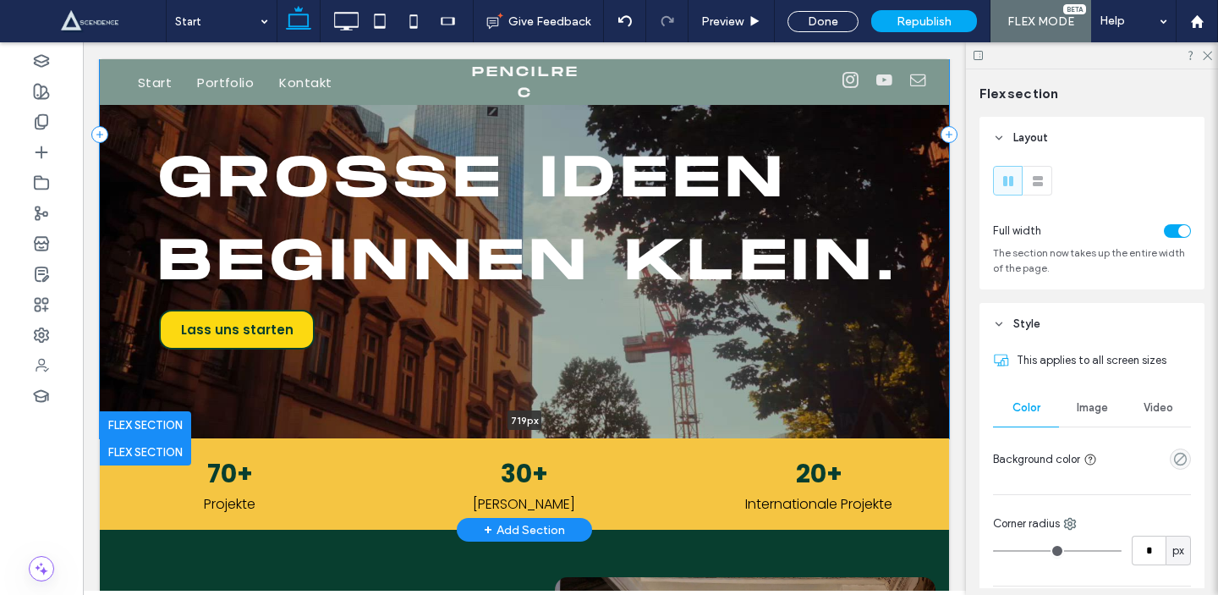
type input "**"
type input "***"
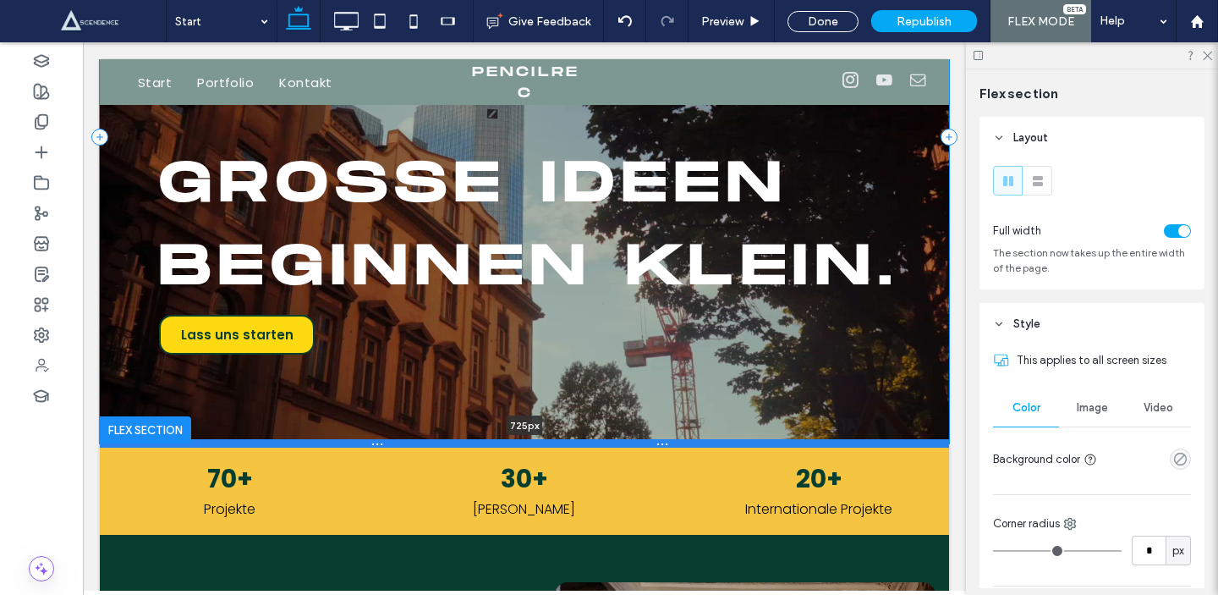
click at [806, 443] on div at bounding box center [524, 443] width 849 height 8
type input "***"
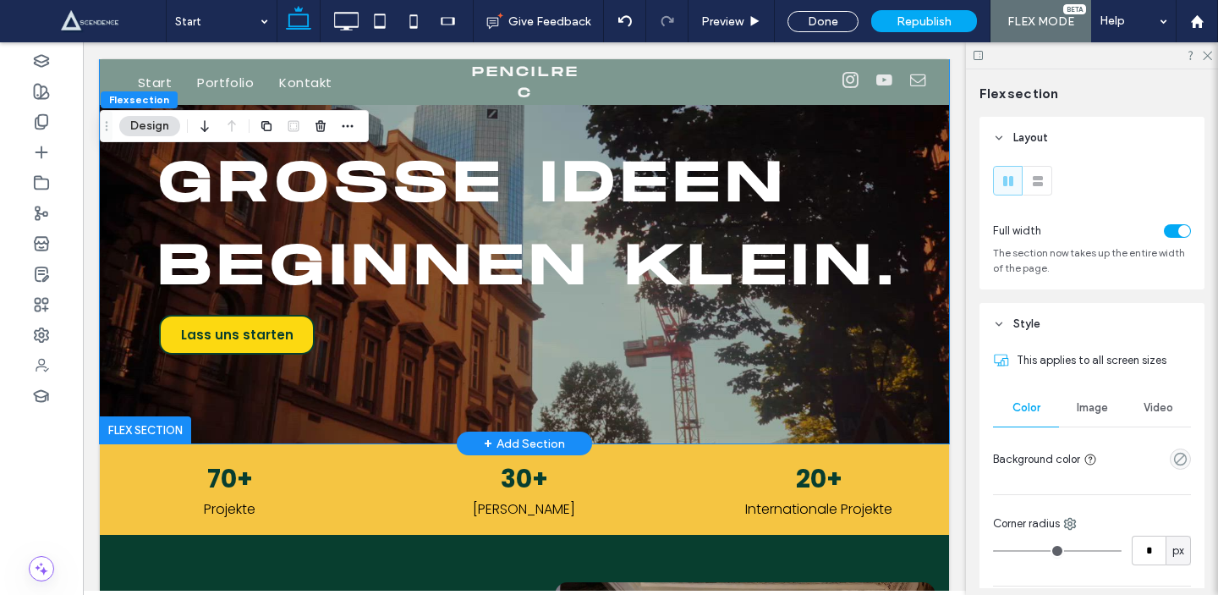
click at [754, 1] on div "Preview" at bounding box center [732, 21] width 86 height 42
click at [763, 14] on div "Preview" at bounding box center [731, 21] width 85 height 14
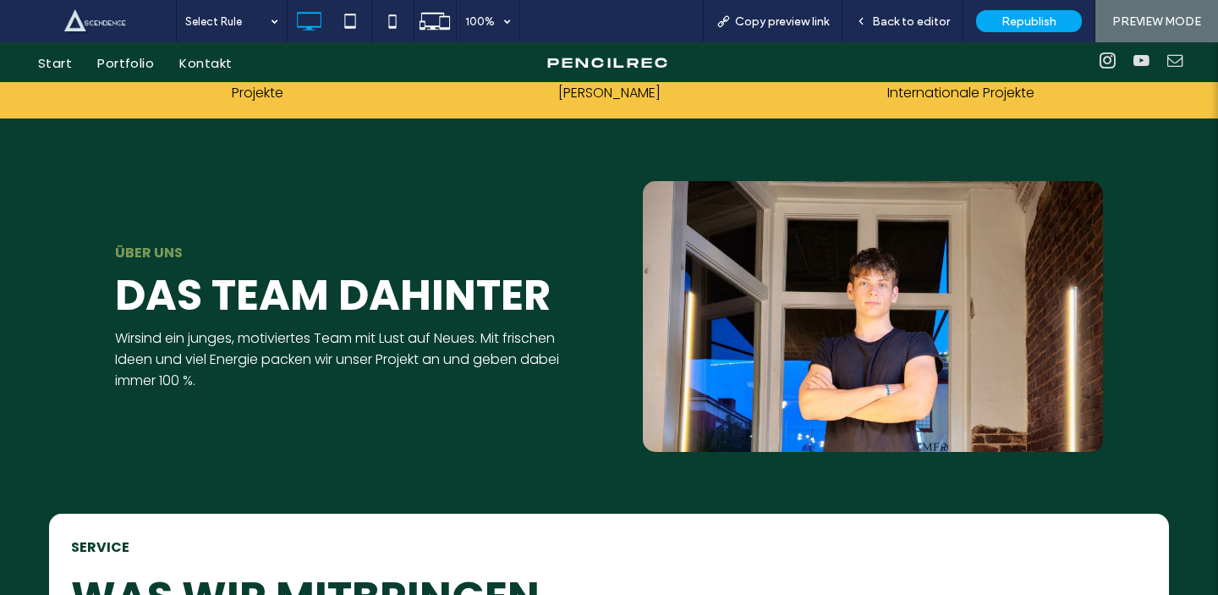
scroll to position [467, 0]
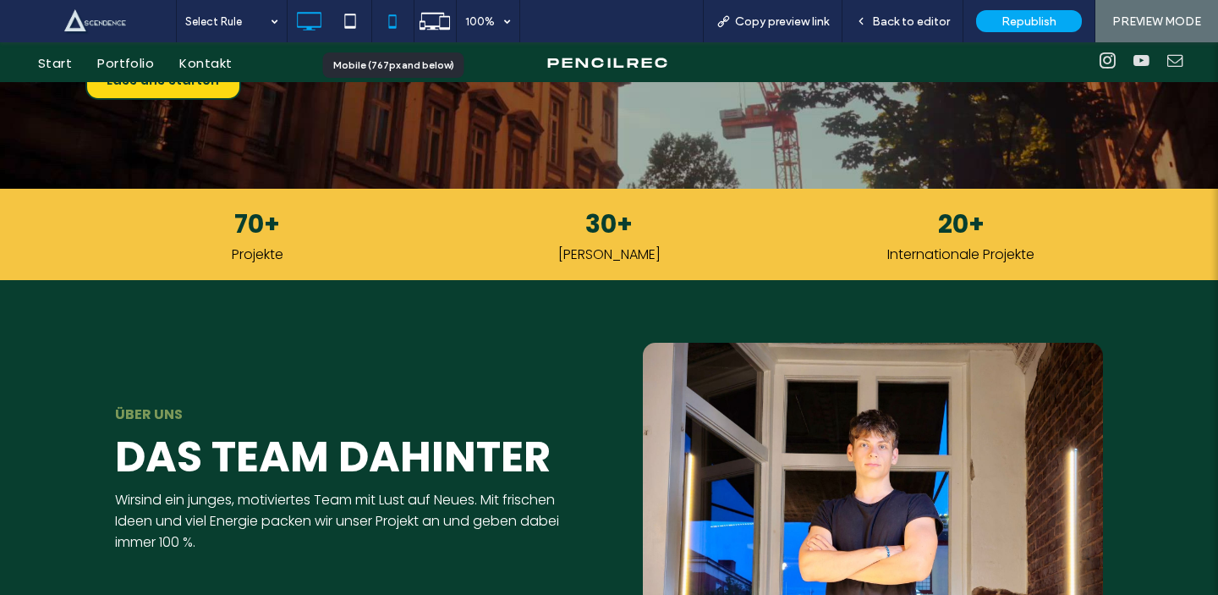
click at [399, 26] on icon at bounding box center [393, 21] width 34 height 34
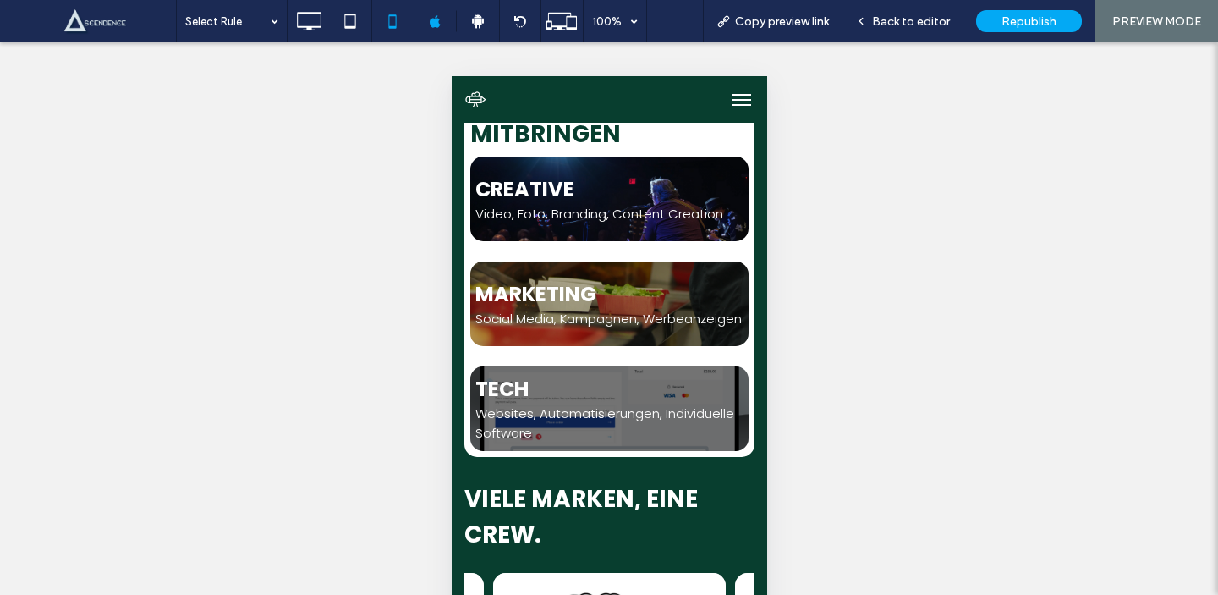
scroll to position [868, 0]
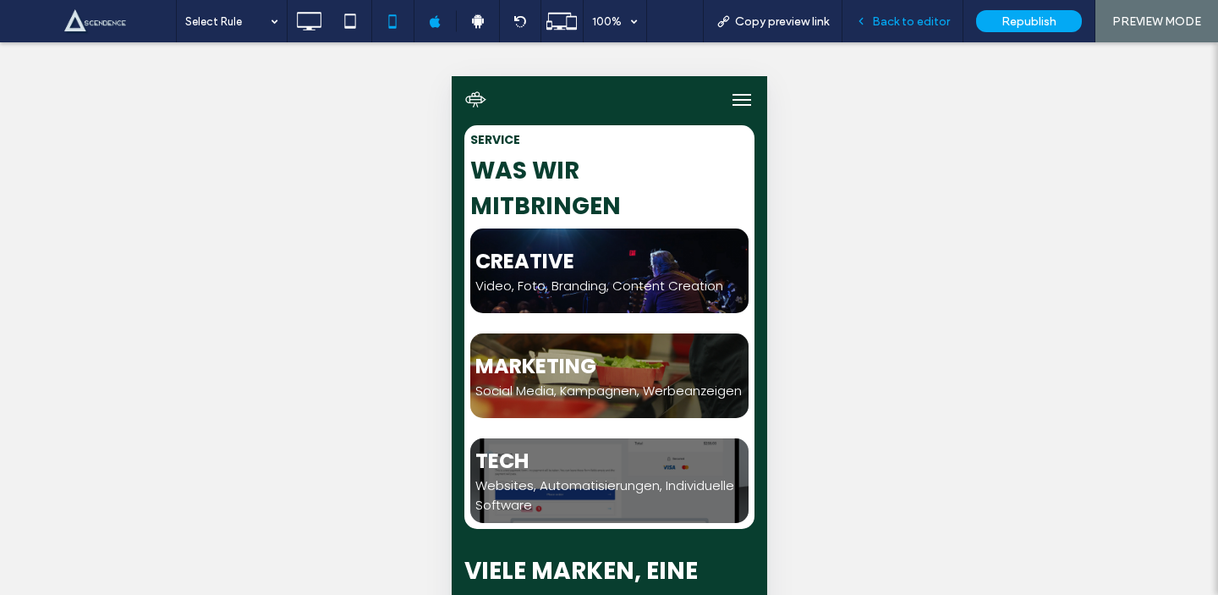
click at [904, 16] on span "Back to editor" at bounding box center [911, 21] width 78 height 14
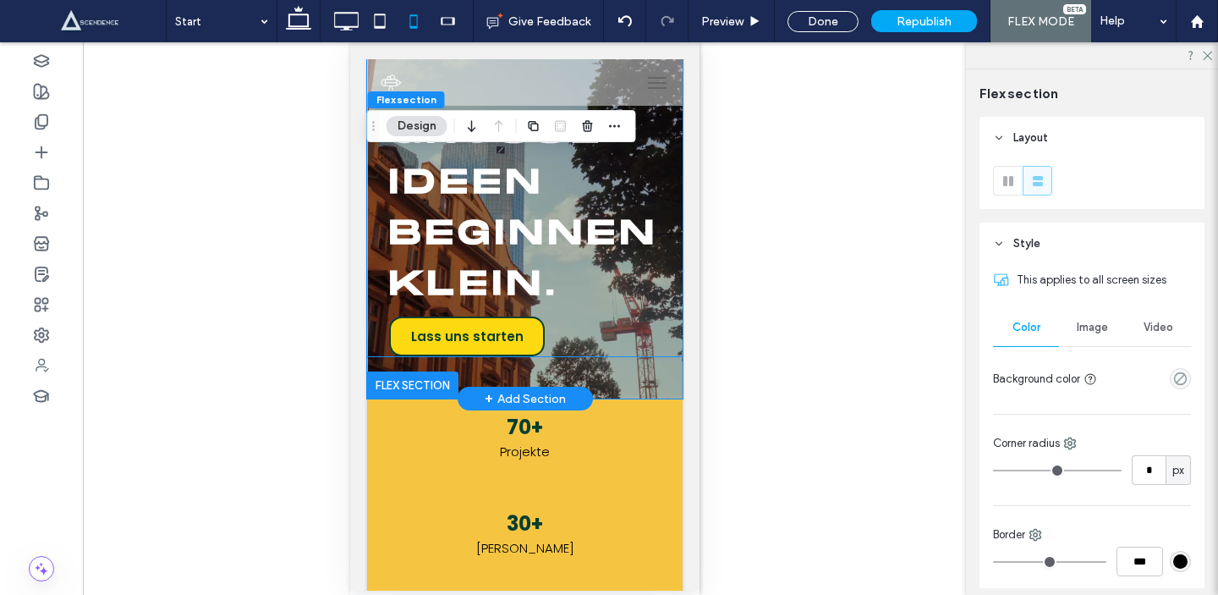
type input "*"
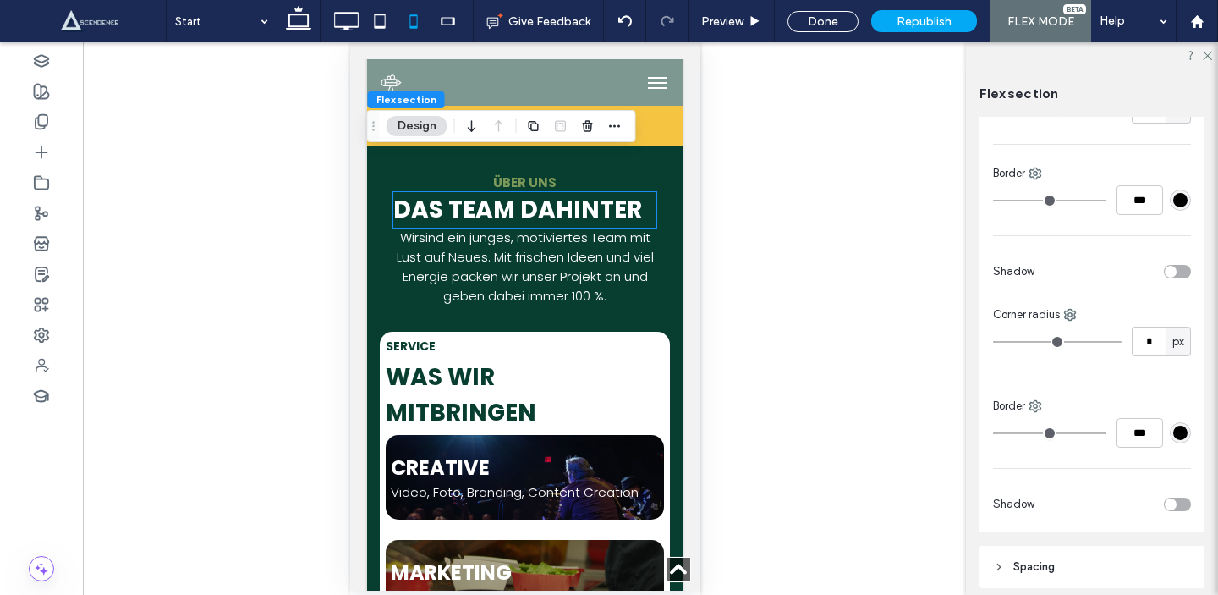
scroll to position [831, 0]
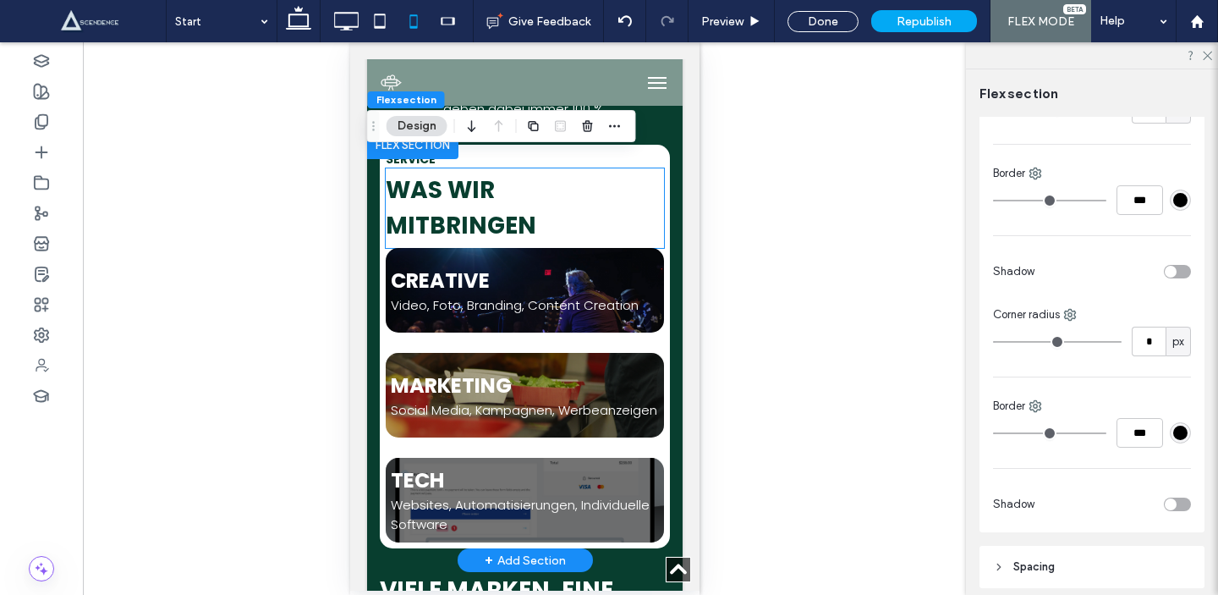
click at [660, 206] on div "Was wir mitbringen Alle Leistungen entdecken" at bounding box center [524, 208] width 278 height 80
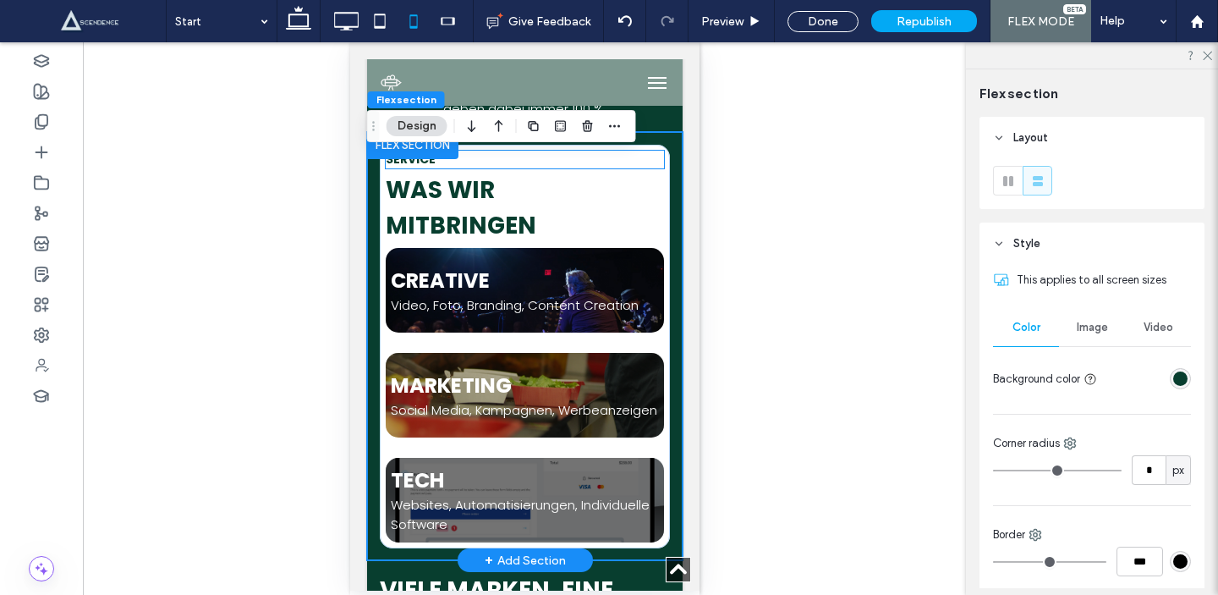
click at [660, 162] on h6 "SERVICE" at bounding box center [524, 160] width 278 height 18
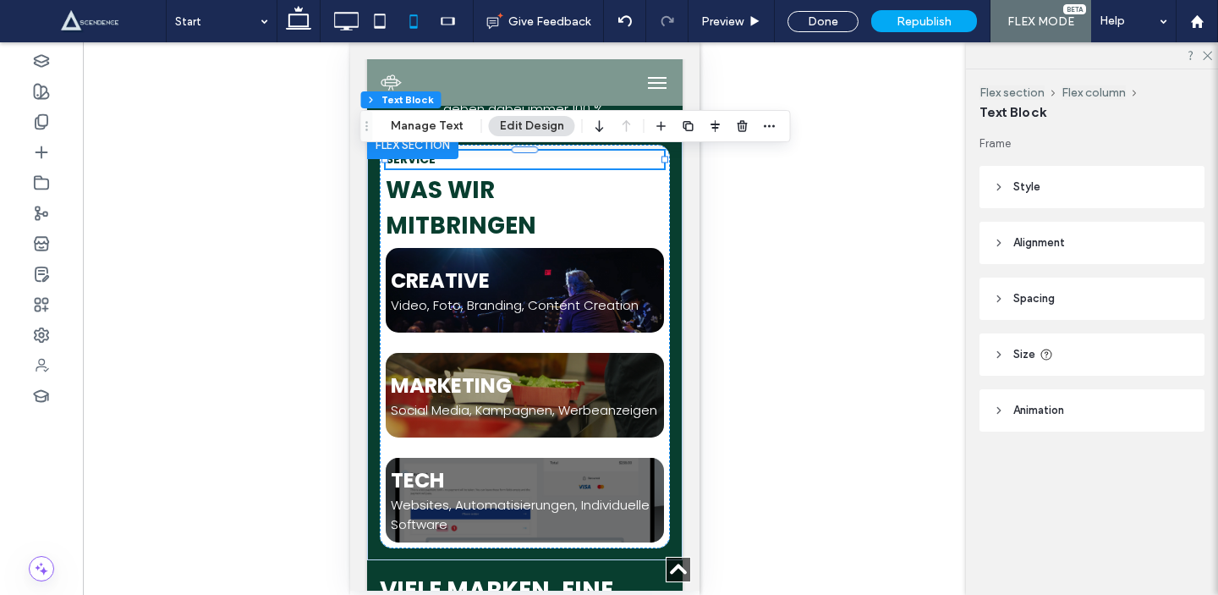
click at [1045, 197] on header "Style" at bounding box center [1091, 187] width 225 height 42
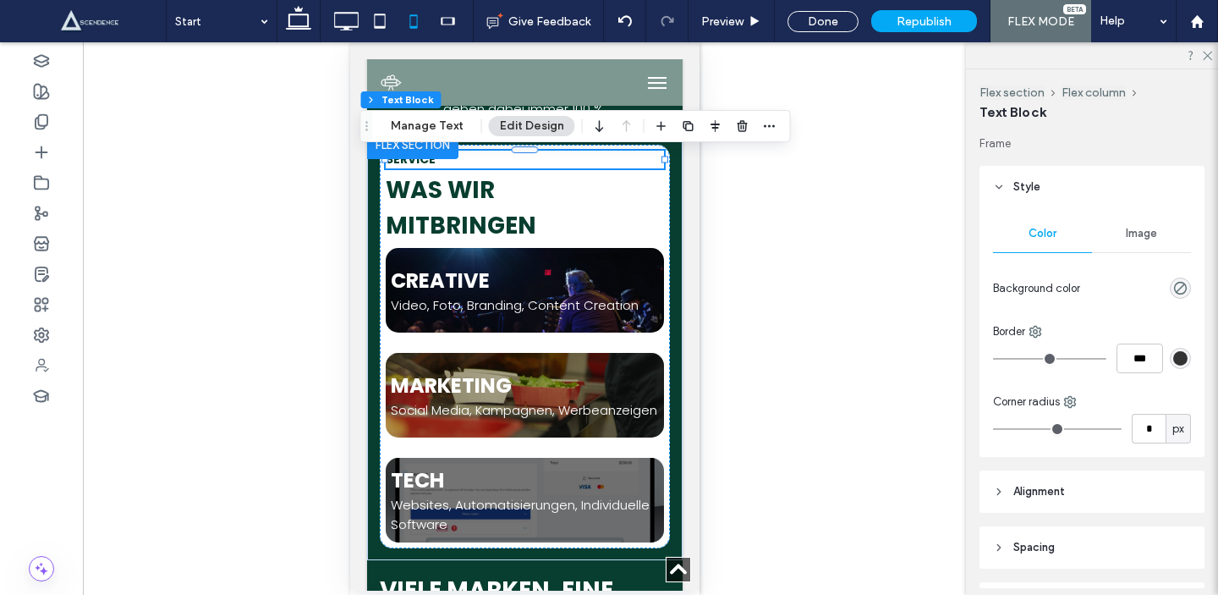
scroll to position [151, 0]
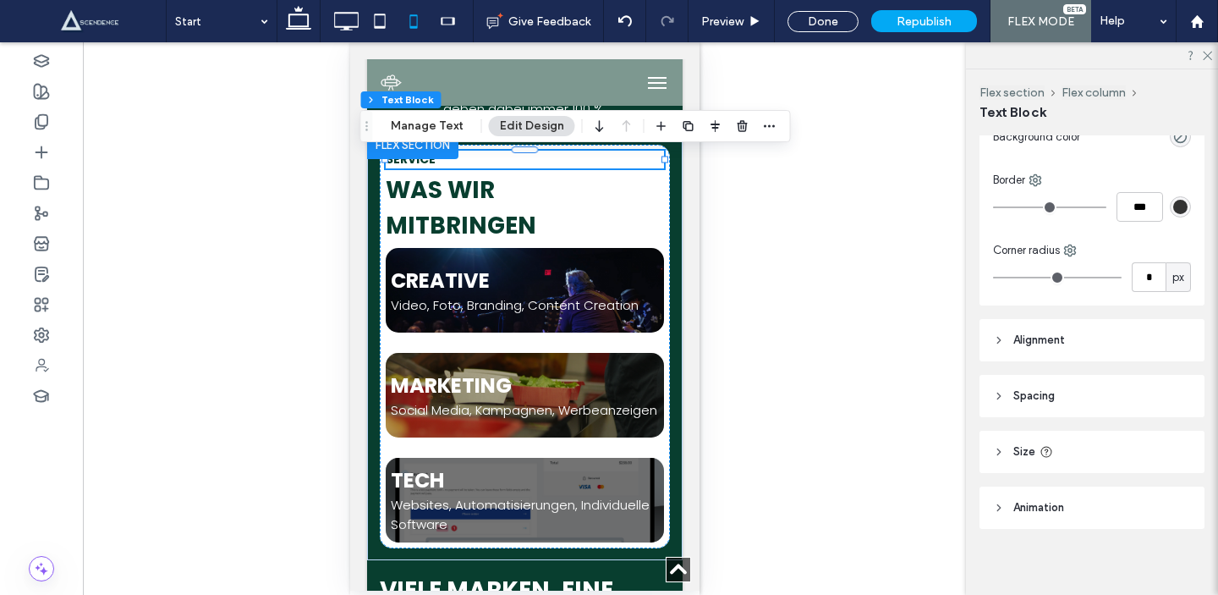
click at [1038, 403] on span "Spacing" at bounding box center [1033, 395] width 41 height 17
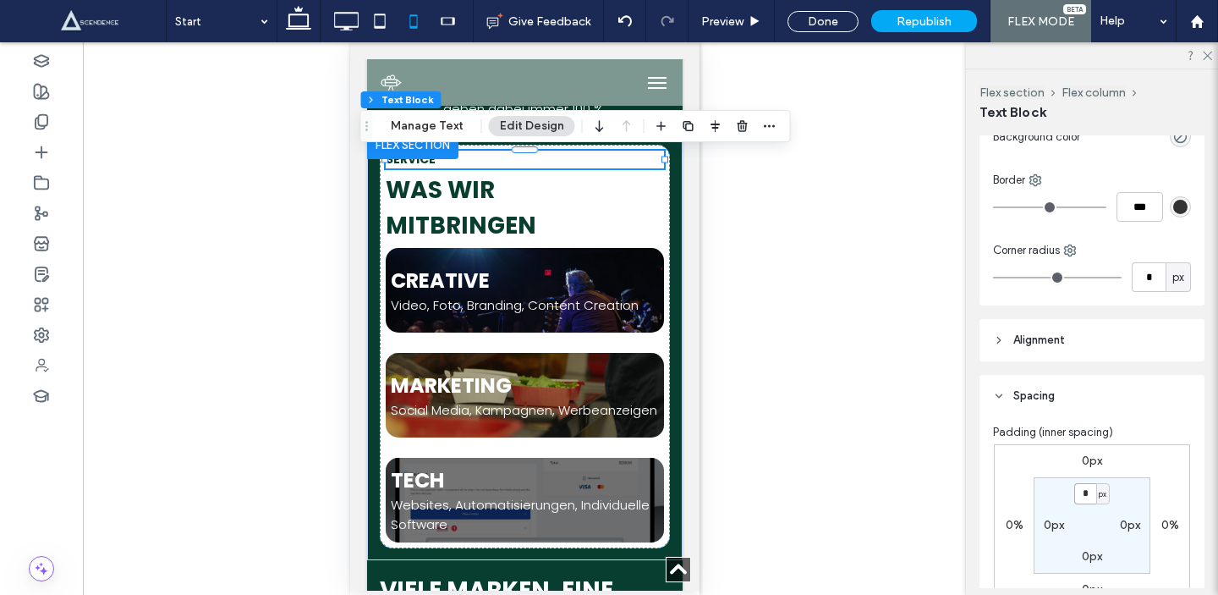
click at [1084, 494] on input "*" at bounding box center [1085, 493] width 22 height 21
type input "*"
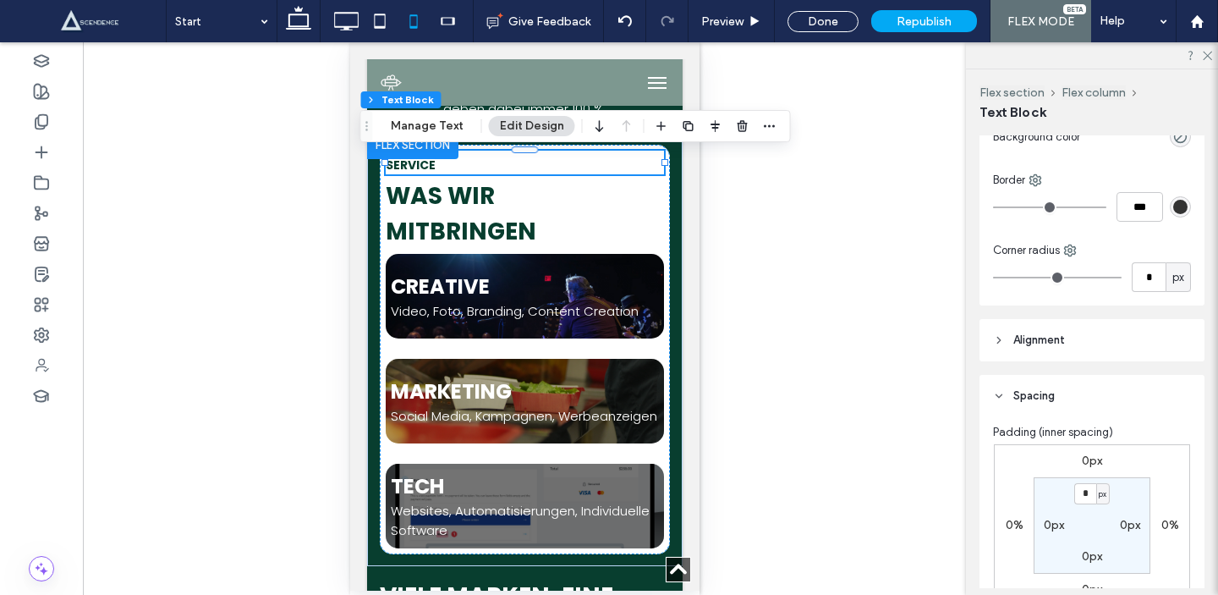
click at [785, 308] on div "Unhide? Yes Unhide? Yes Unhide? Yes Unhide? Yes Unhide? Yes Unhide? Yes Unhide?…" at bounding box center [524, 318] width 883 height 552
click at [670, 233] on div "SERVICE Was wir mitbringen Alle Leistungen entdecken Creative Video, Foto, Bran…" at bounding box center [523, 349] width 315 height 435
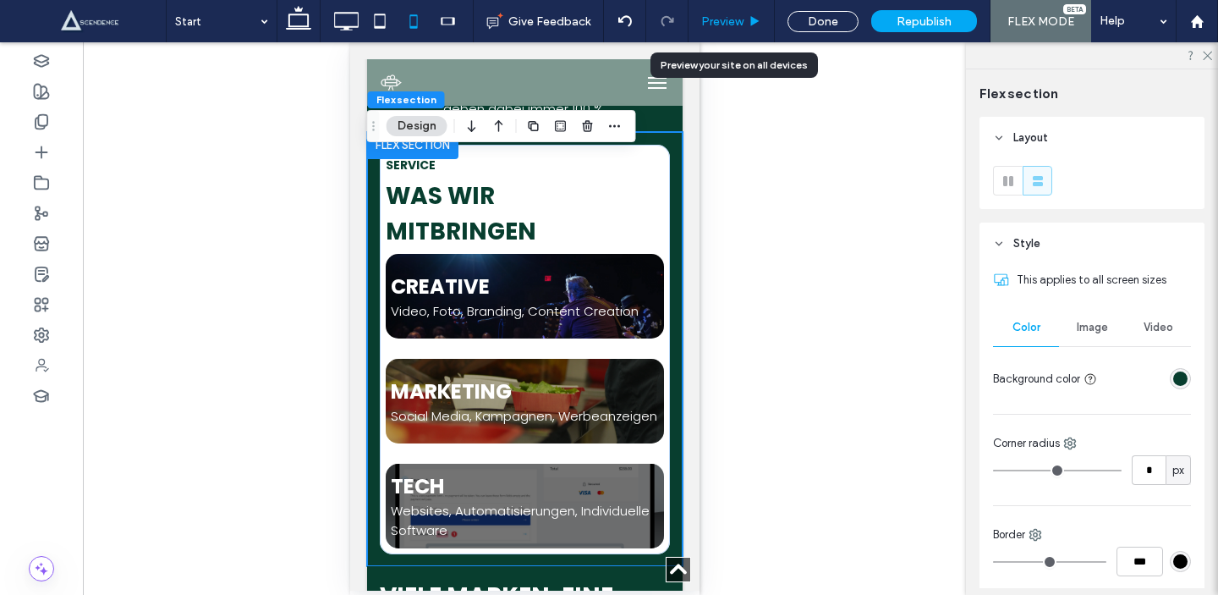
click at [748, 20] on div "Preview" at bounding box center [731, 21] width 85 height 14
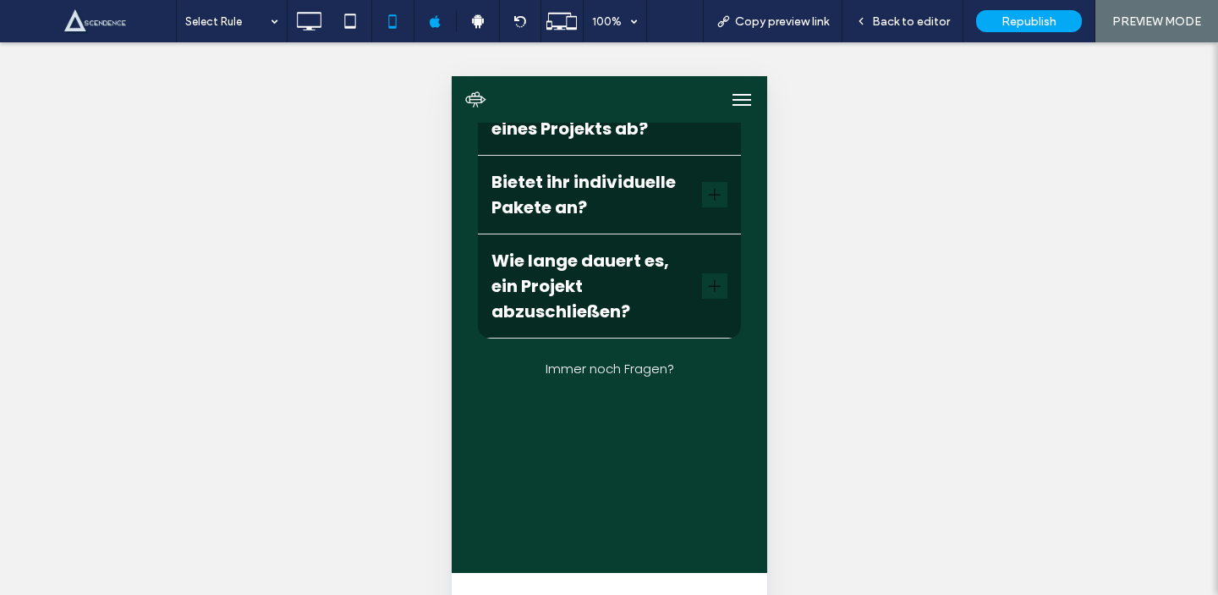
scroll to position [4006, 0]
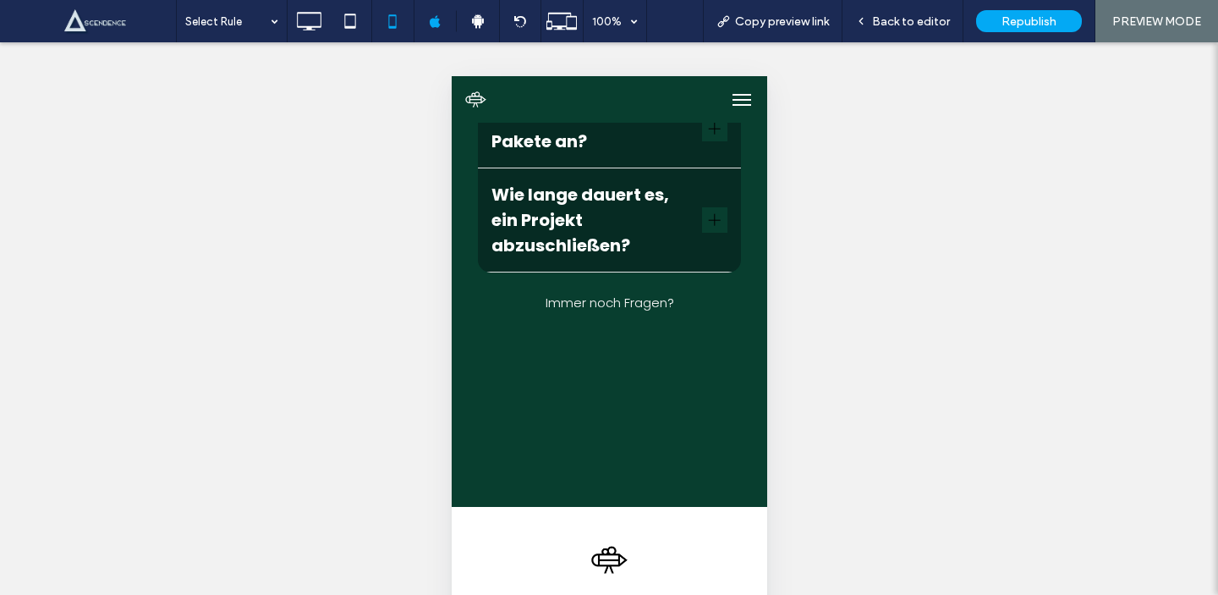
click at [477, 101] on img at bounding box center [474, 99] width 31 height 31
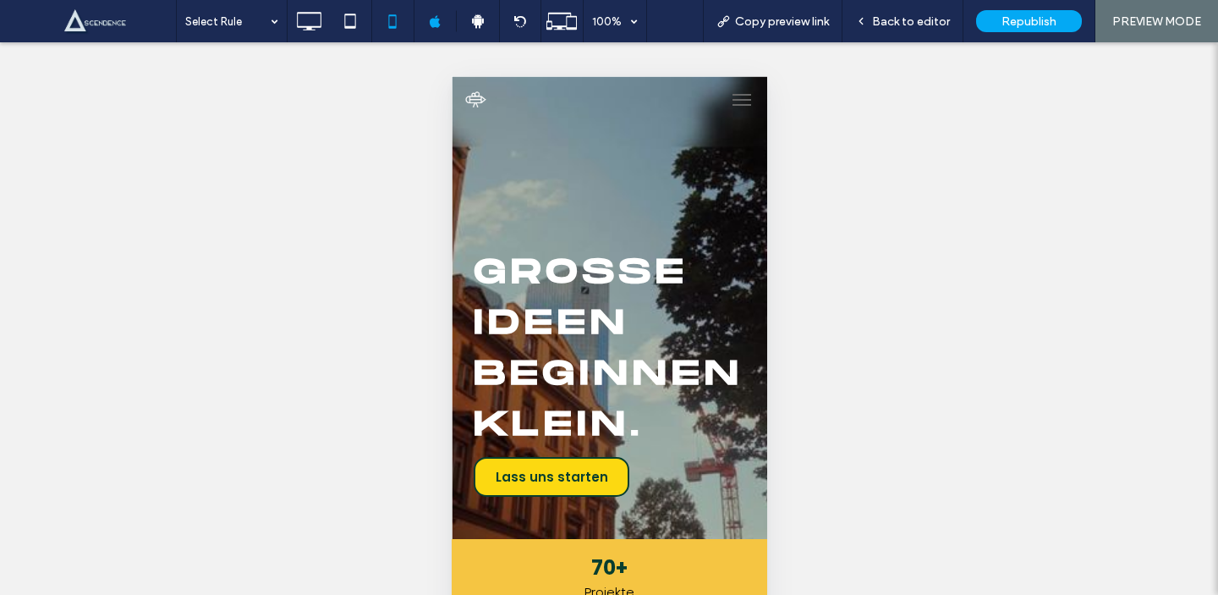
scroll to position [0, 0]
